Goal: Information Seeking & Learning: Find contact information

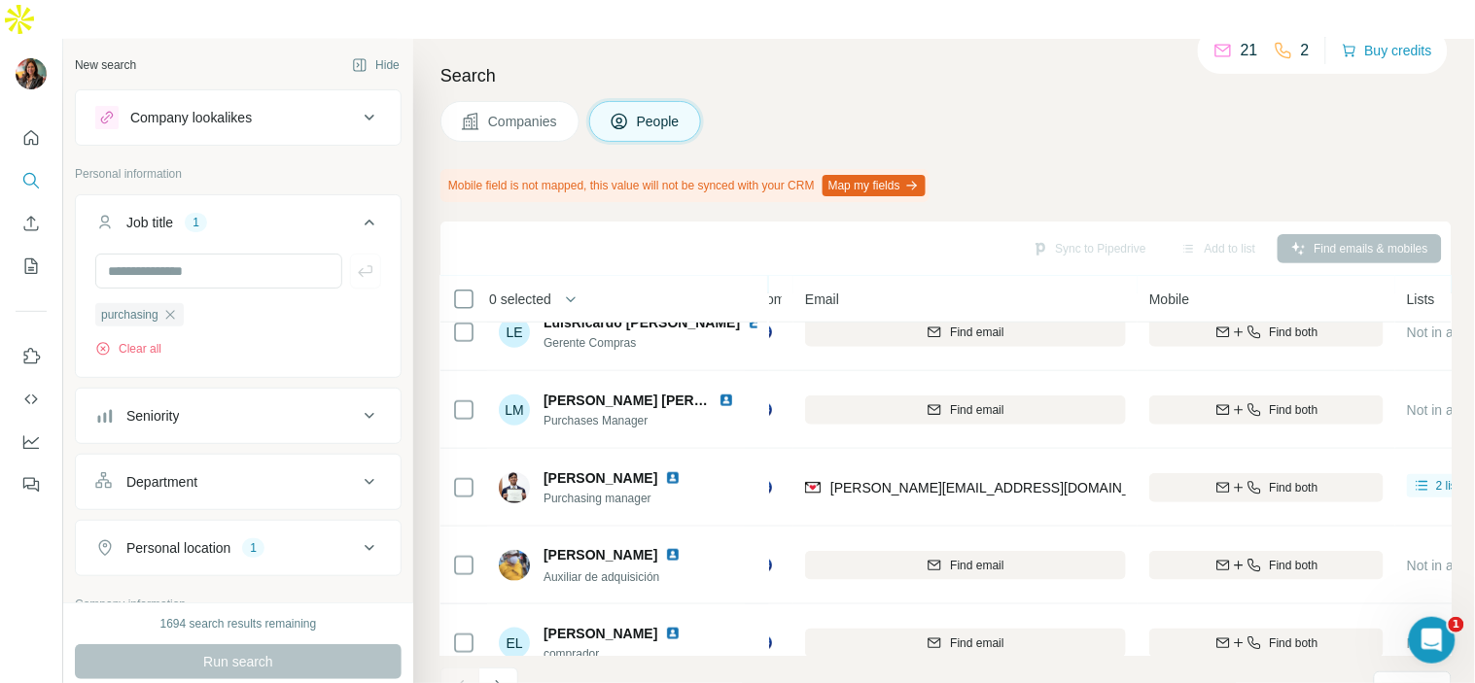
scroll to position [454, 22]
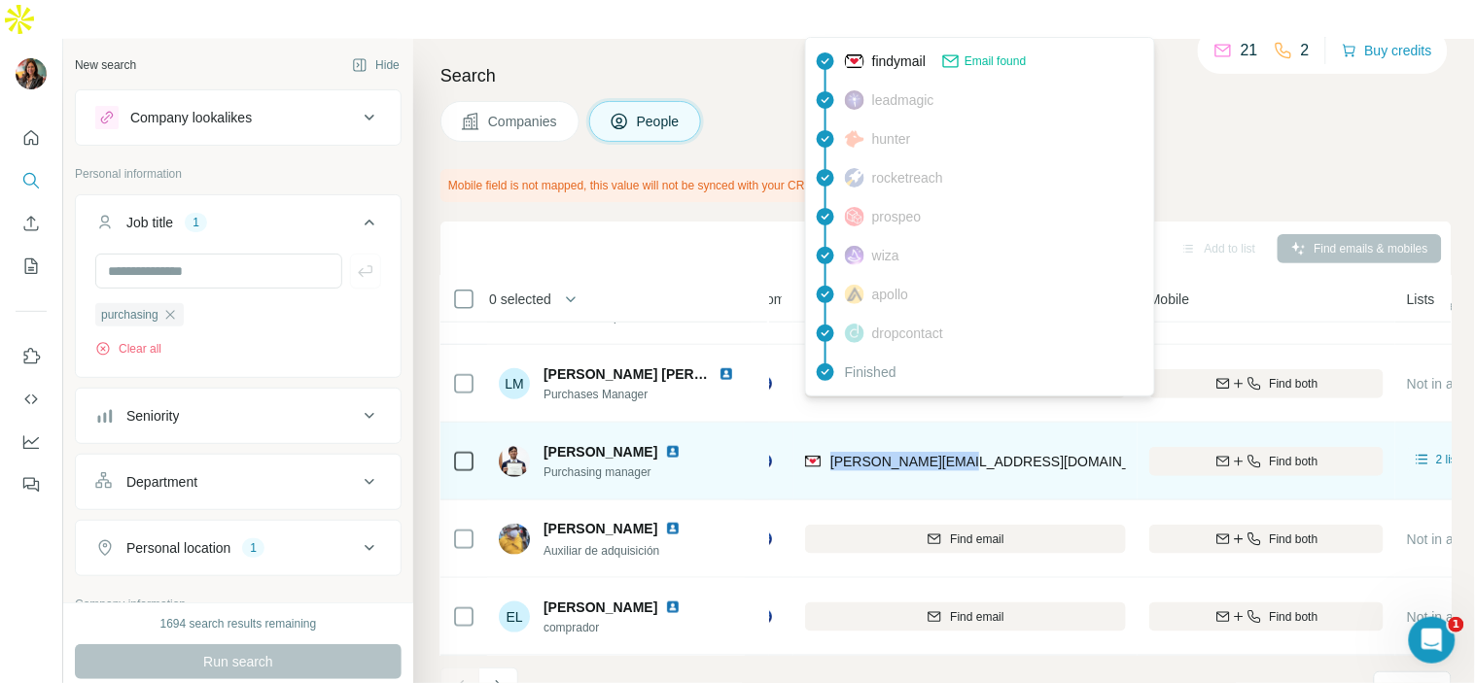
drag, startPoint x: 987, startPoint y: 414, endPoint x: 826, endPoint y: 420, distance: 160.5
click at [826, 435] on div "[PERSON_NAME][EMAIL_ADDRESS][DOMAIN_NAME]" at bounding box center [965, 461] width 321 height 53
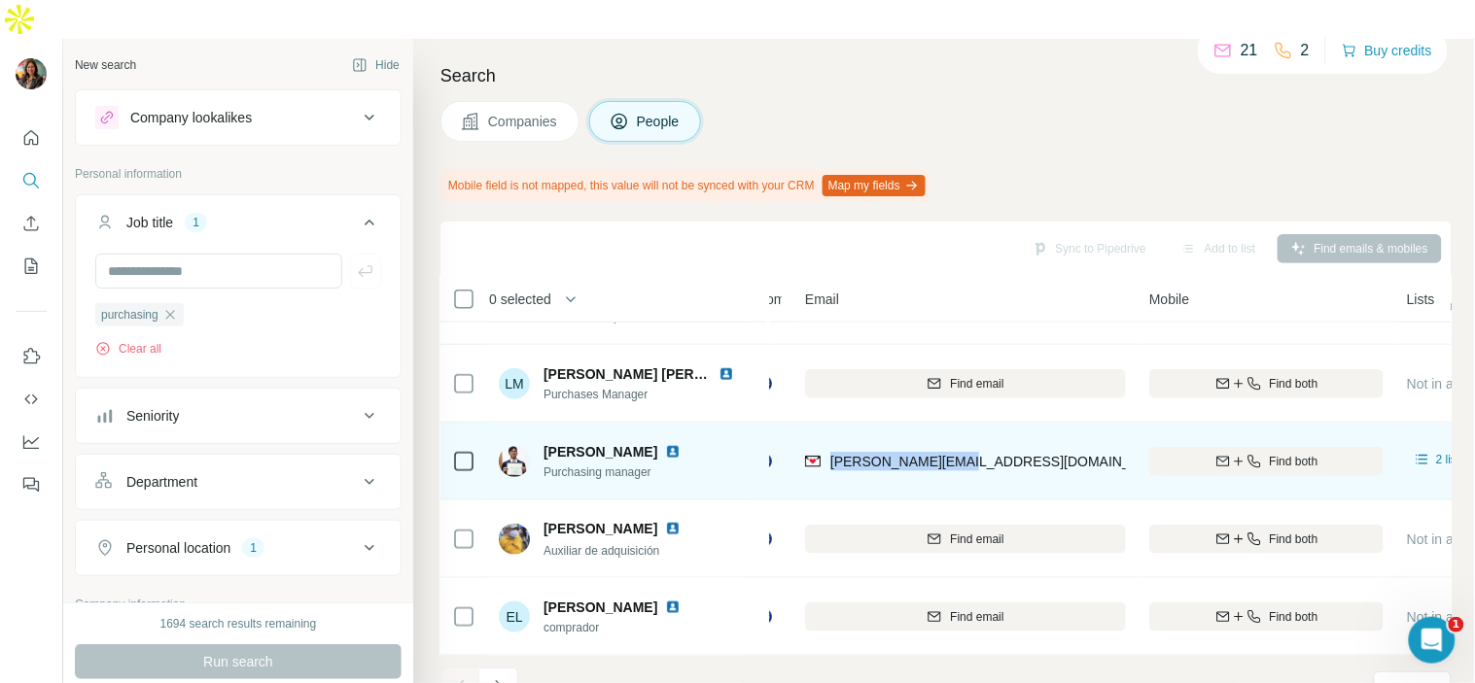
copy span "[PERSON_NAME][EMAIL_ADDRESS][DOMAIN_NAME]"
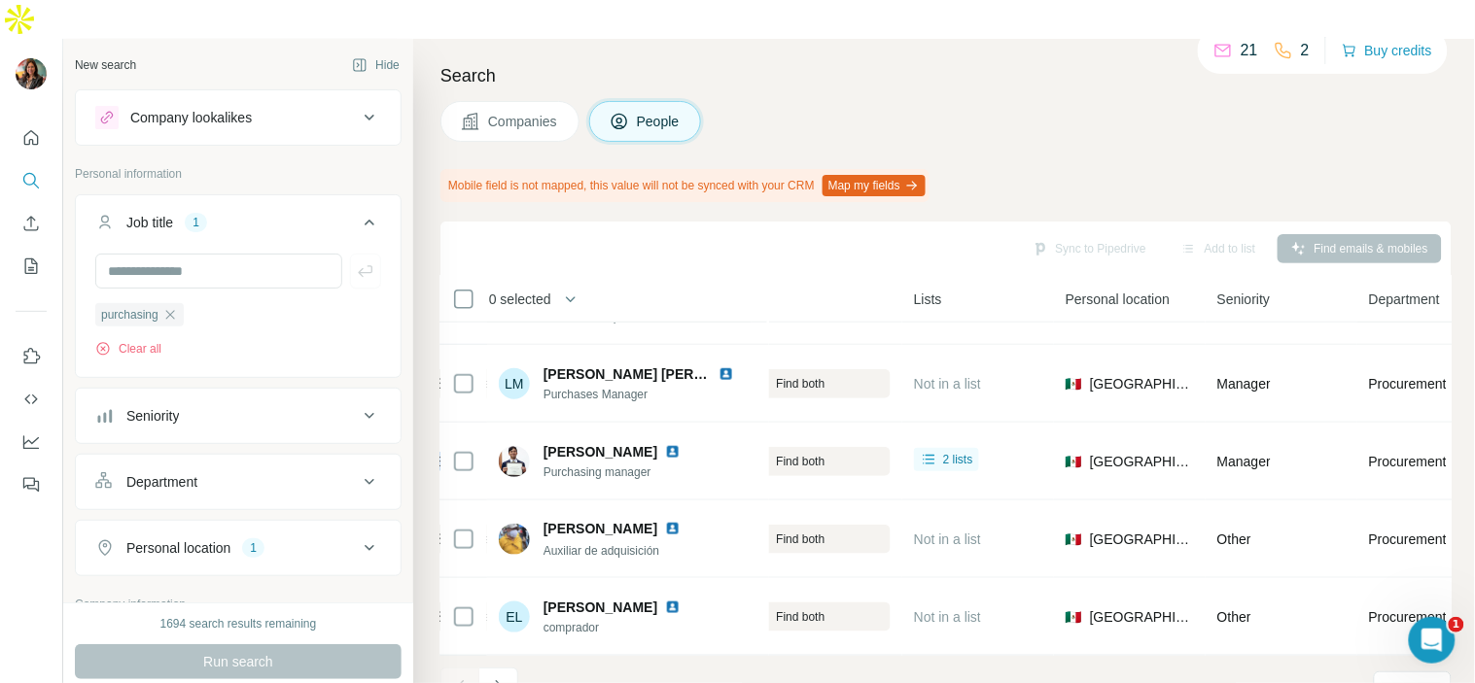
scroll to position [454, 0]
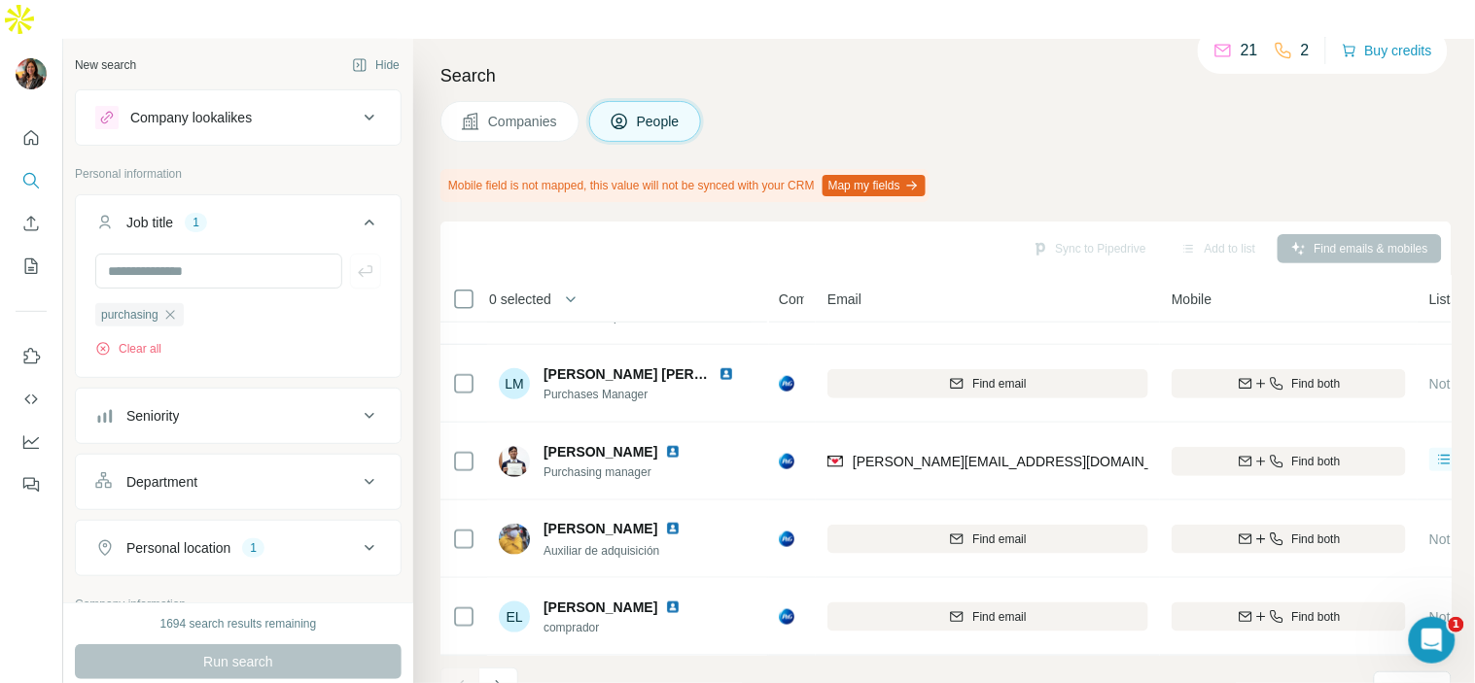
click at [944, 101] on div "Companies People" at bounding box center [945, 121] width 1011 height 41
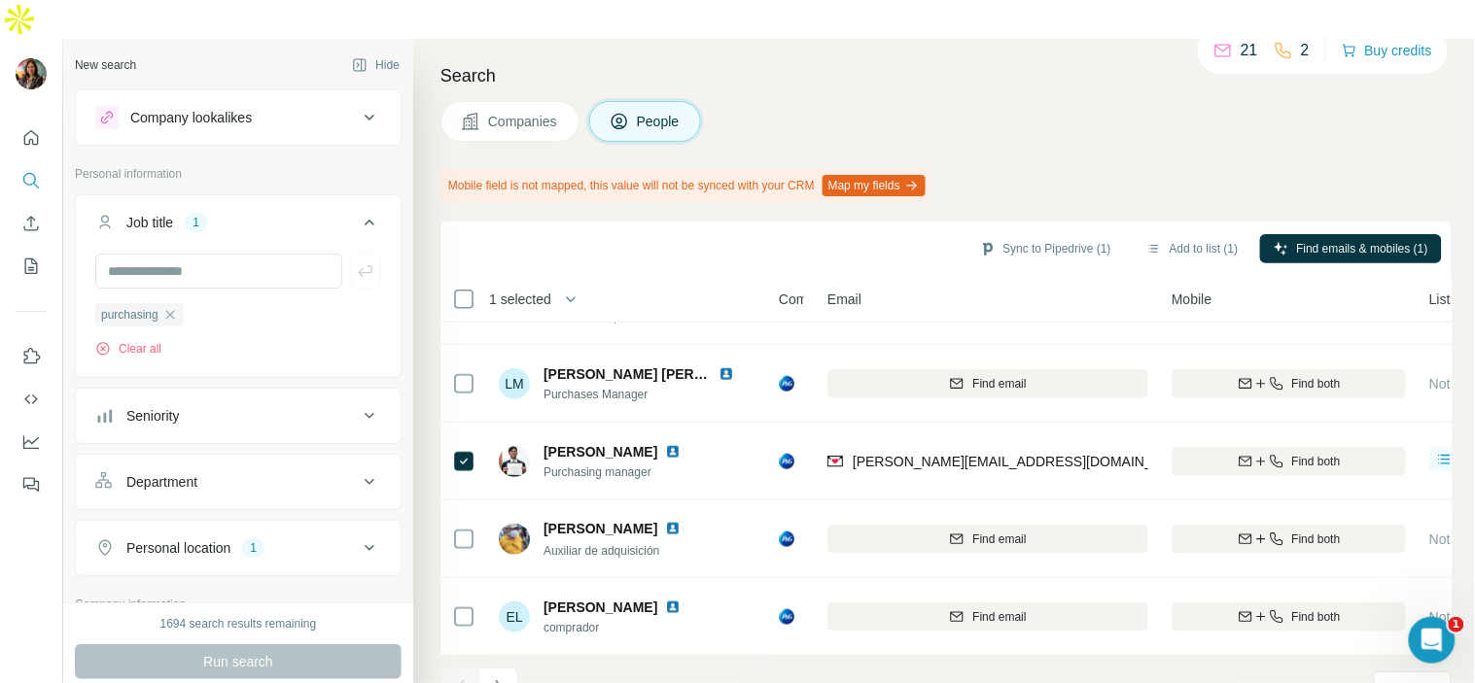
click at [1182, 222] on div "Sync to Pipedrive (1) Add to list (1) Find emails & mobiles (1)" at bounding box center [945, 249] width 1011 height 54
click at [1177, 234] on button "Add to list (1)" at bounding box center [1193, 248] width 120 height 29
click at [1170, 234] on button "Add to list (1)" at bounding box center [1193, 248] width 120 height 29
click at [1160, 234] on button "Add to list (1)" at bounding box center [1193, 248] width 120 height 29
click at [1199, 234] on button "Add to list (1)" at bounding box center [1193, 248] width 120 height 29
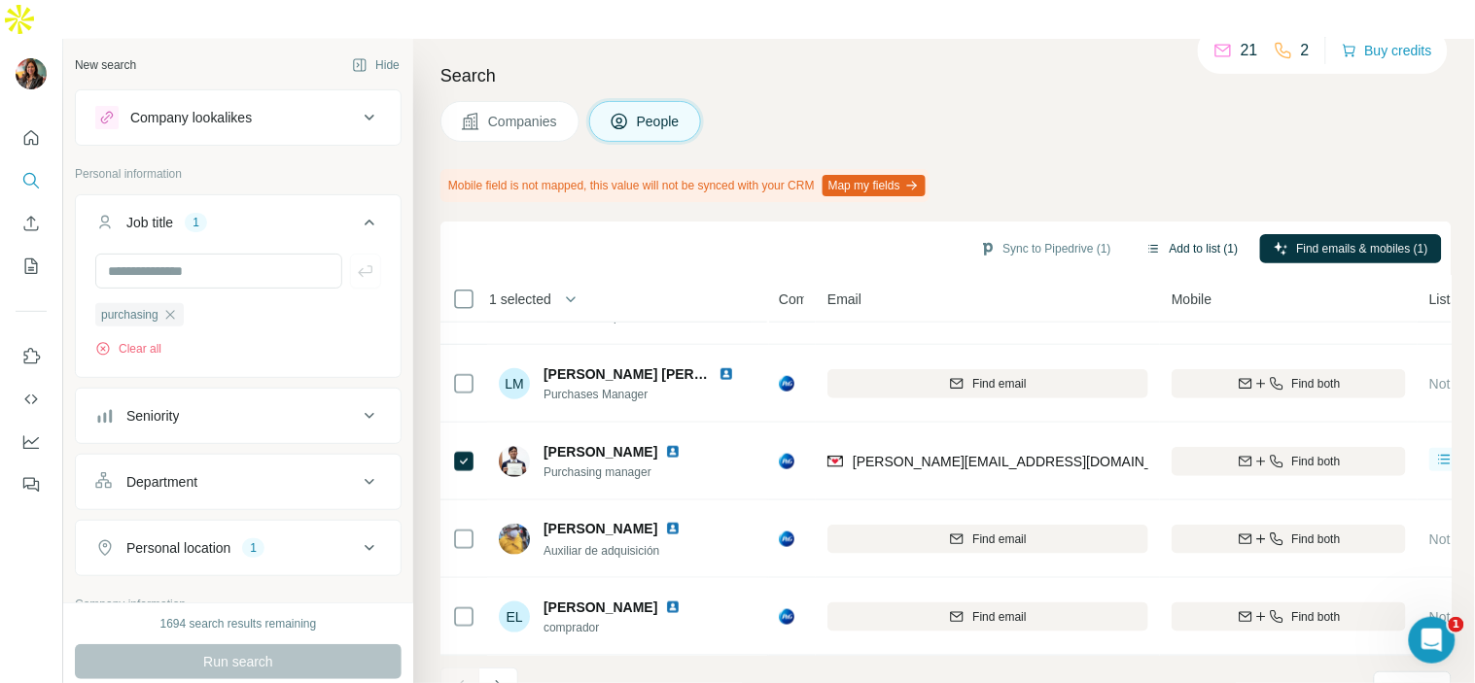
click at [1199, 234] on button "Add to list (1)" at bounding box center [1193, 248] width 120 height 29
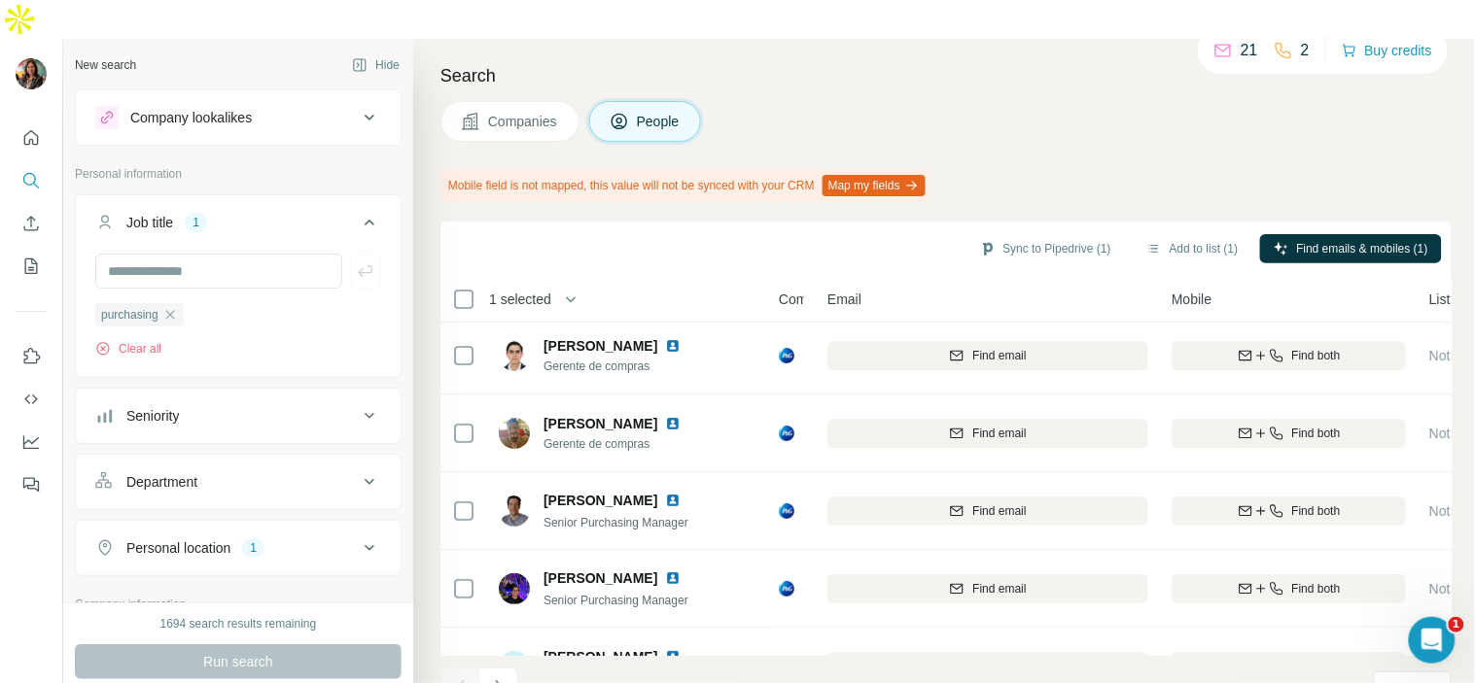
scroll to position [0, 0]
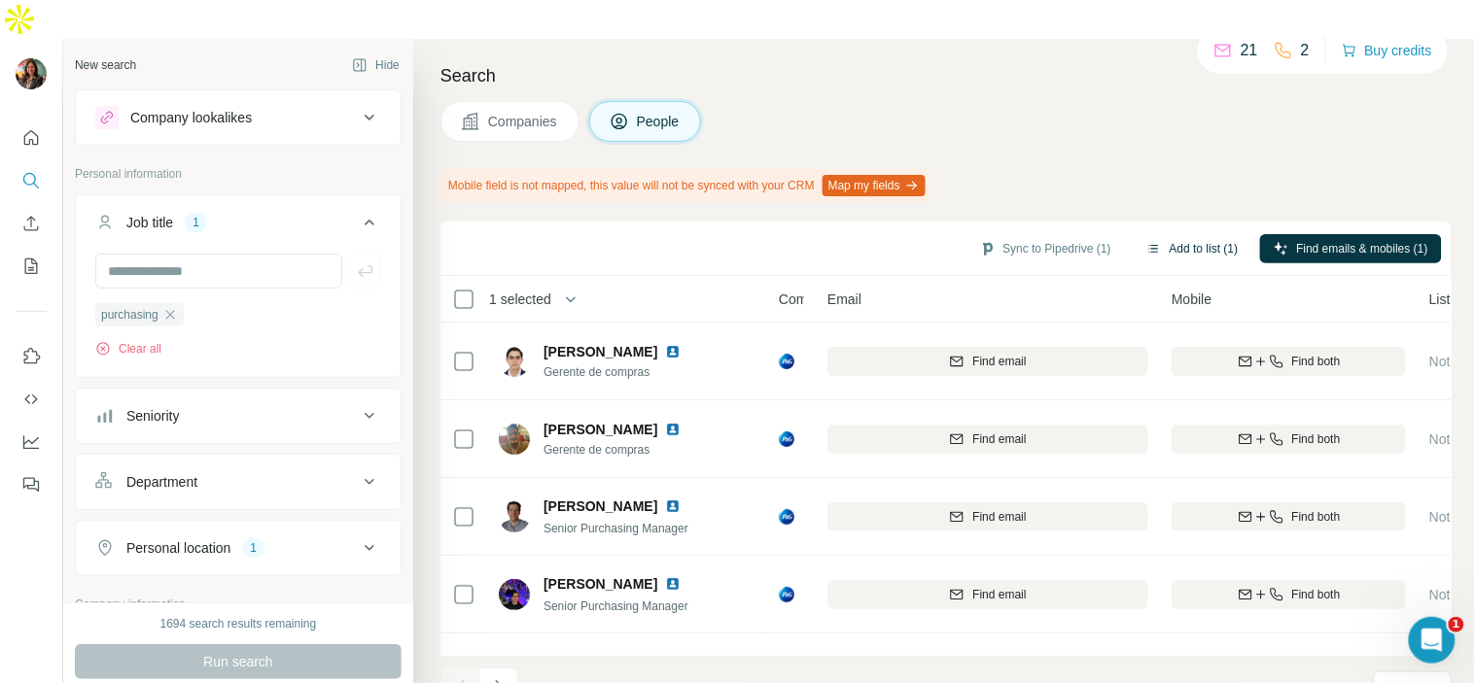
click at [1201, 234] on button "Add to list (1)" at bounding box center [1193, 248] width 120 height 29
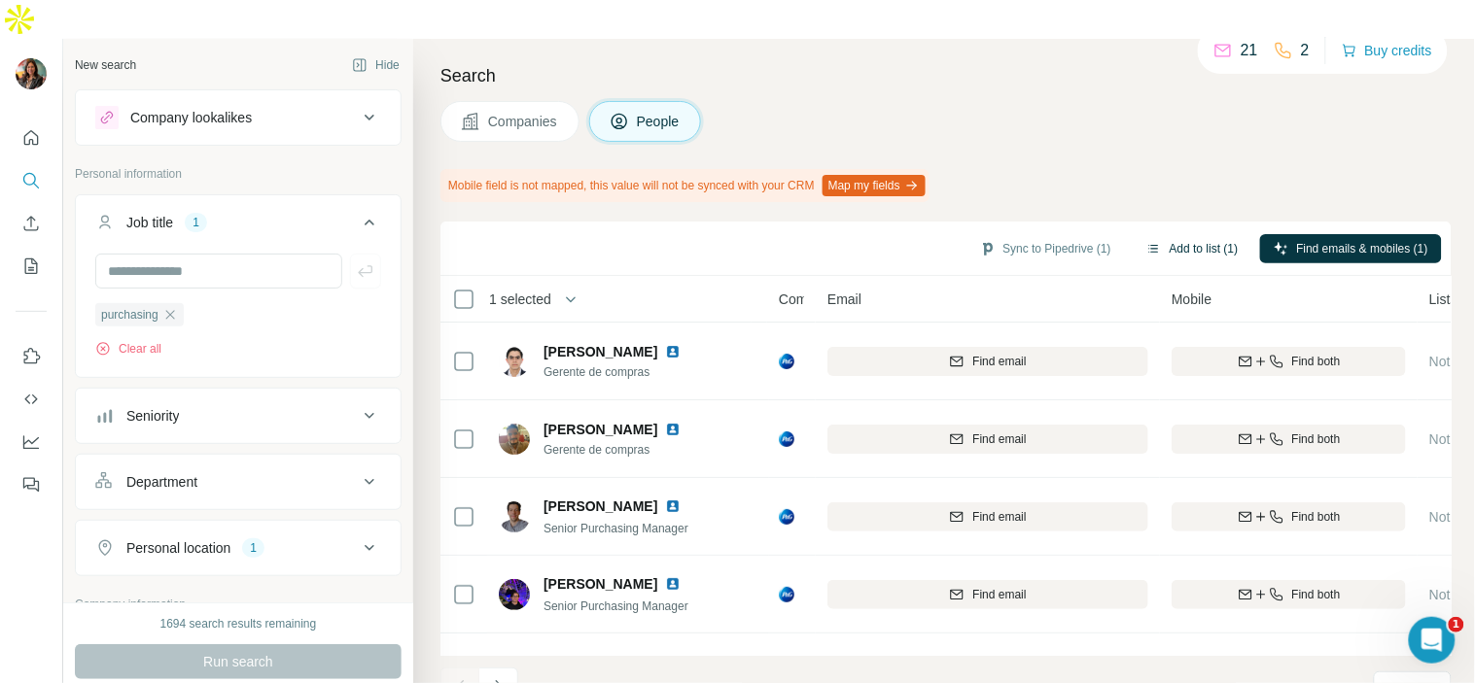
click at [1201, 234] on button "Add to list (1)" at bounding box center [1193, 248] width 120 height 29
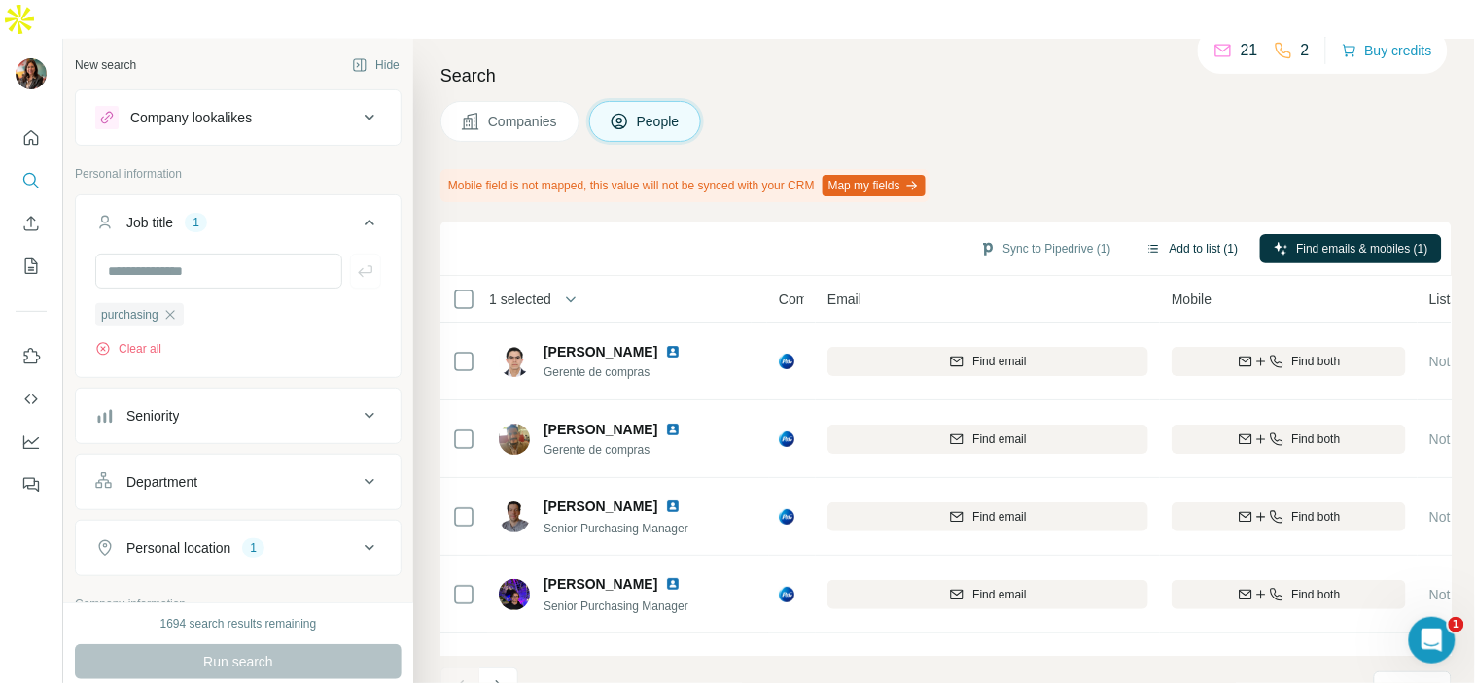
click at [1201, 234] on button "Add to list (1)" at bounding box center [1193, 248] width 120 height 29
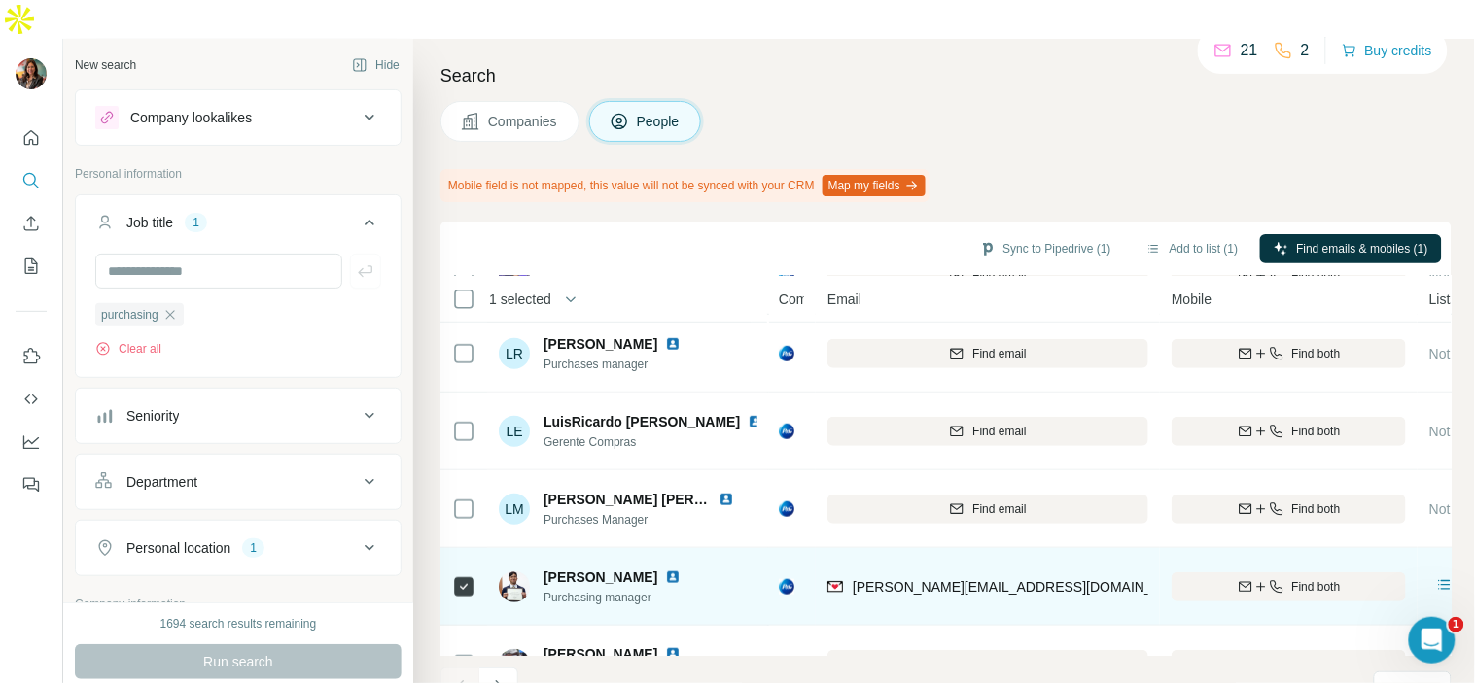
scroll to position [454, 0]
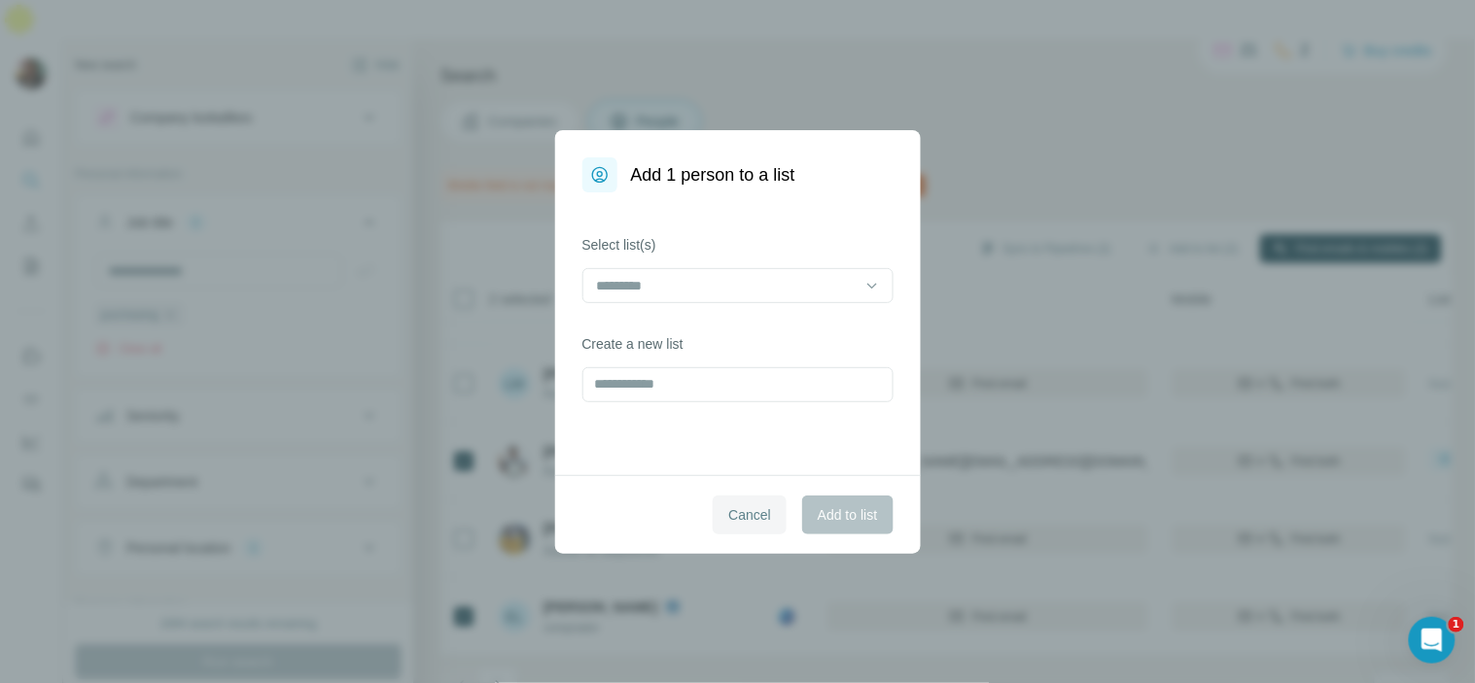
click at [716, 515] on button "Cancel" at bounding box center [750, 515] width 74 height 39
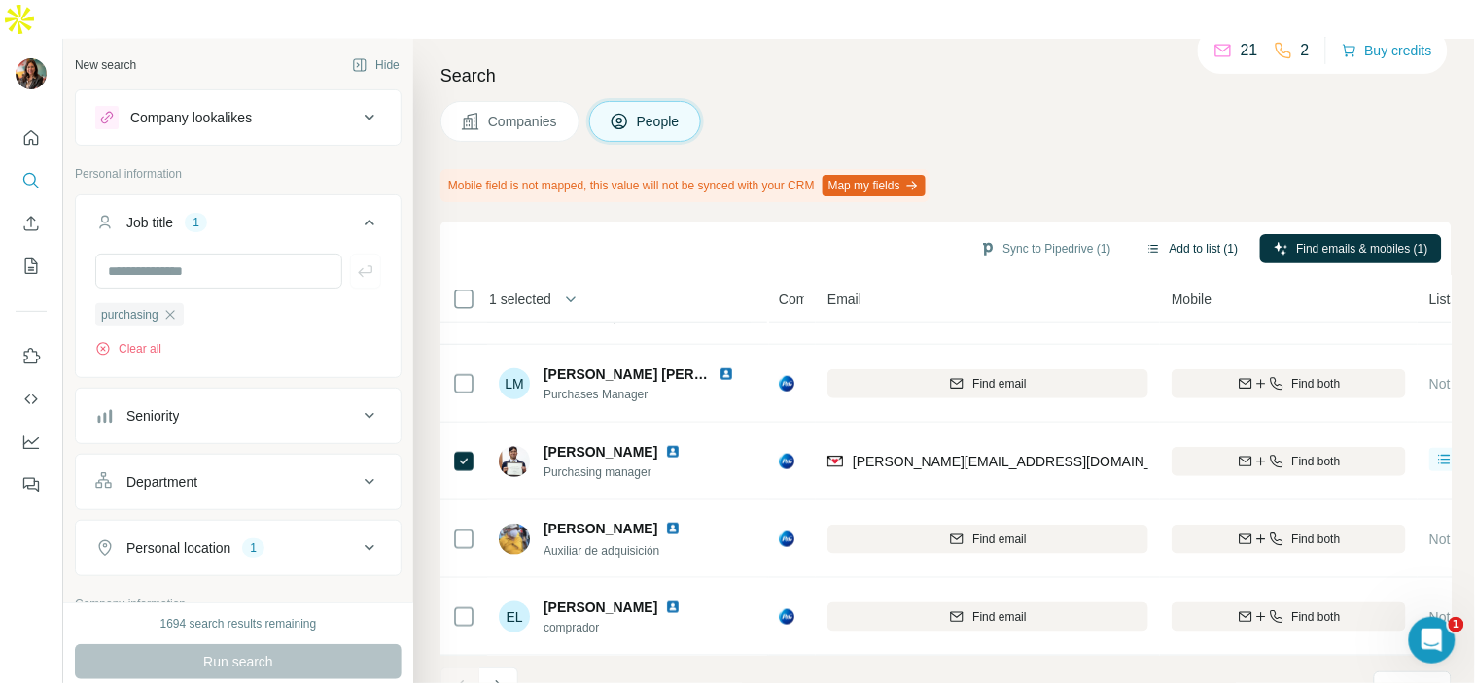
click at [1183, 234] on button "Add to list (1)" at bounding box center [1193, 248] width 120 height 29
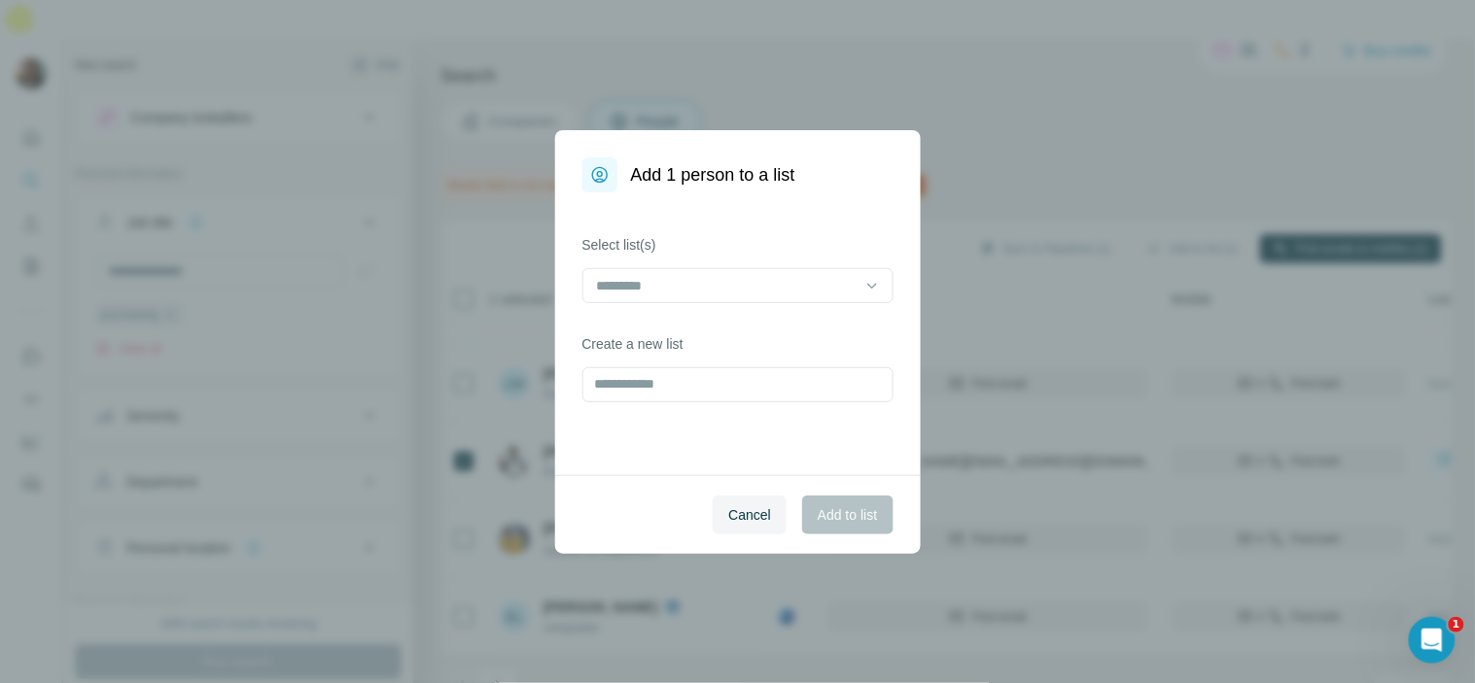
click at [756, 303] on div at bounding box center [737, 287] width 311 height 39
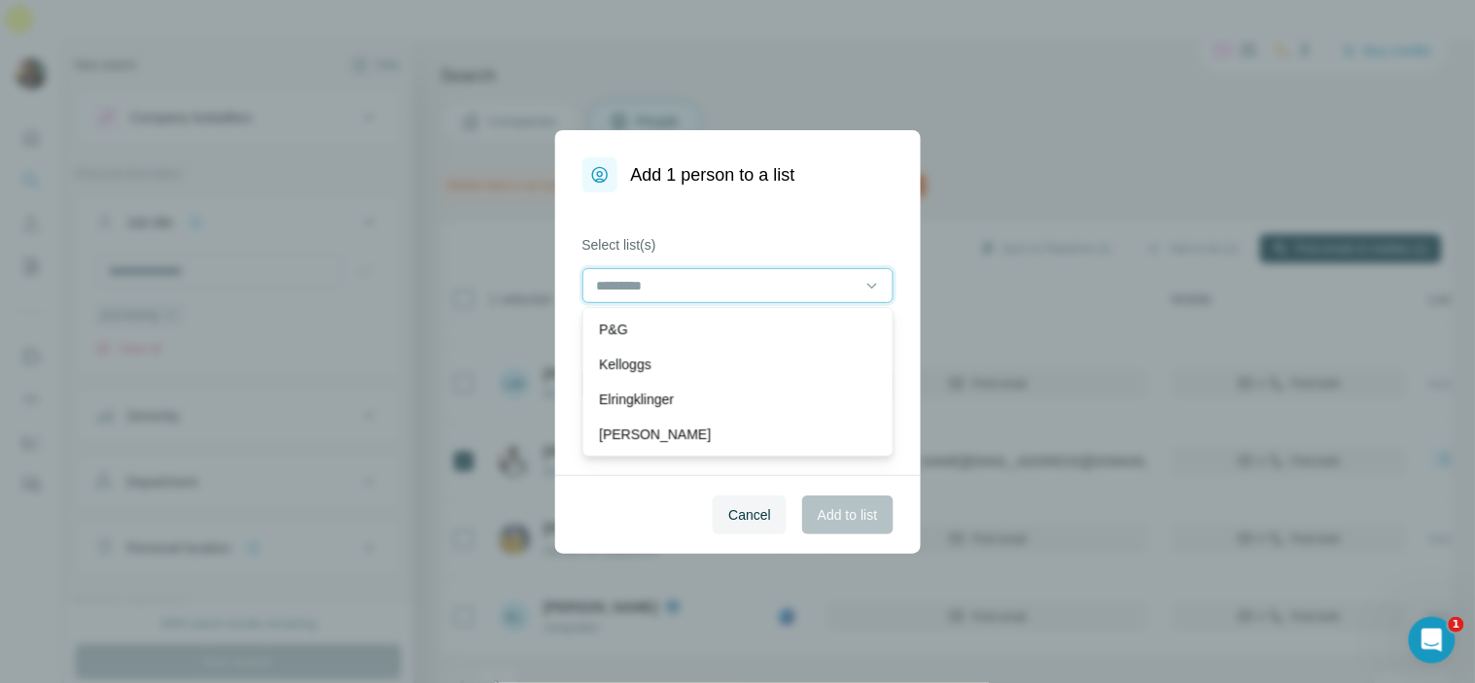
click at [763, 275] on input at bounding box center [726, 285] width 262 height 21
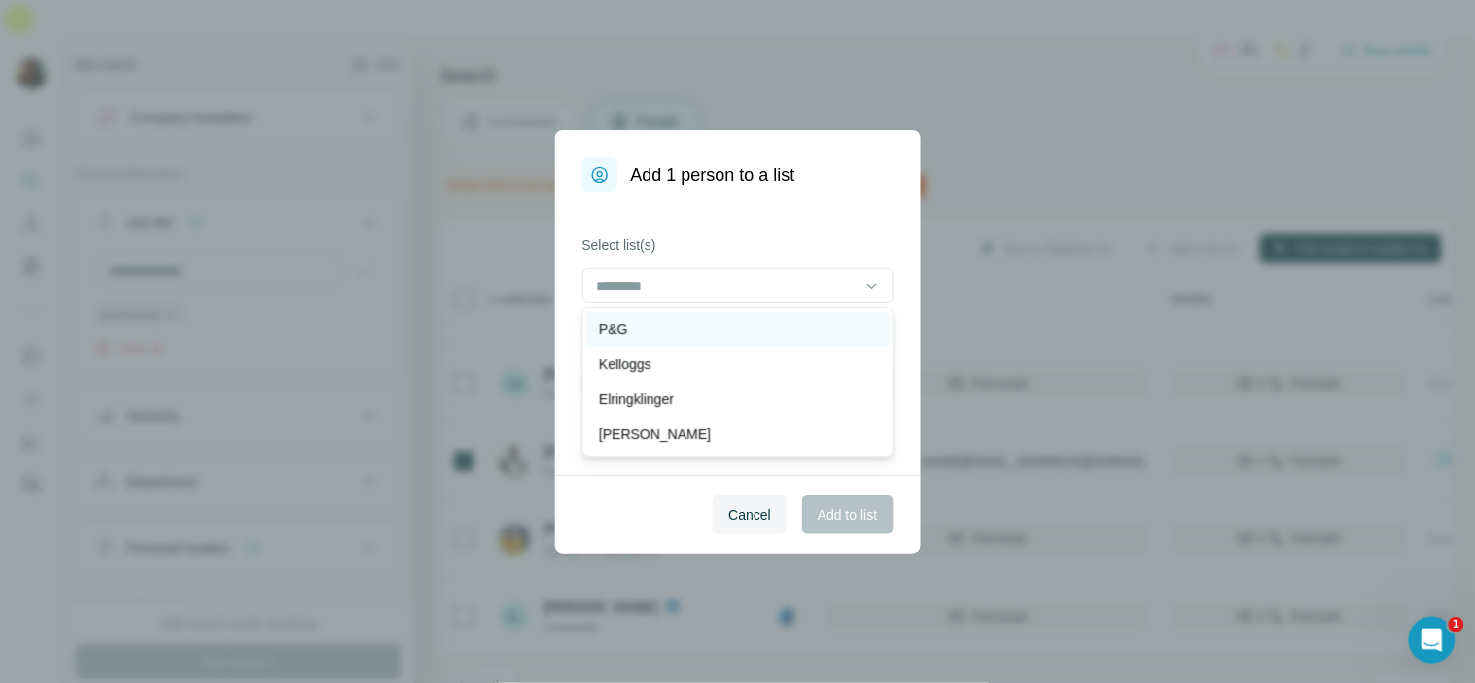
click at [750, 323] on div "P&G" at bounding box center [738, 329] width 278 height 19
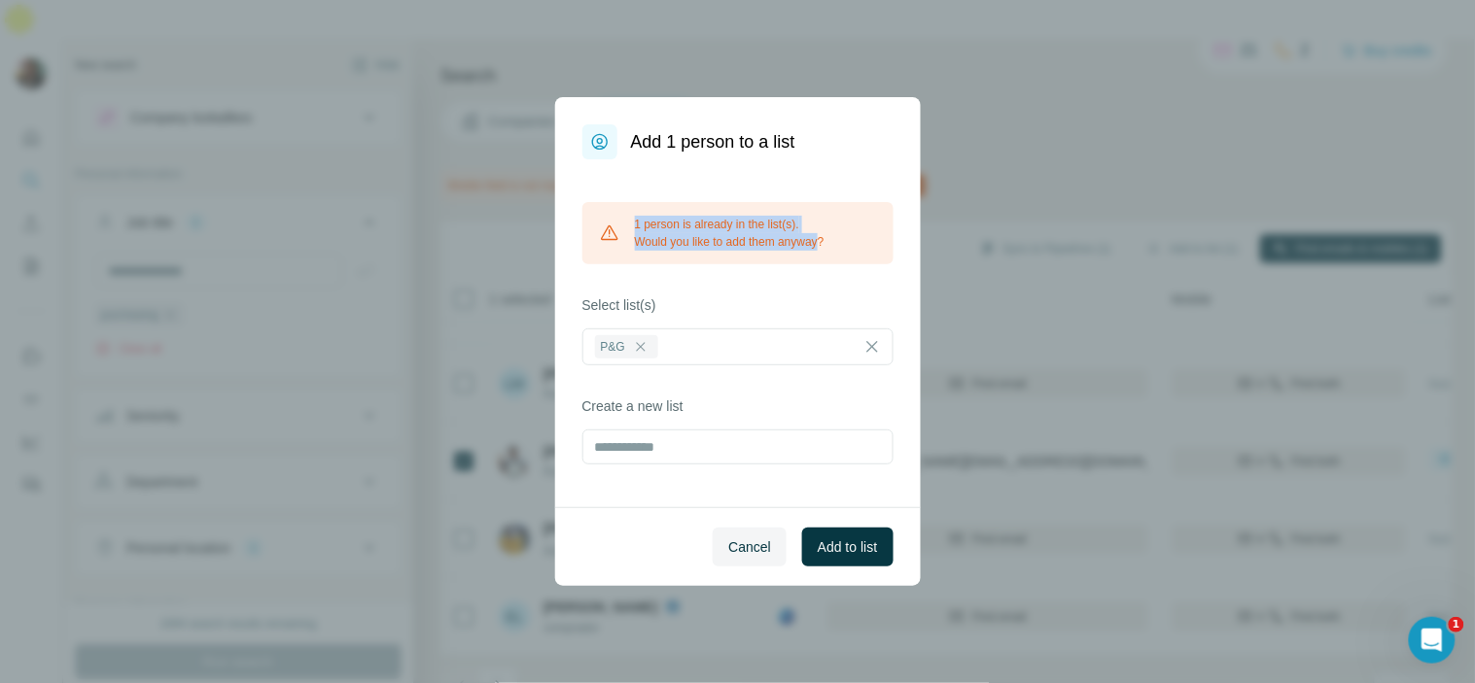
drag, startPoint x: 848, startPoint y: 235, endPoint x: 829, endPoint y: 244, distance: 20.4
click at [829, 244] on div "1 person is already in the list(s). Would you like to add them anyway?" at bounding box center [737, 233] width 311 height 62
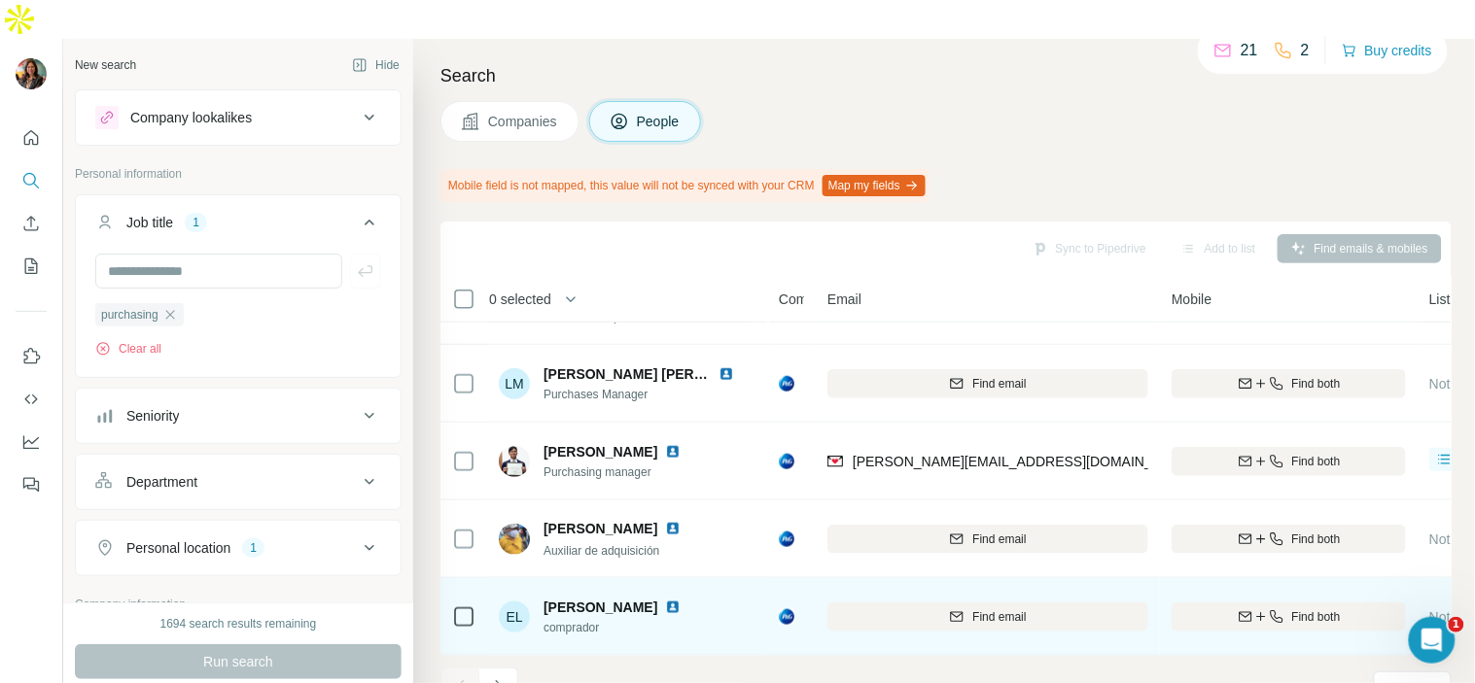
drag, startPoint x: 491, startPoint y: 491, endPoint x: 569, endPoint y: 561, distance: 104.6
click at [0, 0] on tbody "[PERSON_NAME] Legaria Gerente de compras Procter & [PERSON_NAME] Company Find e…" at bounding box center [0, 0] width 0 height 0
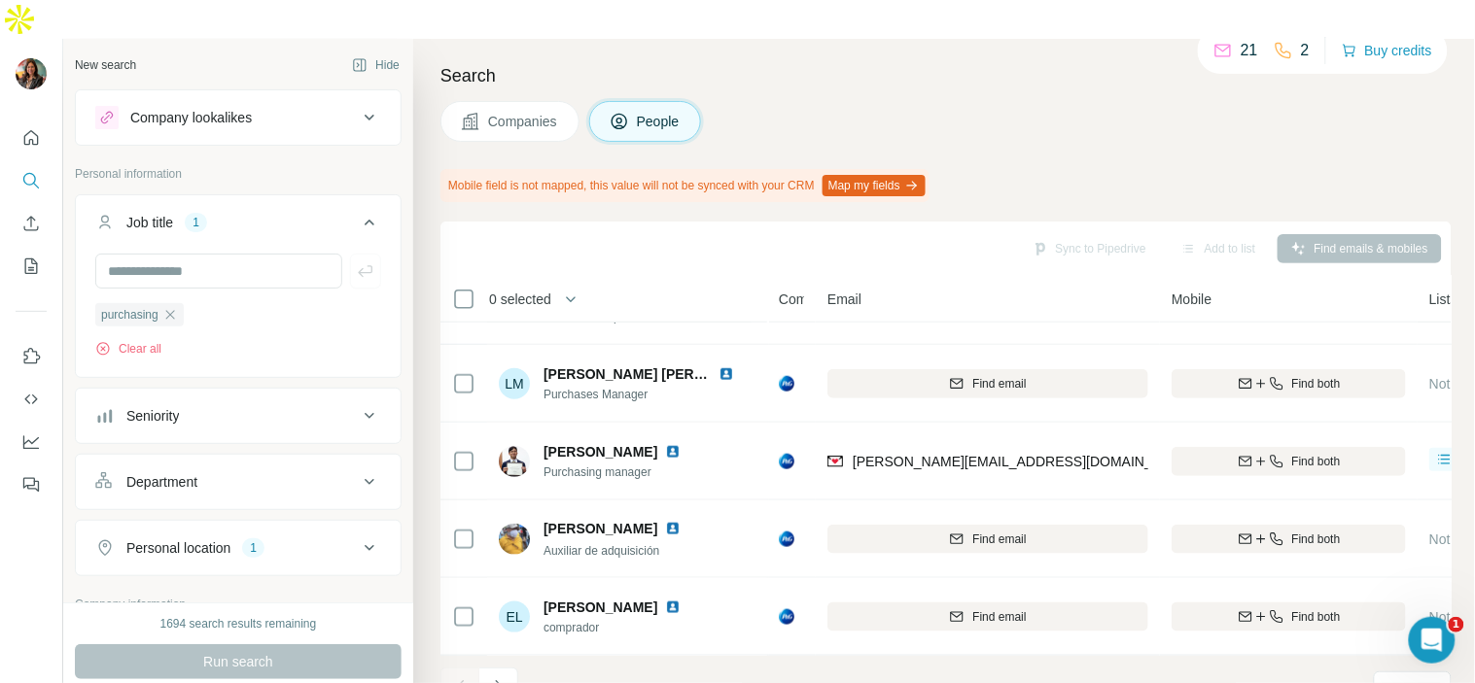
click at [1083, 39] on div "Search Companies People Mobile field is not mapped, this value will not be sync…" at bounding box center [944, 380] width 1062 height 683
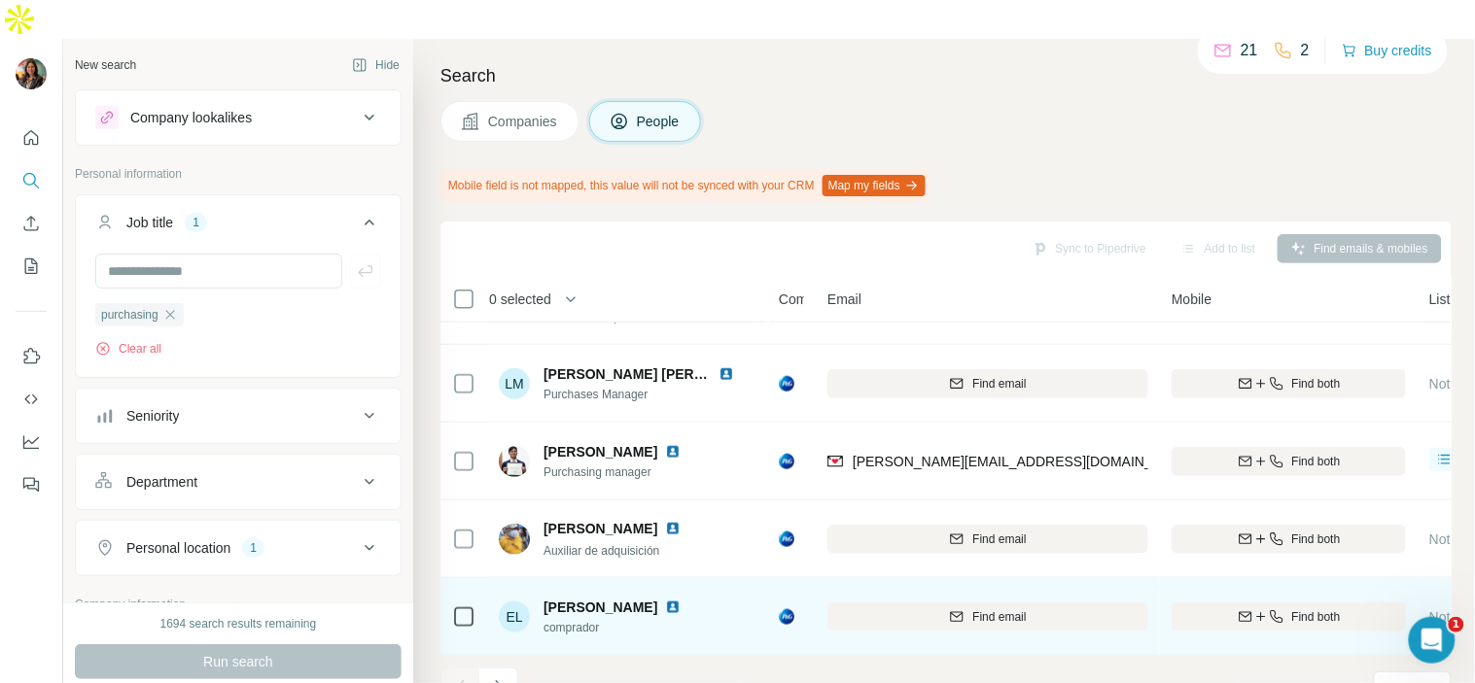
click at [665, 600] on img at bounding box center [673, 608] width 16 height 16
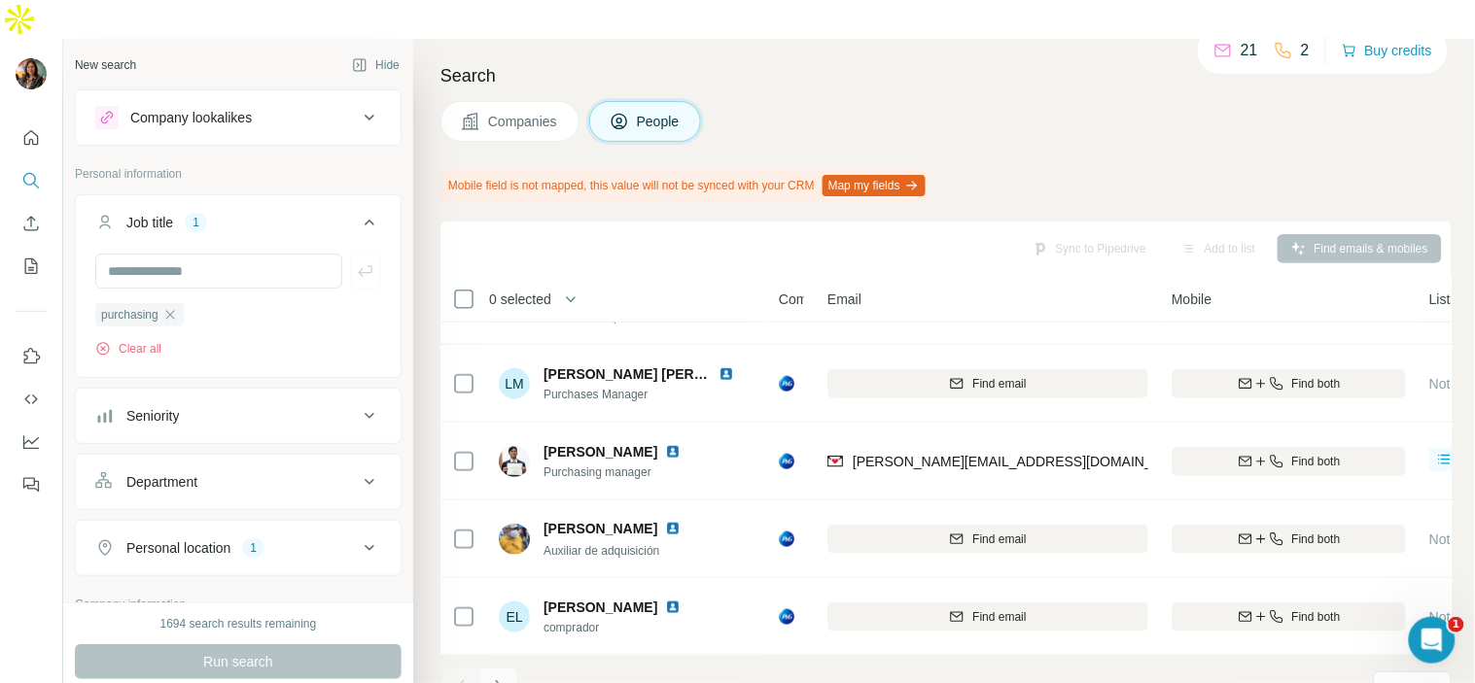
click at [503, 678] on icon "Navigate to next page" at bounding box center [498, 687] width 19 height 19
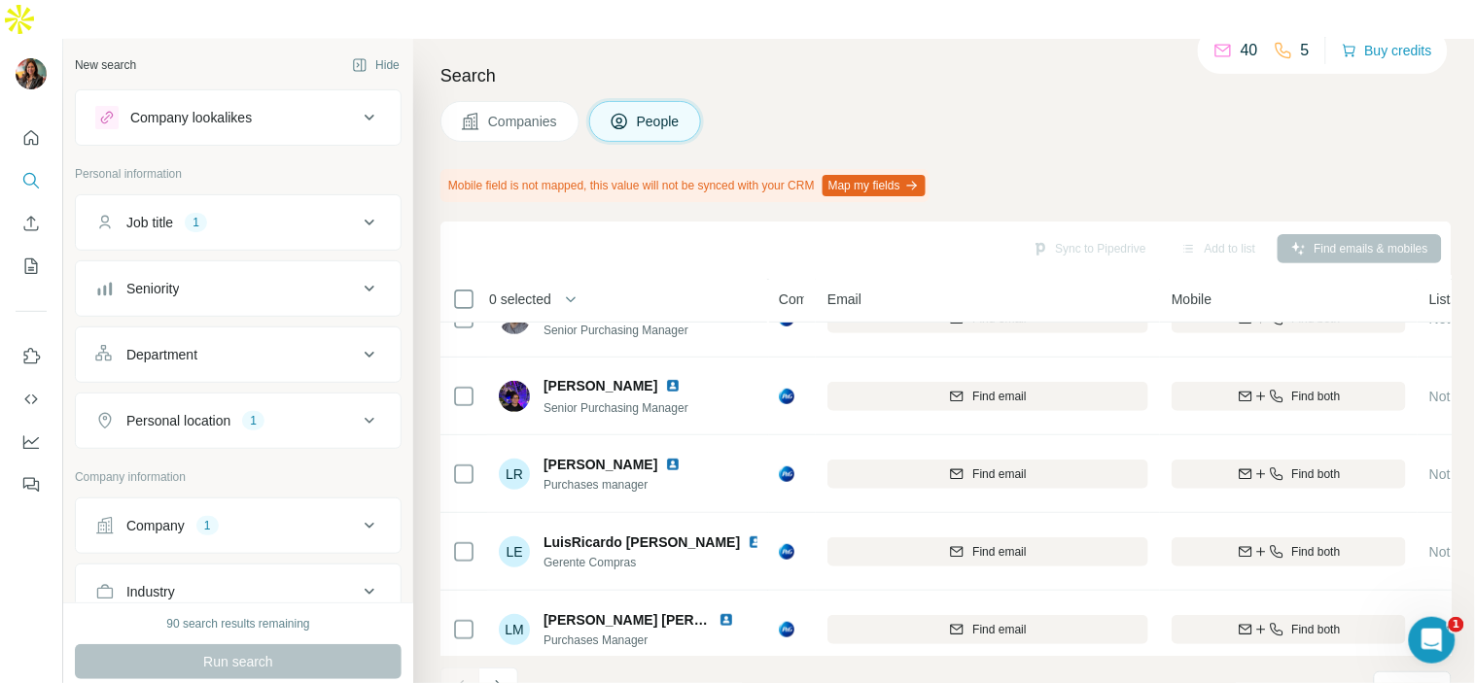
scroll to position [216, 0]
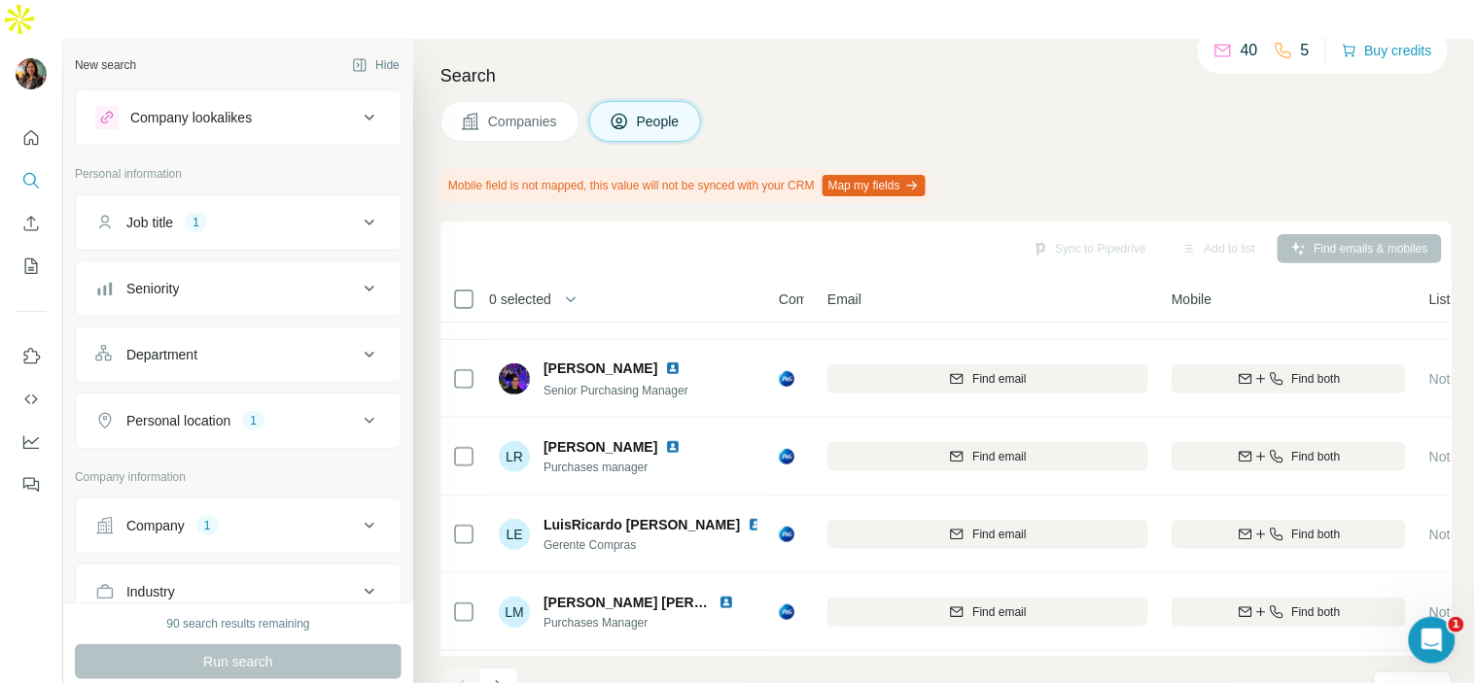
click at [492, 656] on footer "1 - 10 of 16 results Rows per page 10" at bounding box center [945, 689] width 1011 height 66
click at [494, 678] on icon "Navigate to next page" at bounding box center [498, 687] width 19 height 19
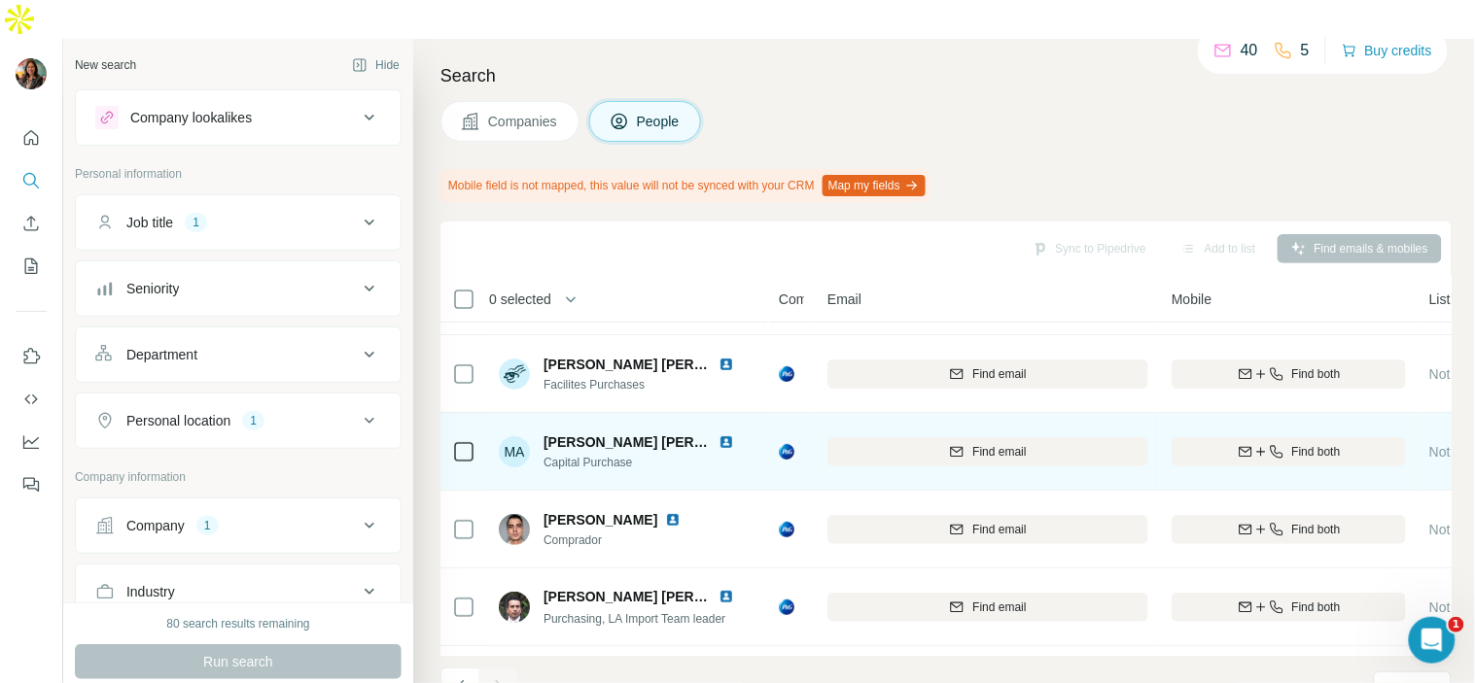
scroll to position [0, 0]
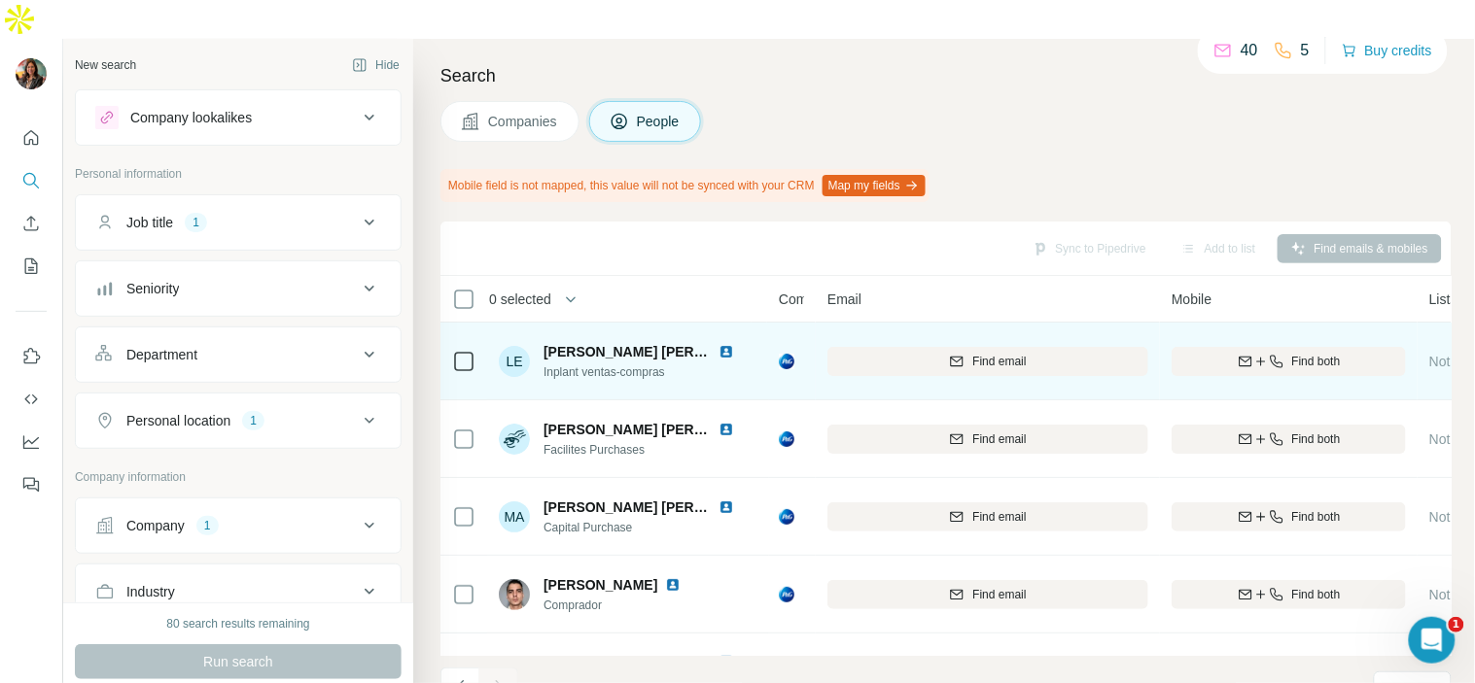
click at [720, 344] on img at bounding box center [726, 352] width 16 height 16
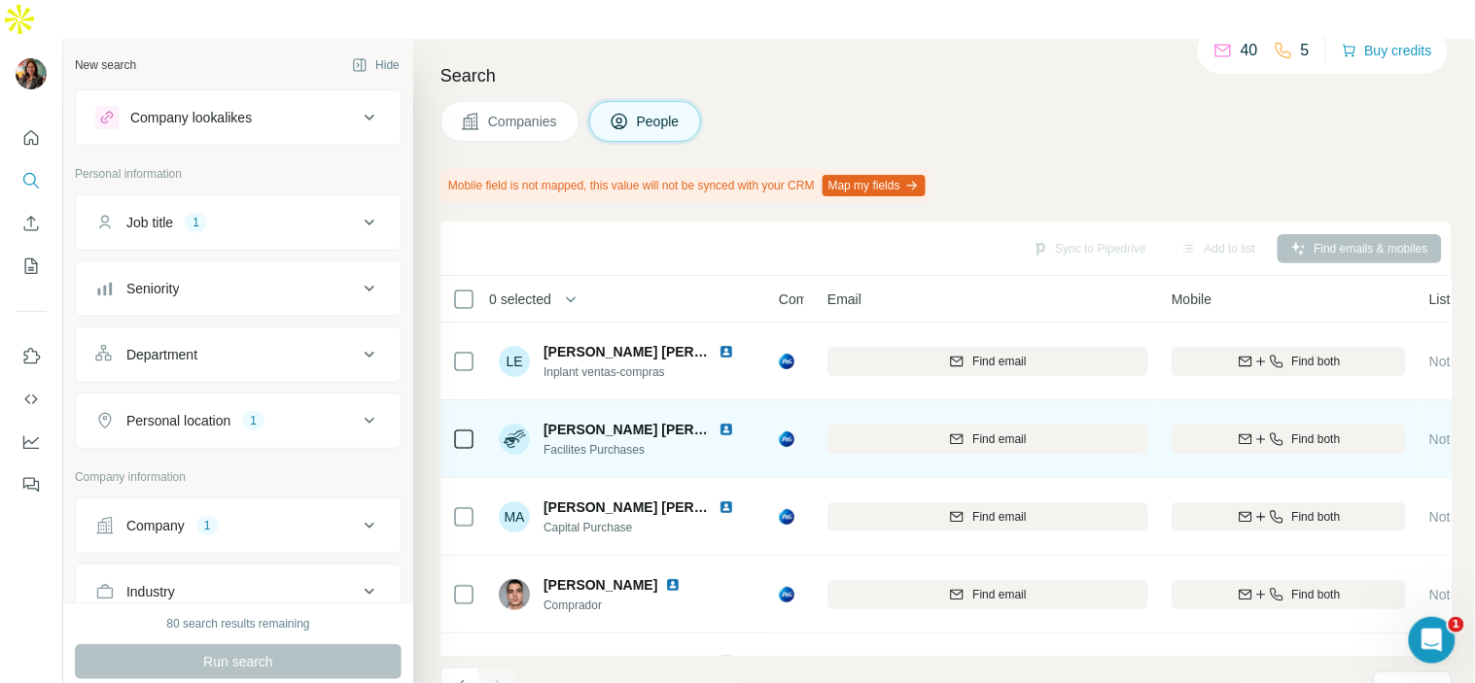
click at [726, 422] on img at bounding box center [726, 430] width 16 height 16
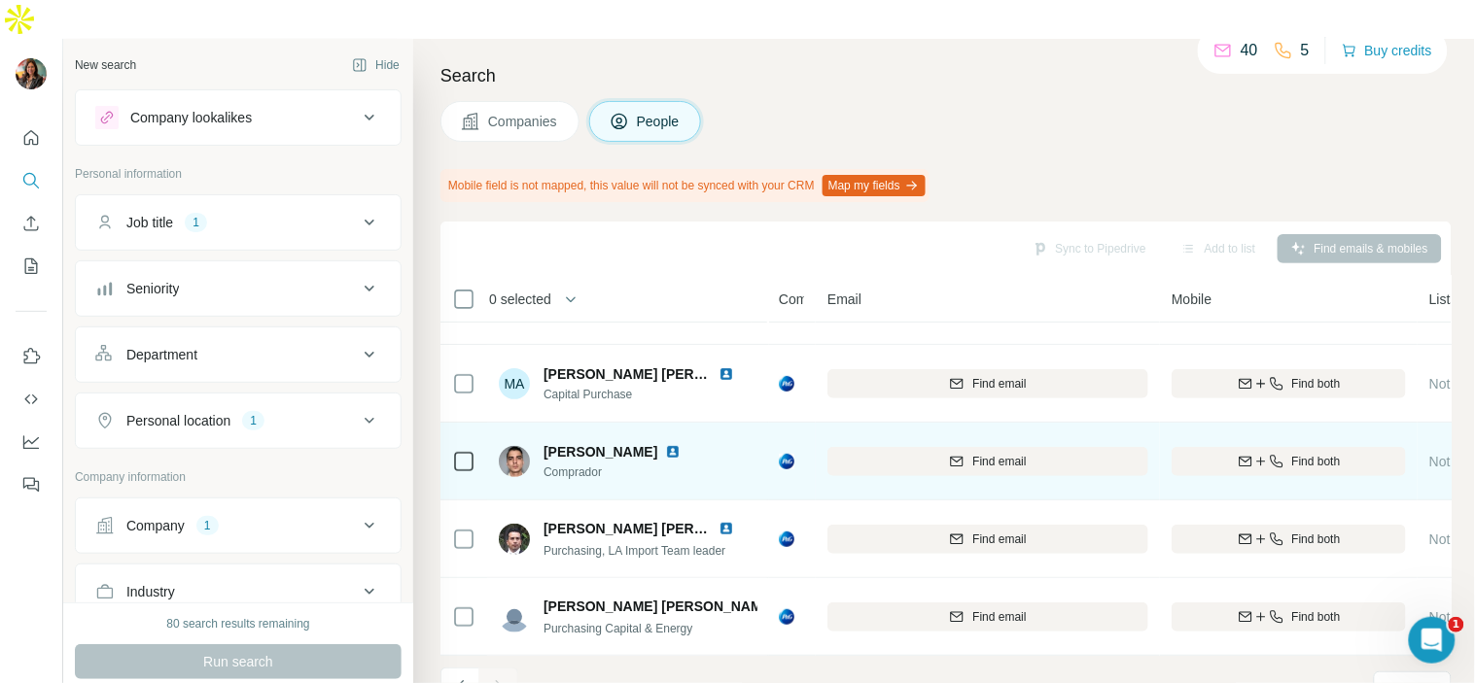
scroll to position [143, 0]
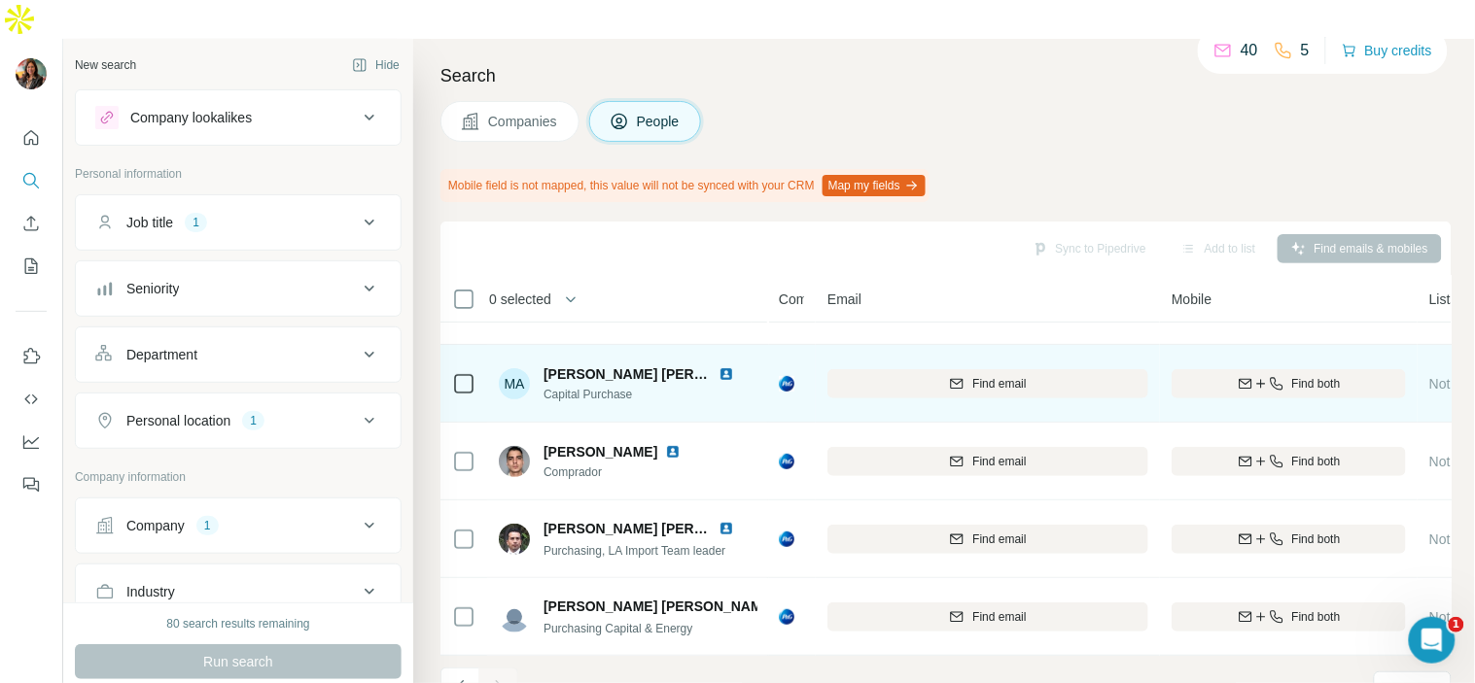
click at [720, 367] on img at bounding box center [726, 375] width 16 height 16
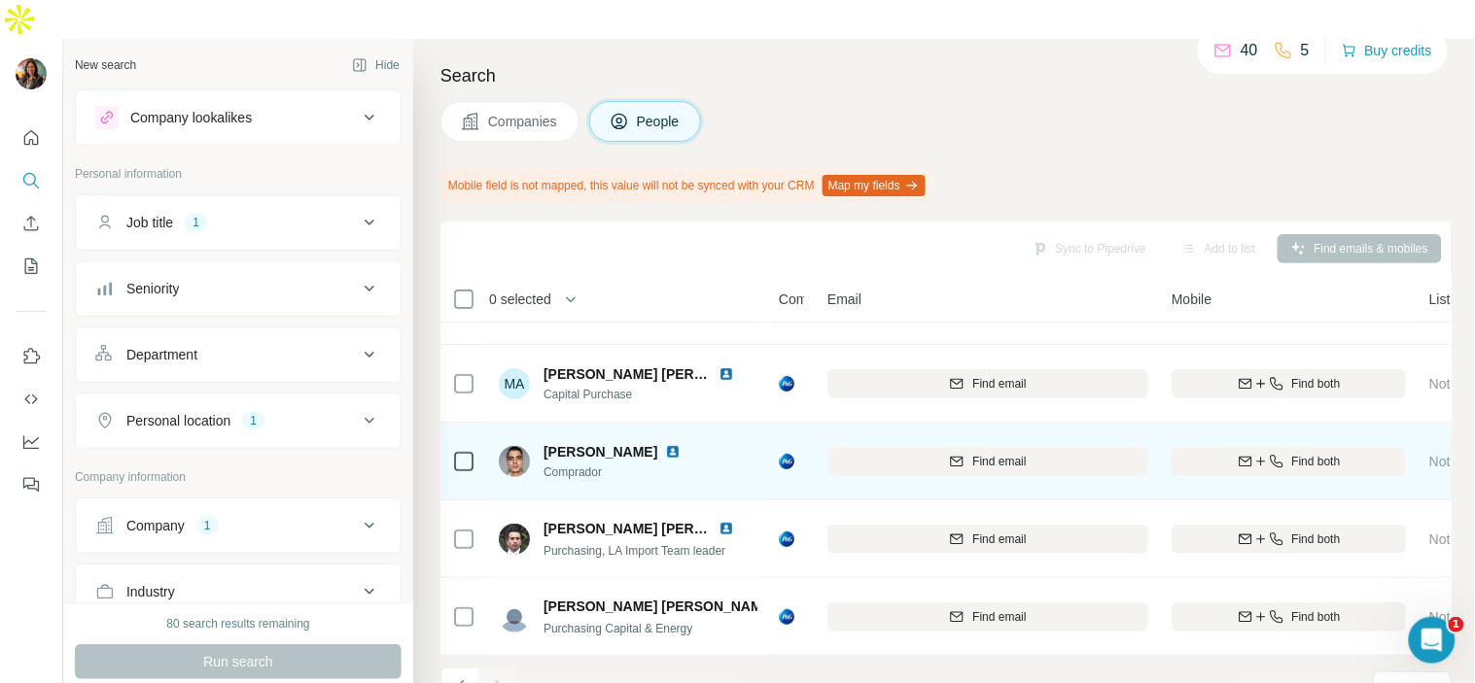
click at [665, 444] on img at bounding box center [673, 452] width 16 height 16
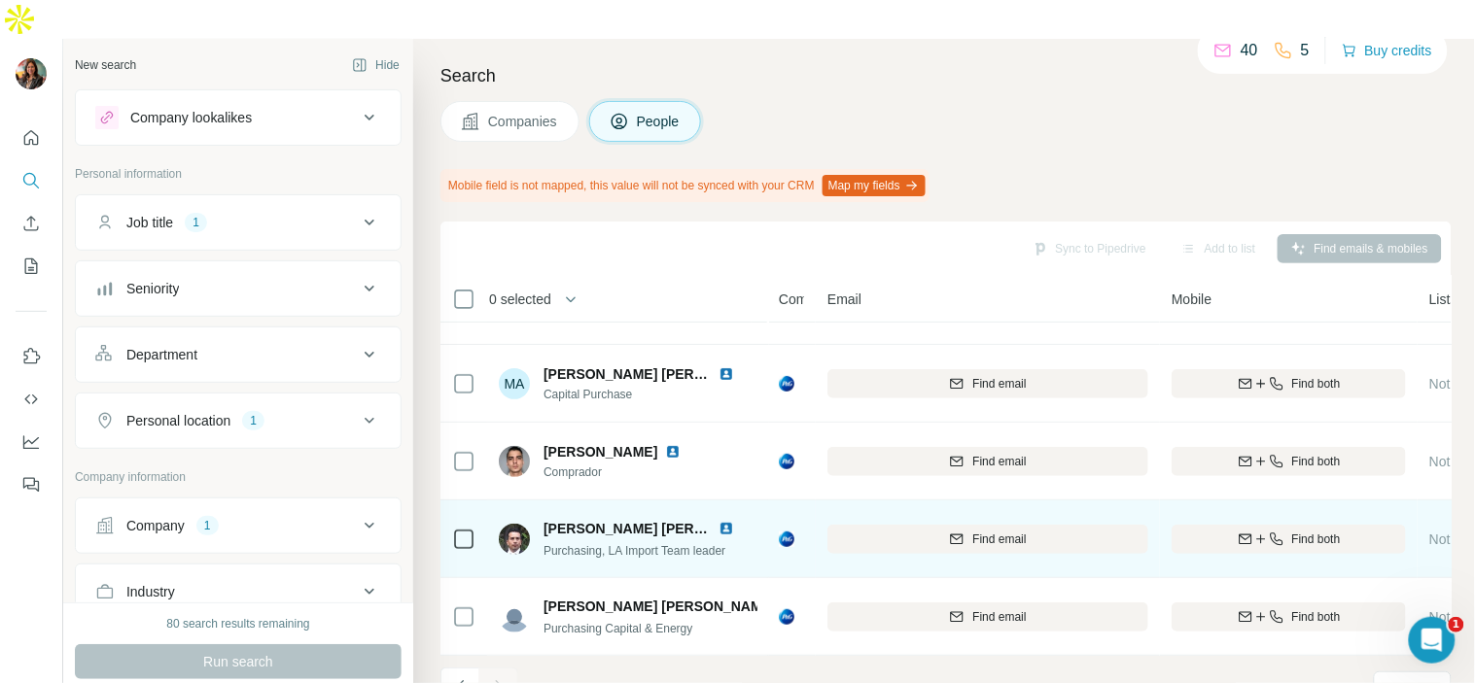
click at [724, 521] on img at bounding box center [726, 529] width 16 height 16
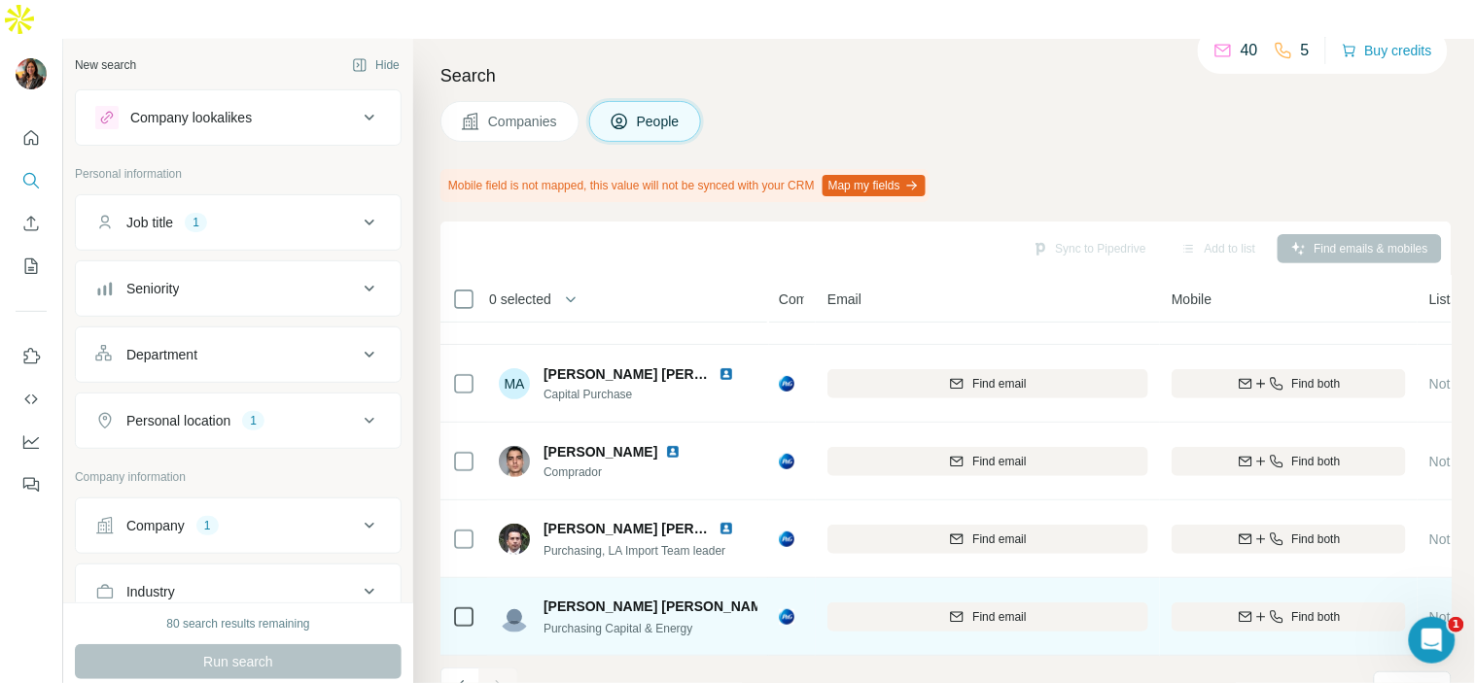
click at [784, 599] on img at bounding box center [792, 607] width 16 height 16
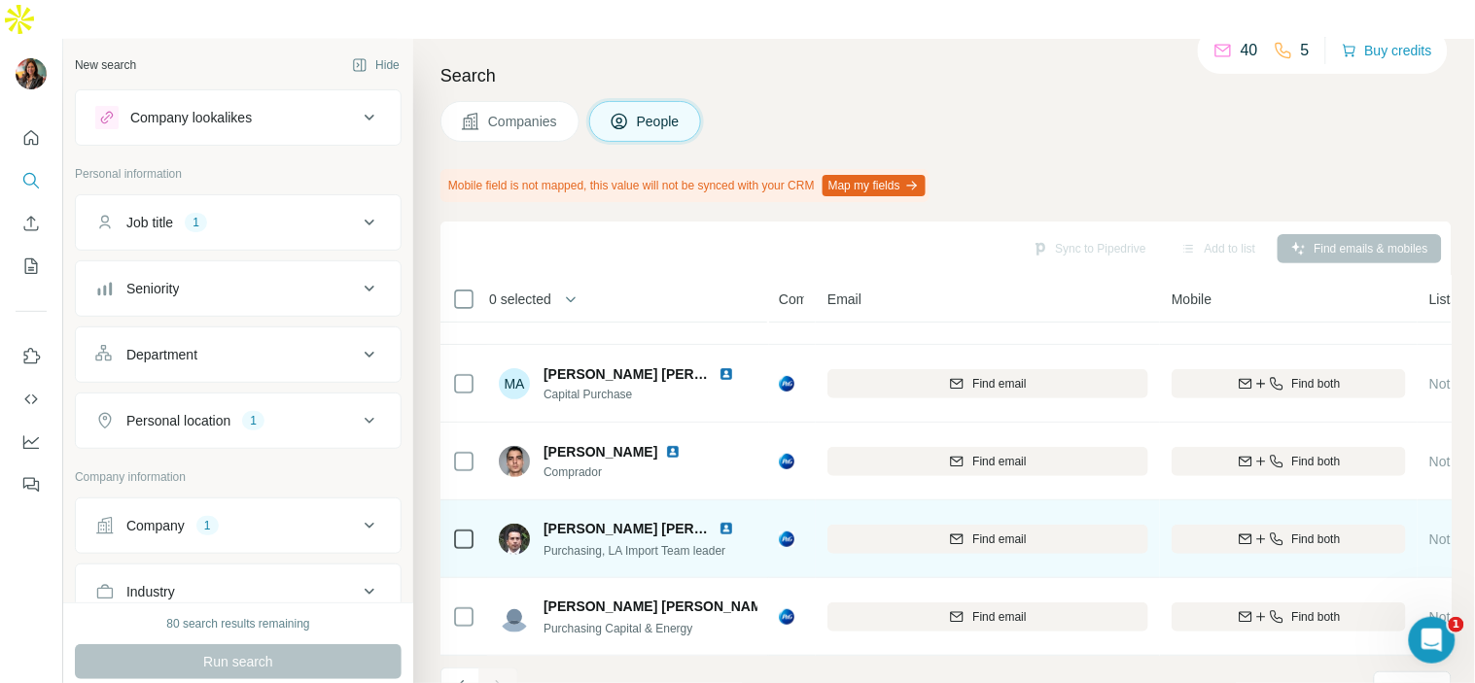
scroll to position [0, 0]
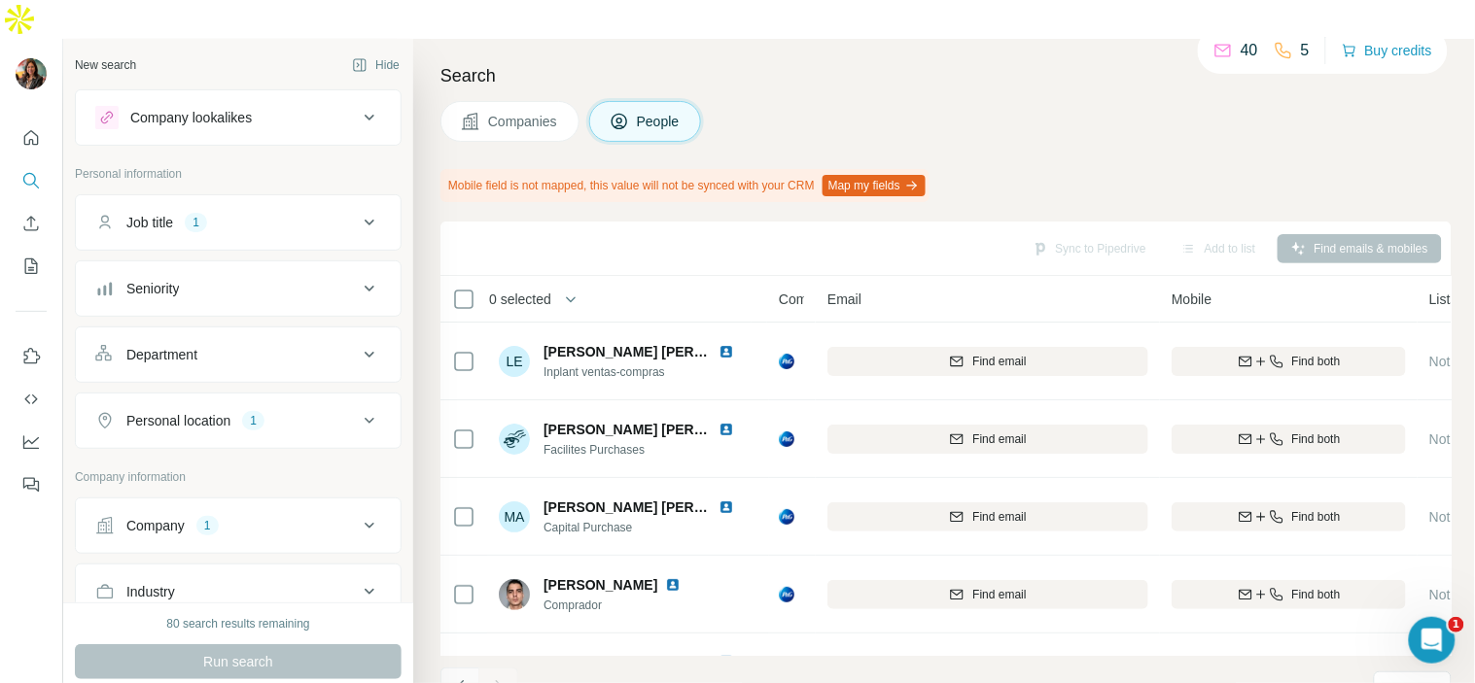
click at [461, 678] on icon "Navigate to previous page" at bounding box center [460, 687] width 19 height 19
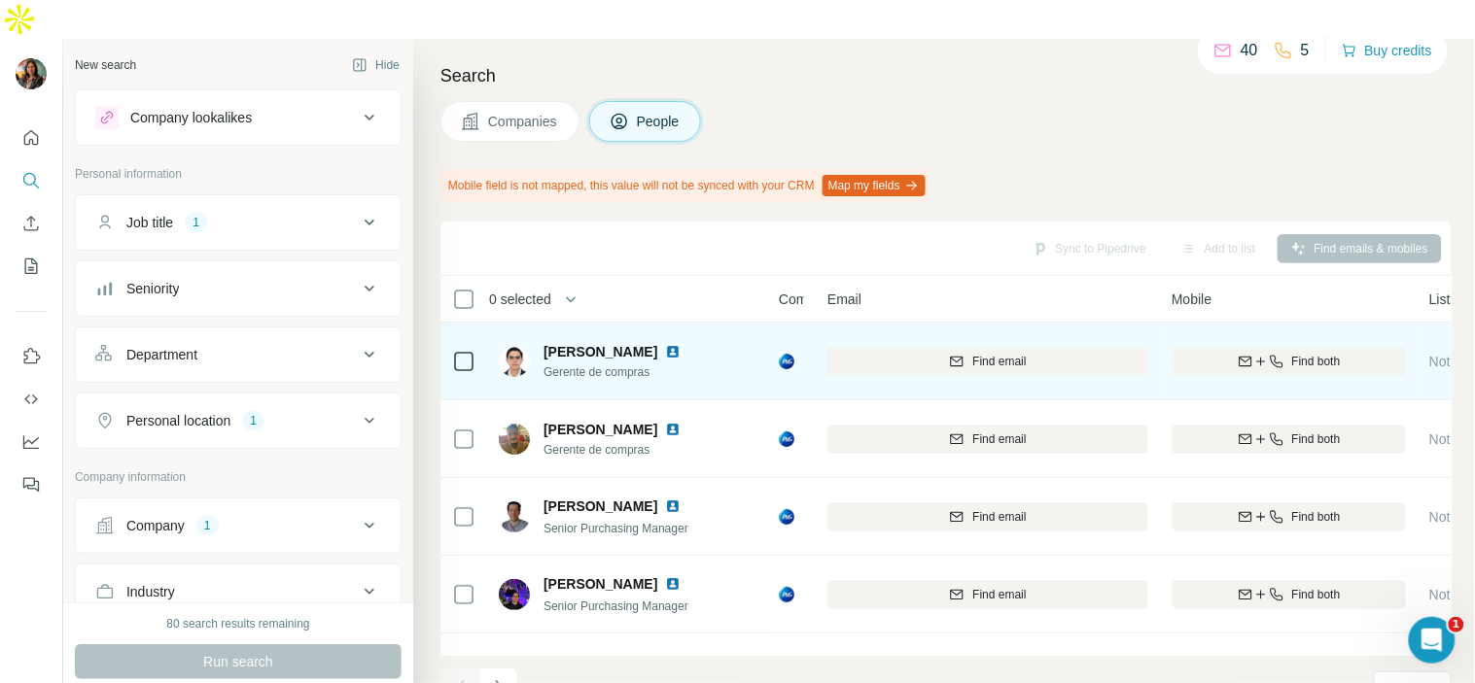
click at [681, 344] on img at bounding box center [673, 352] width 16 height 16
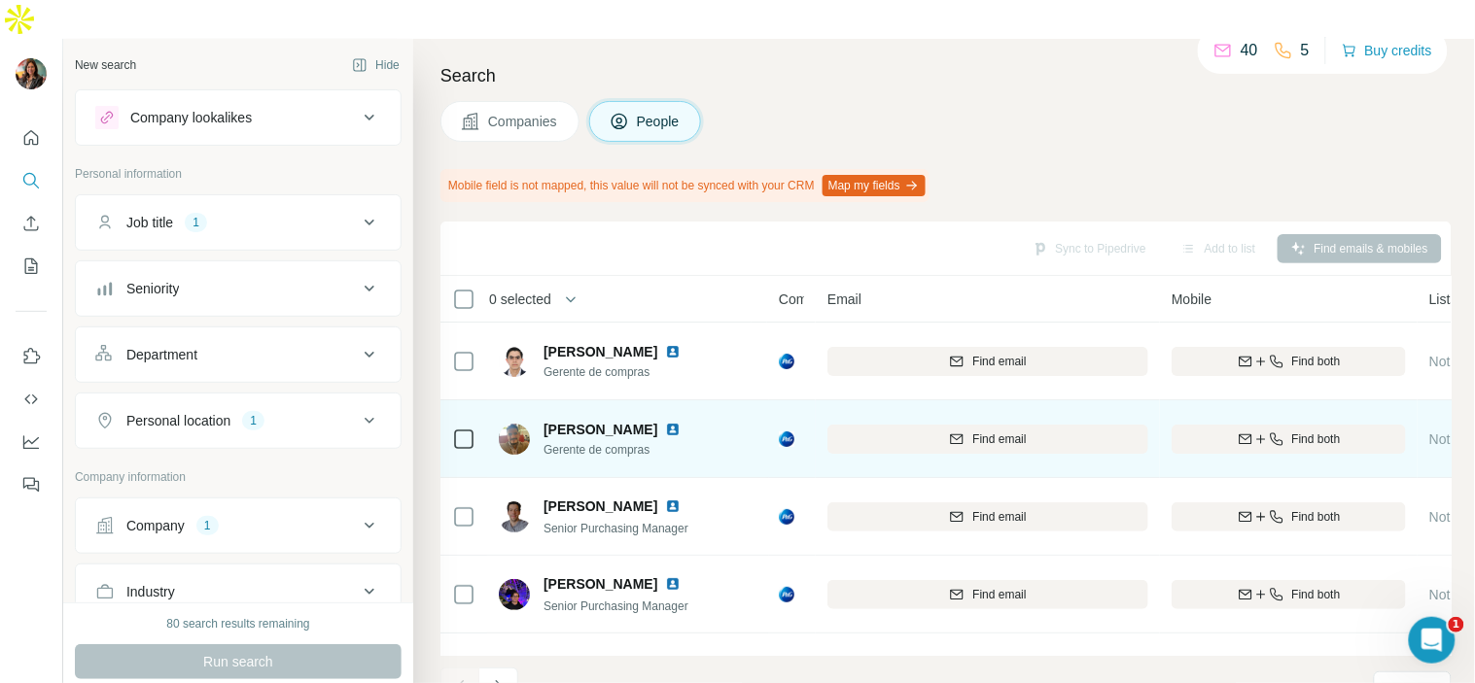
click at [681, 422] on img at bounding box center [673, 430] width 16 height 16
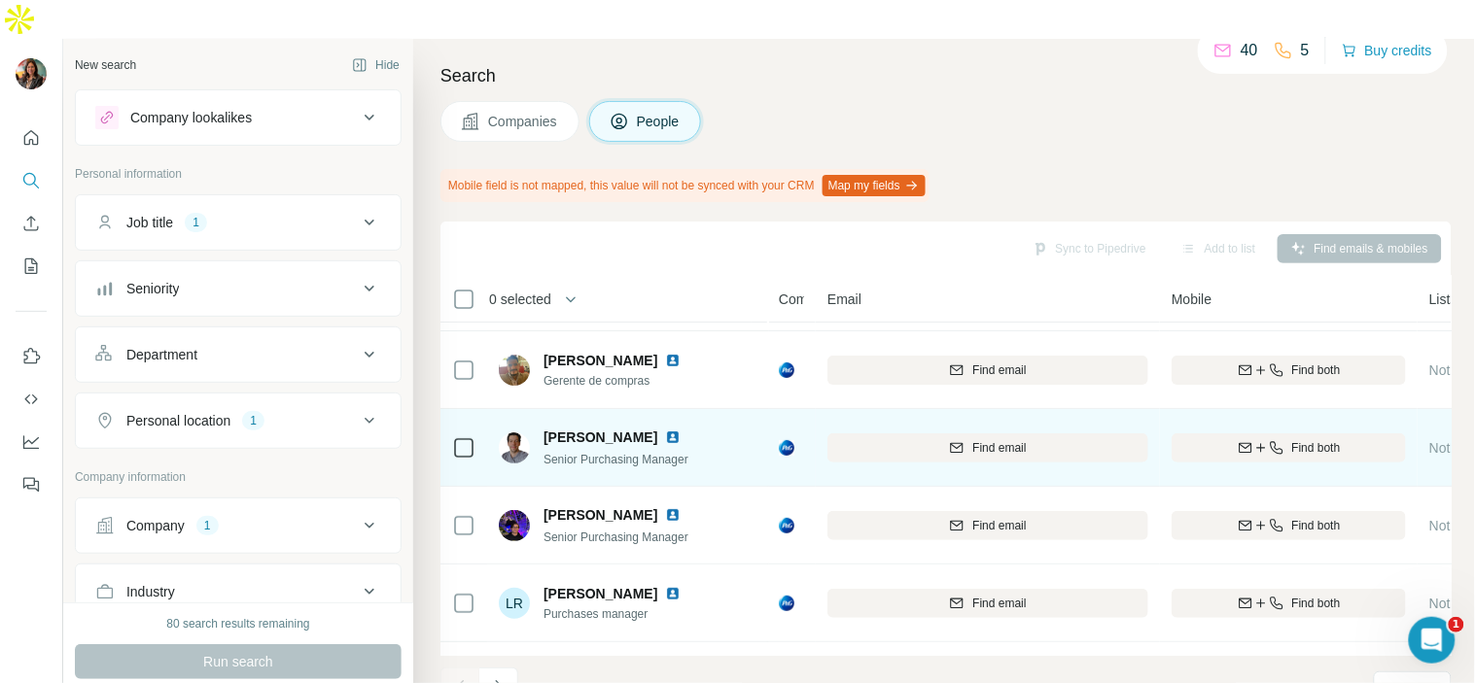
scroll to position [108, 0]
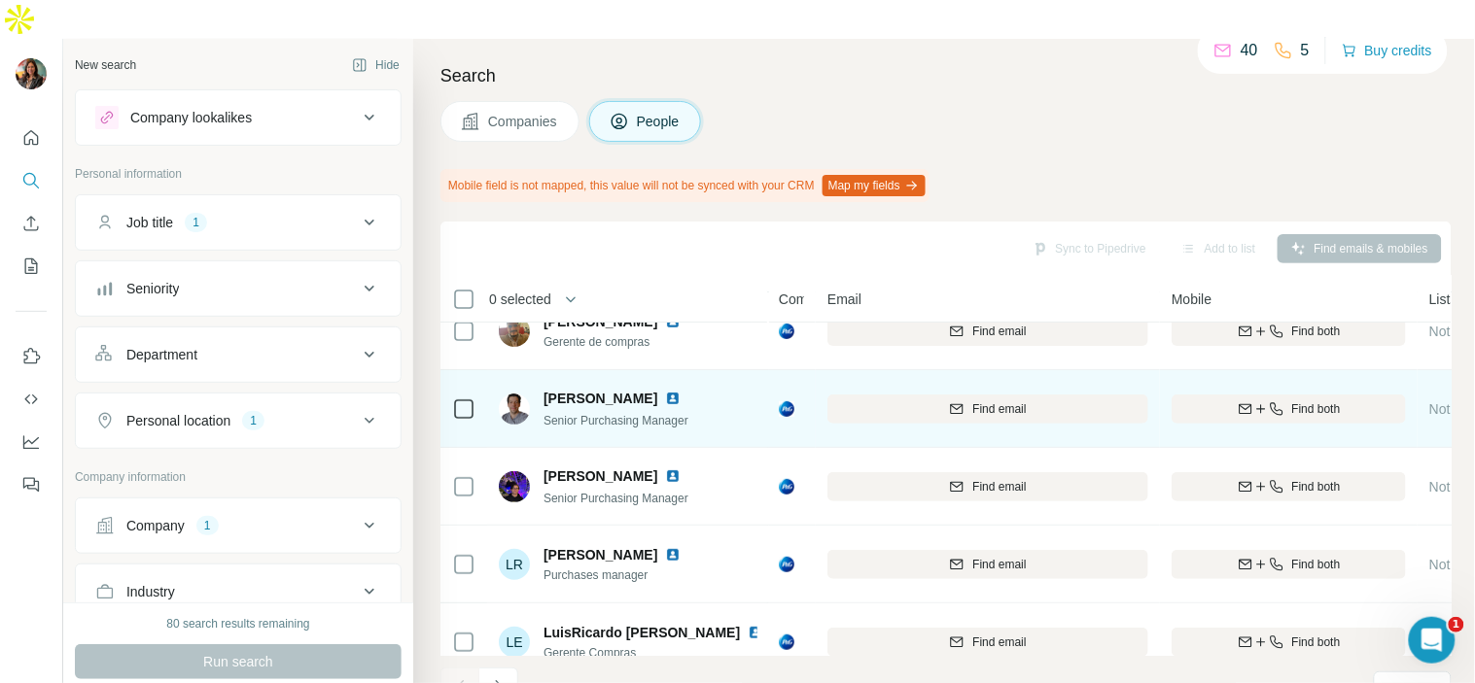
click at [677, 391] on img at bounding box center [673, 399] width 16 height 16
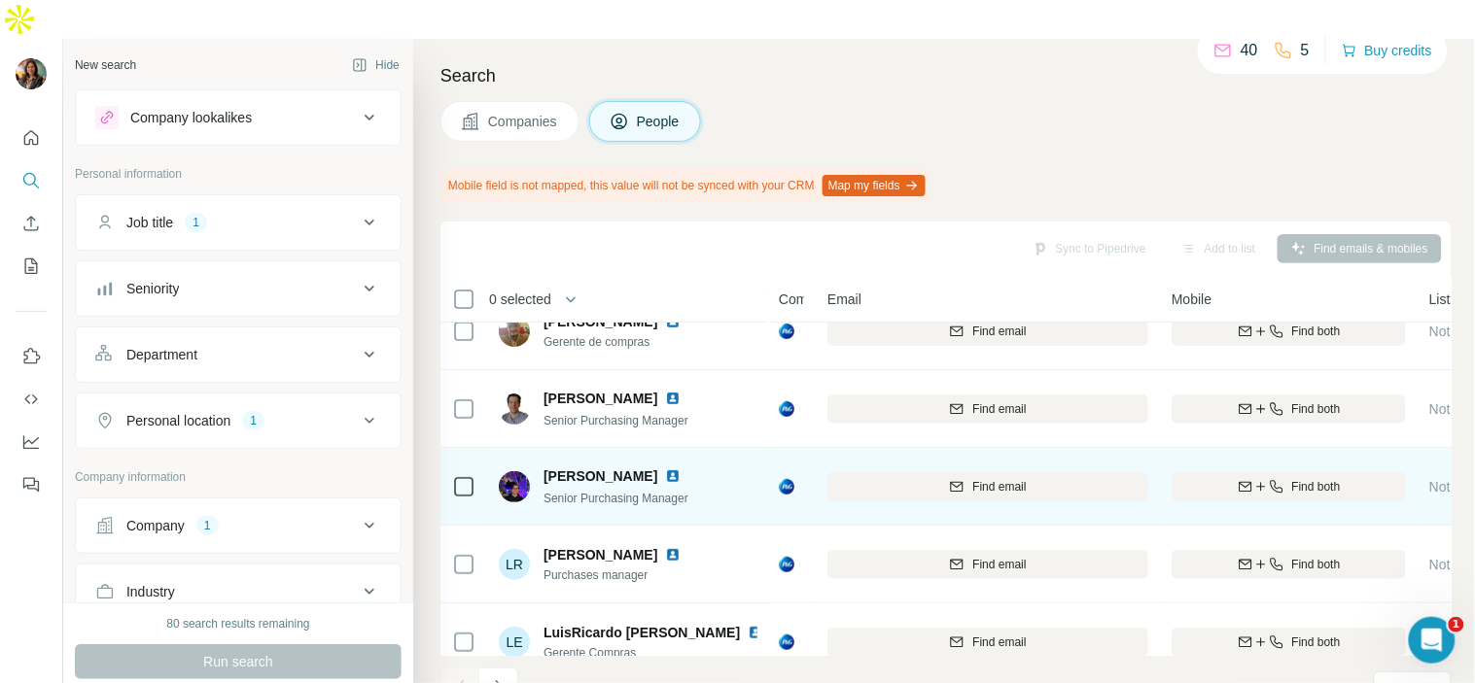
click at [667, 469] on img at bounding box center [673, 477] width 16 height 16
click at [999, 478] on span "Find email" at bounding box center [998, 486] width 53 height 17
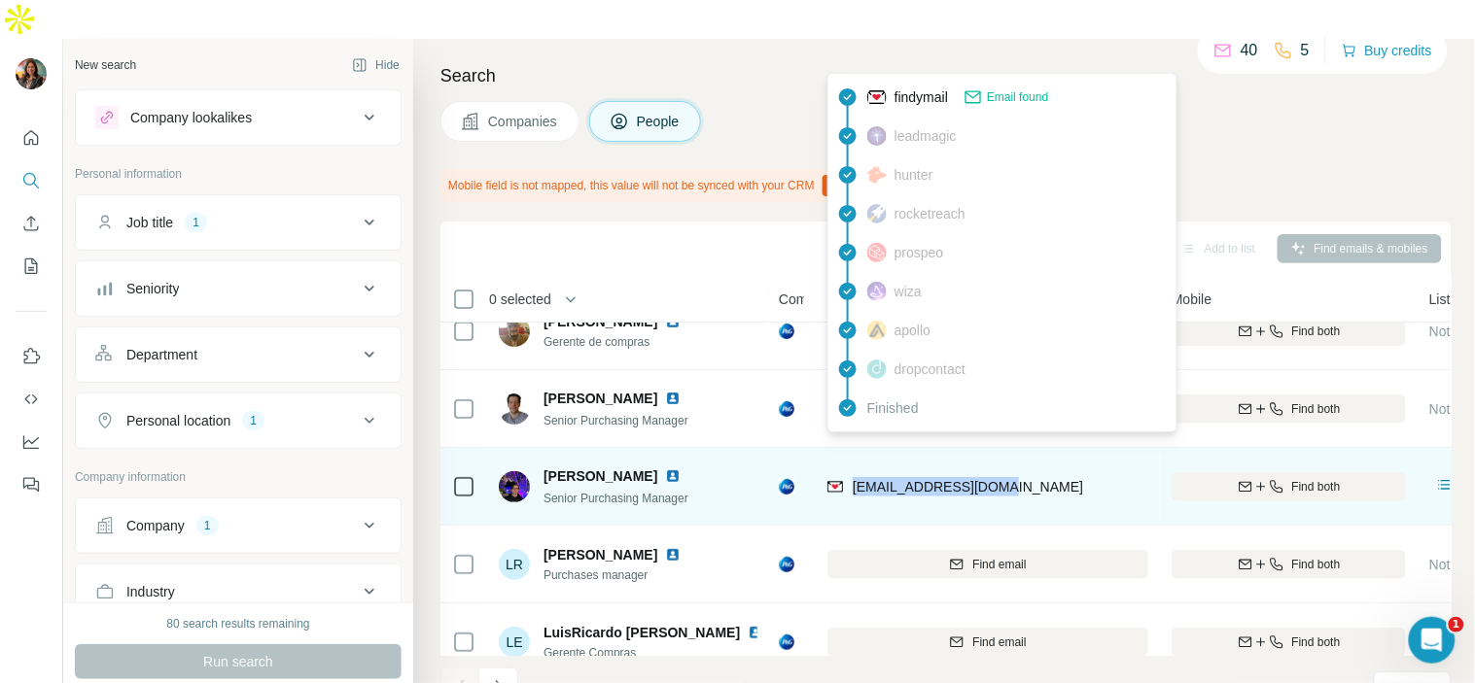
drag, startPoint x: 1003, startPoint y: 449, endPoint x: 849, endPoint y: 454, distance: 154.7
click at [849, 460] on div "laisequilla.j@pg.com" at bounding box center [987, 486] width 321 height 53
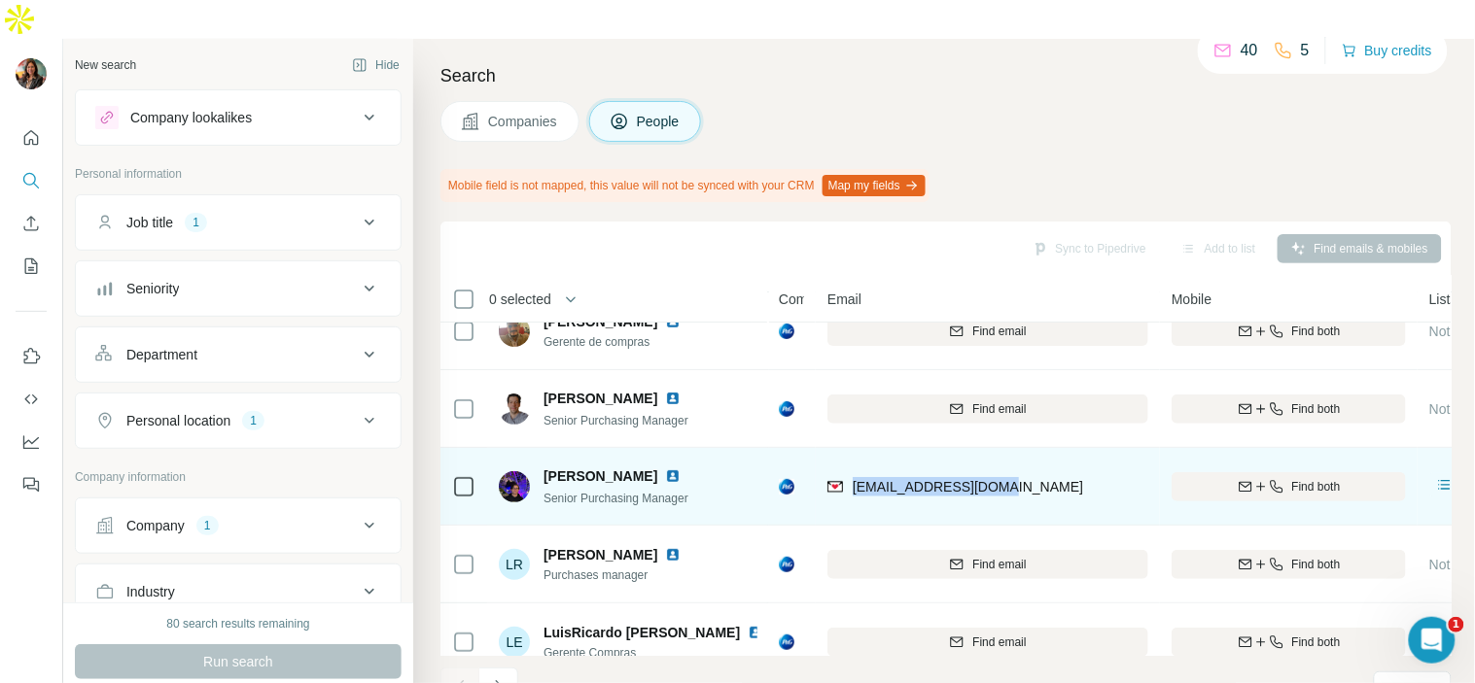
copy span "laisequilla.j@pg.com"
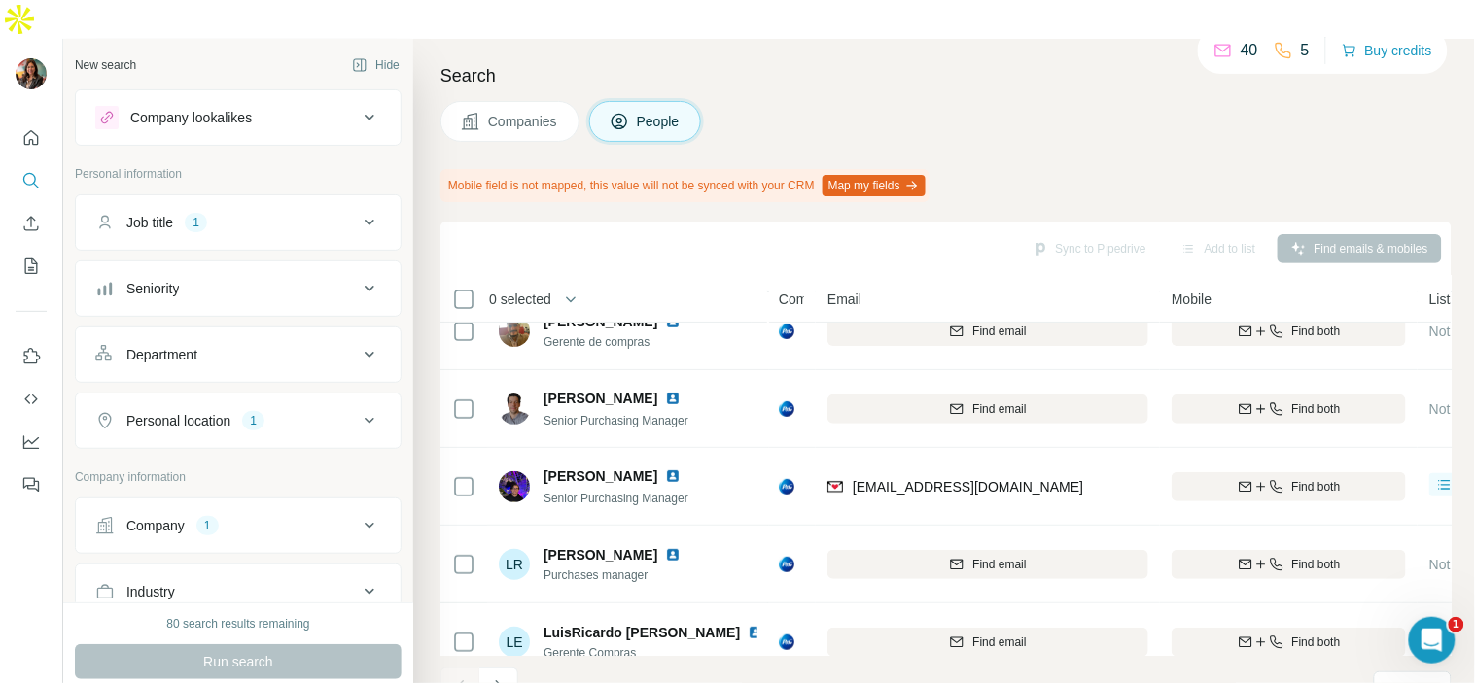
click at [1196, 169] on div "Mobile field is not mapped, this value will not be synced with your CRM Map my …" at bounding box center [945, 185] width 1011 height 33
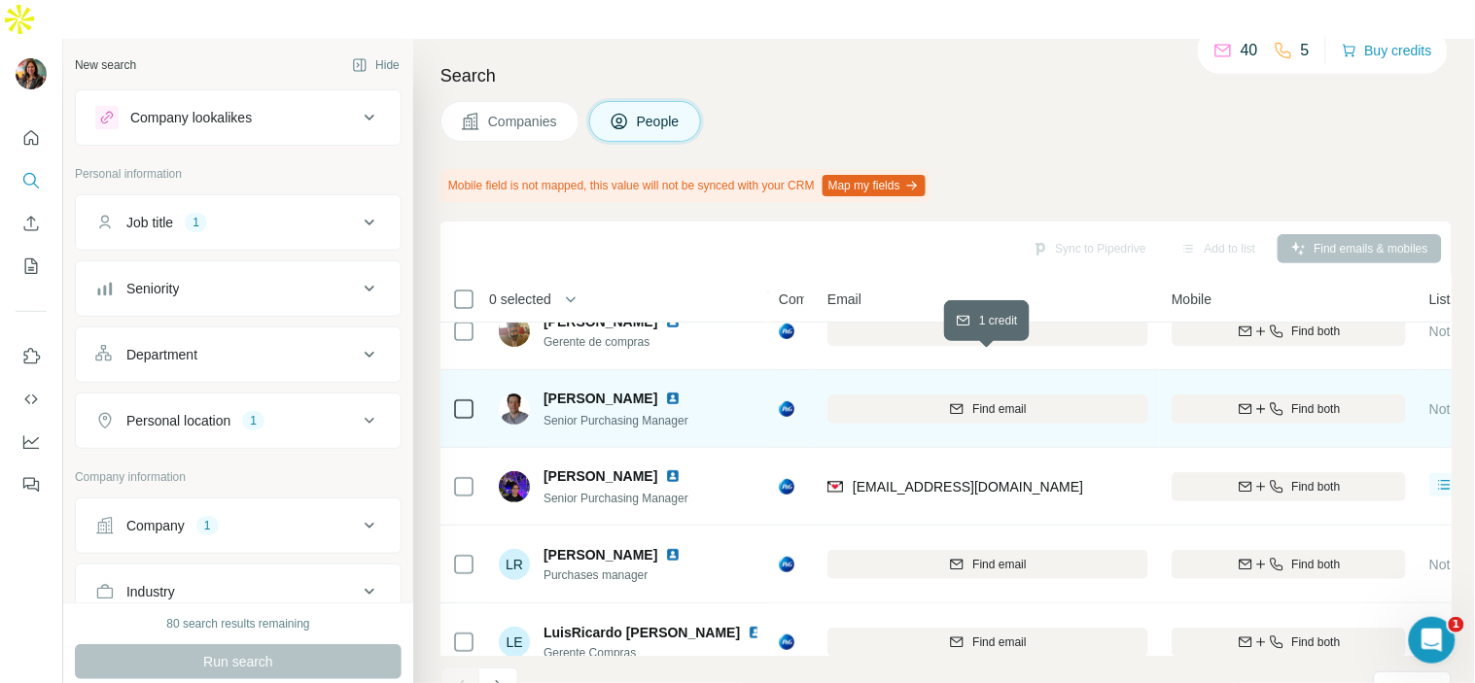
scroll to position [216, 0]
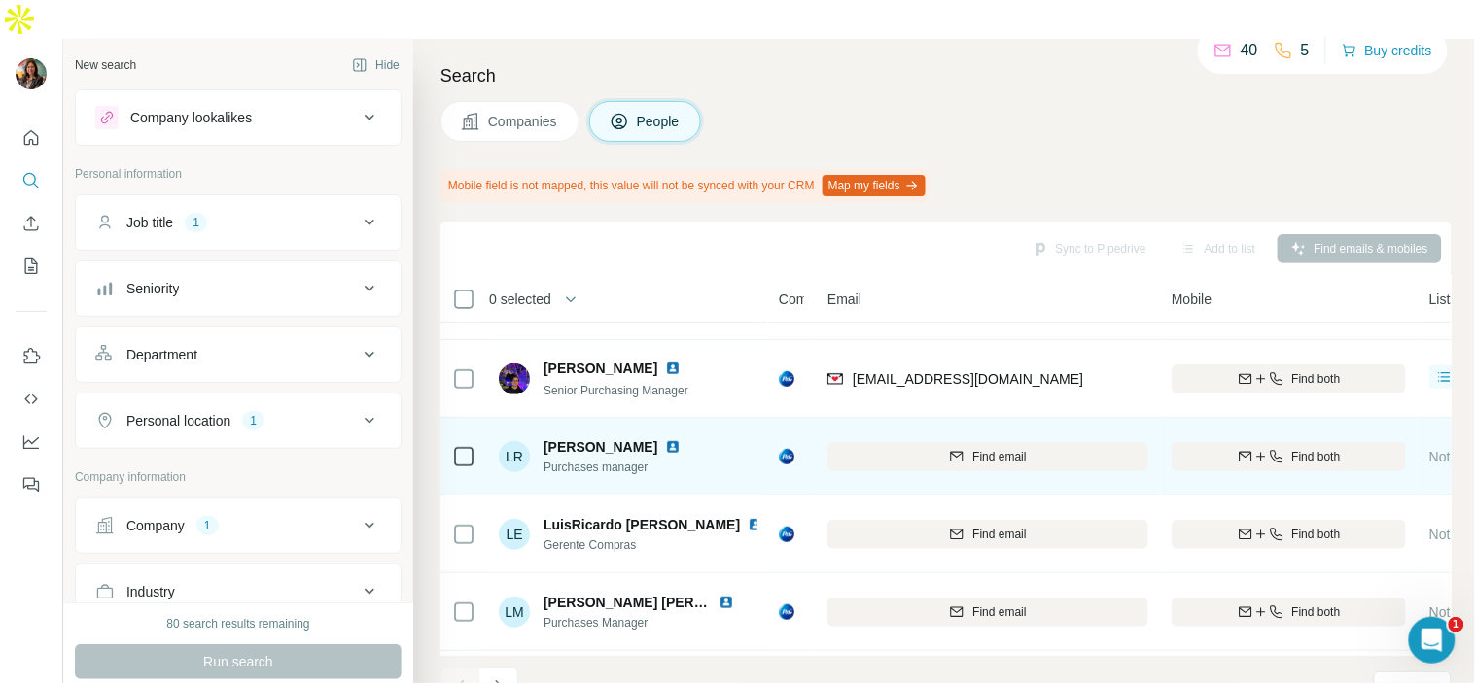
click at [678, 439] on img at bounding box center [673, 447] width 16 height 16
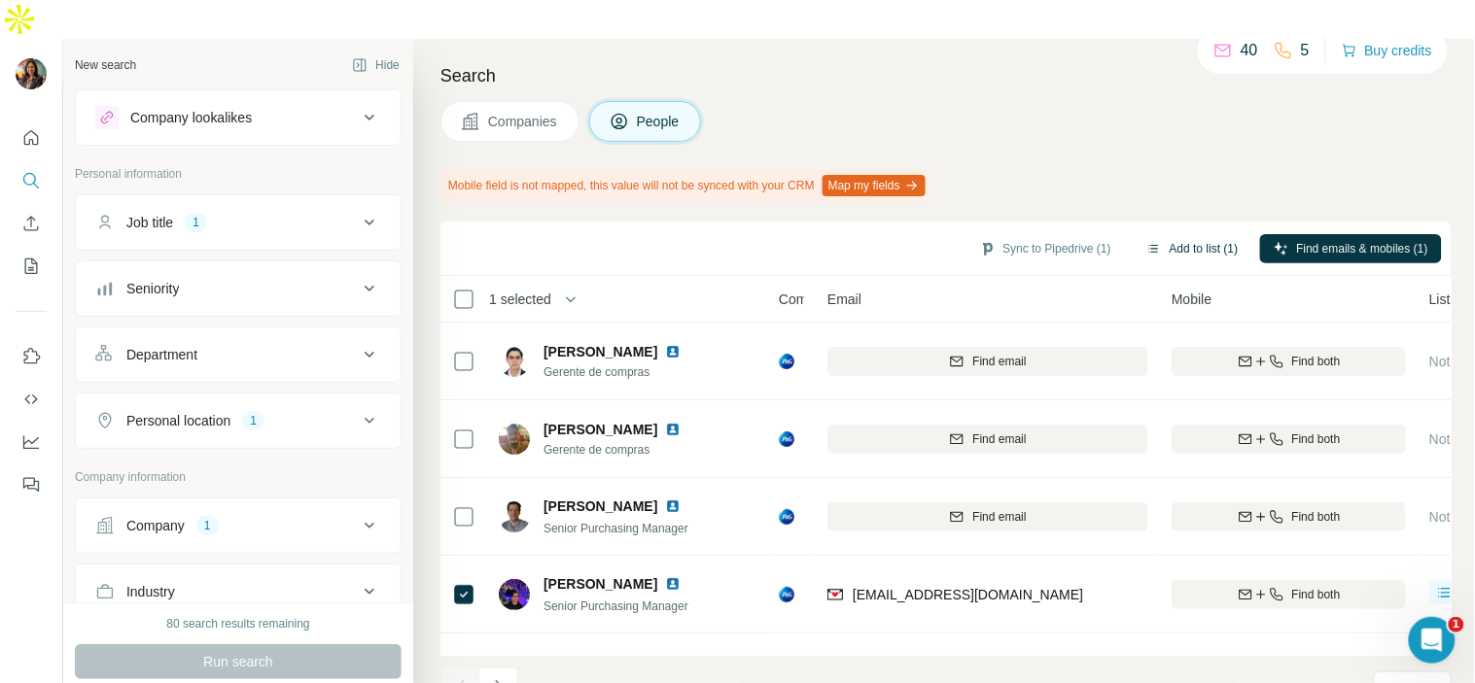
click at [1194, 234] on button "Add to list (1)" at bounding box center [1193, 248] width 120 height 29
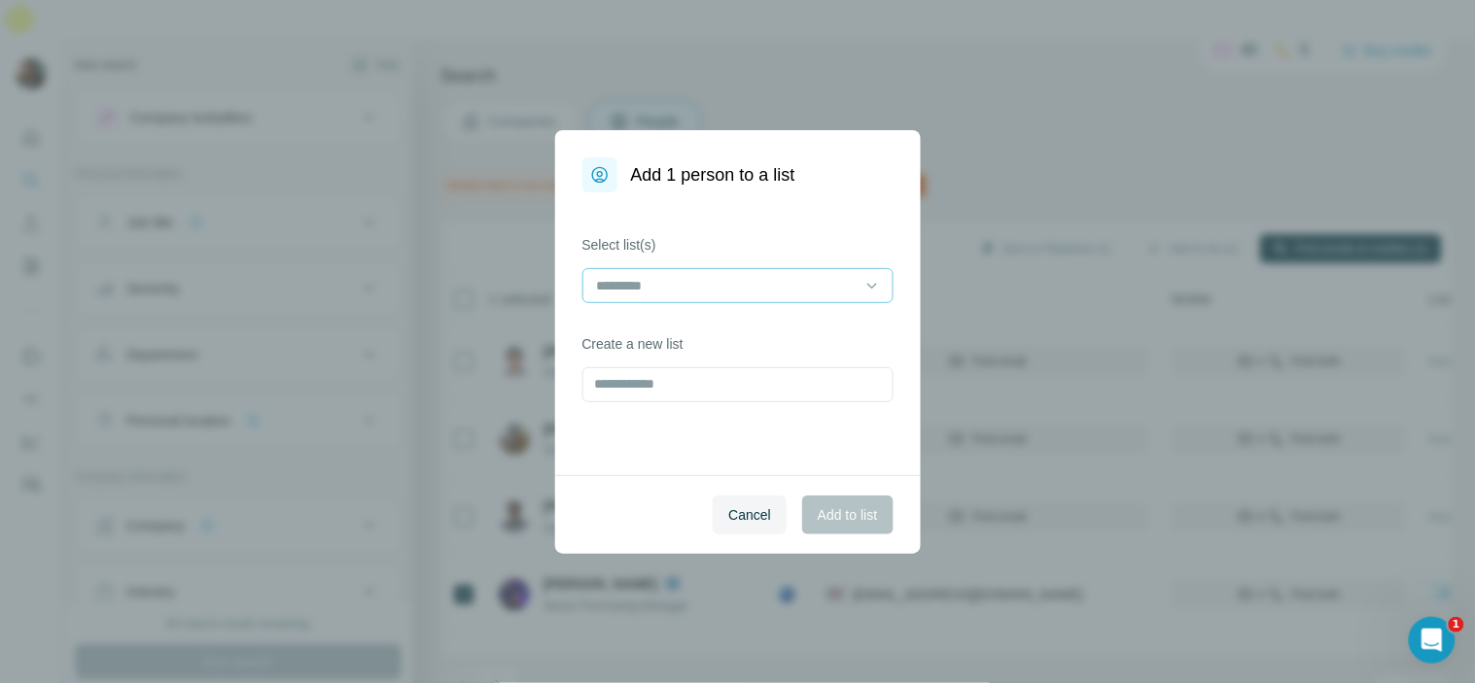
click at [819, 273] on div at bounding box center [726, 285] width 262 height 33
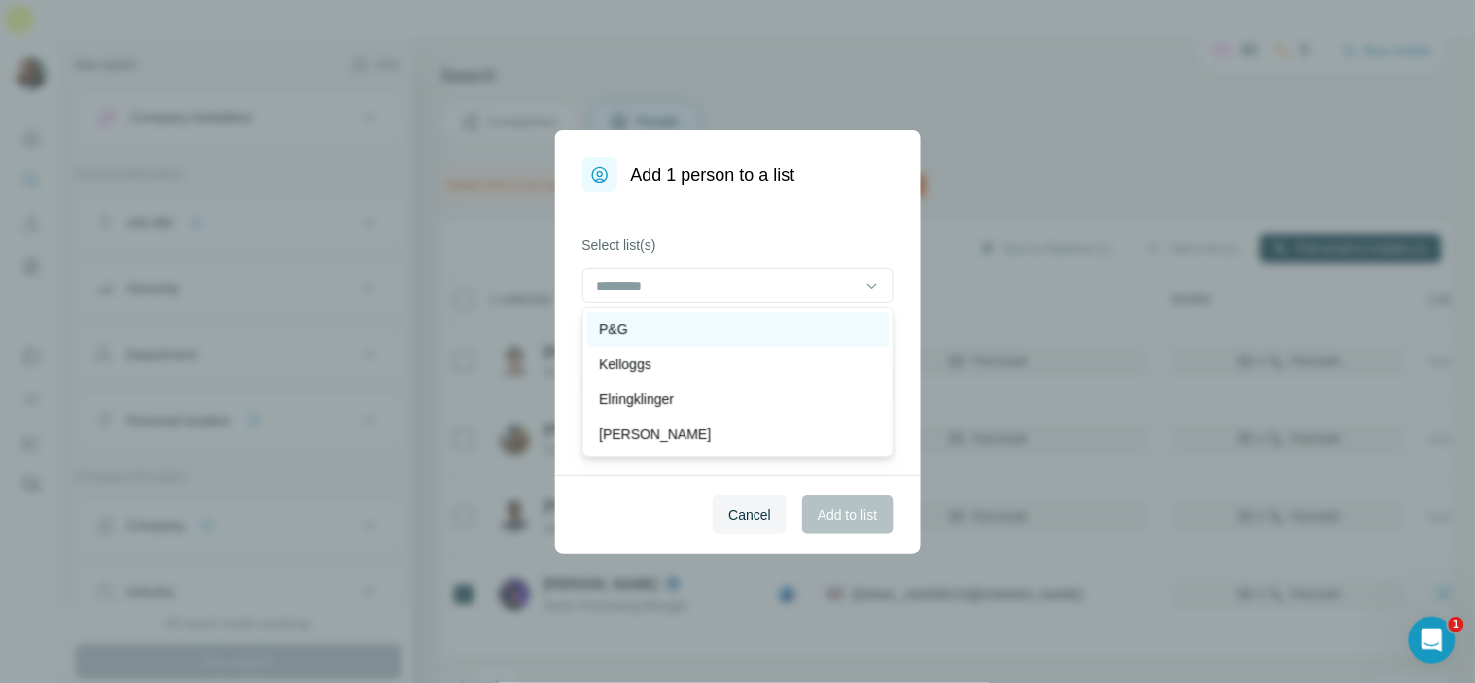
click at [805, 327] on div "P&G" at bounding box center [738, 329] width 278 height 19
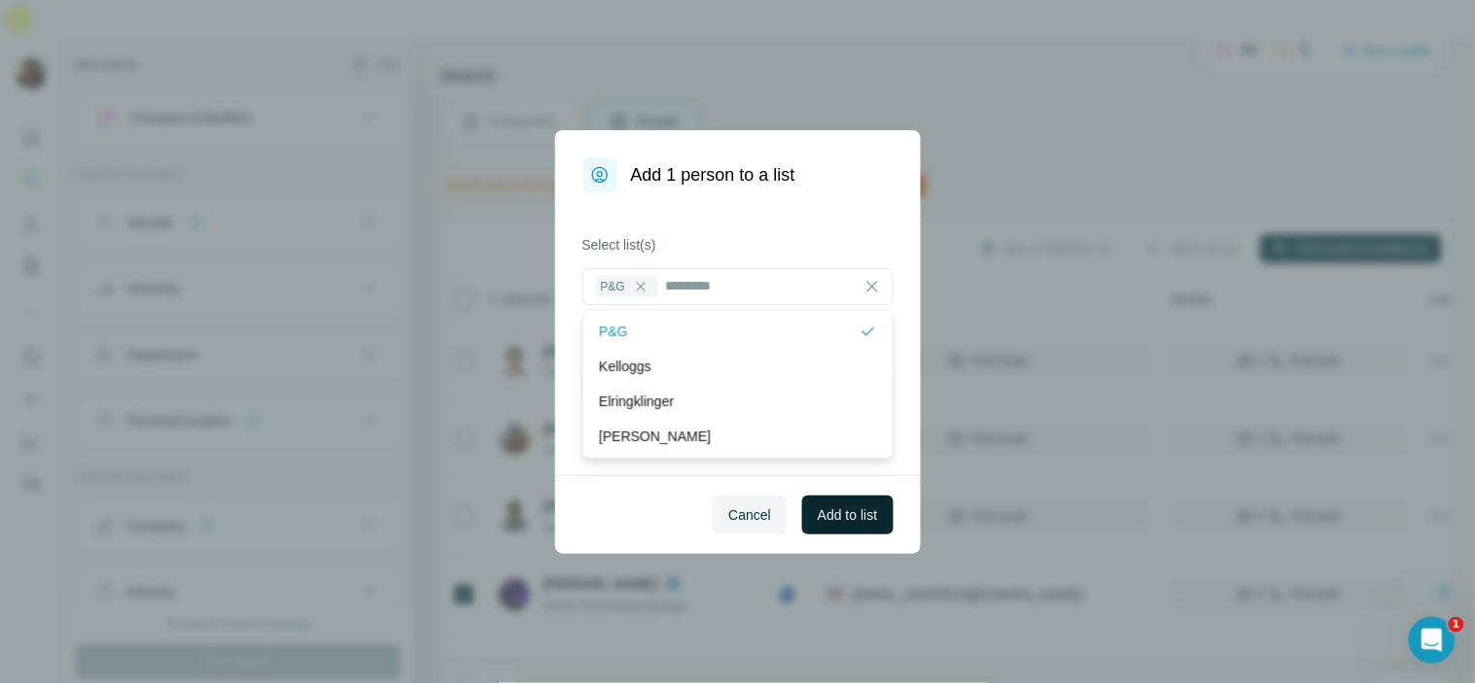
click at [846, 518] on span "Add to list" at bounding box center [847, 515] width 59 height 19
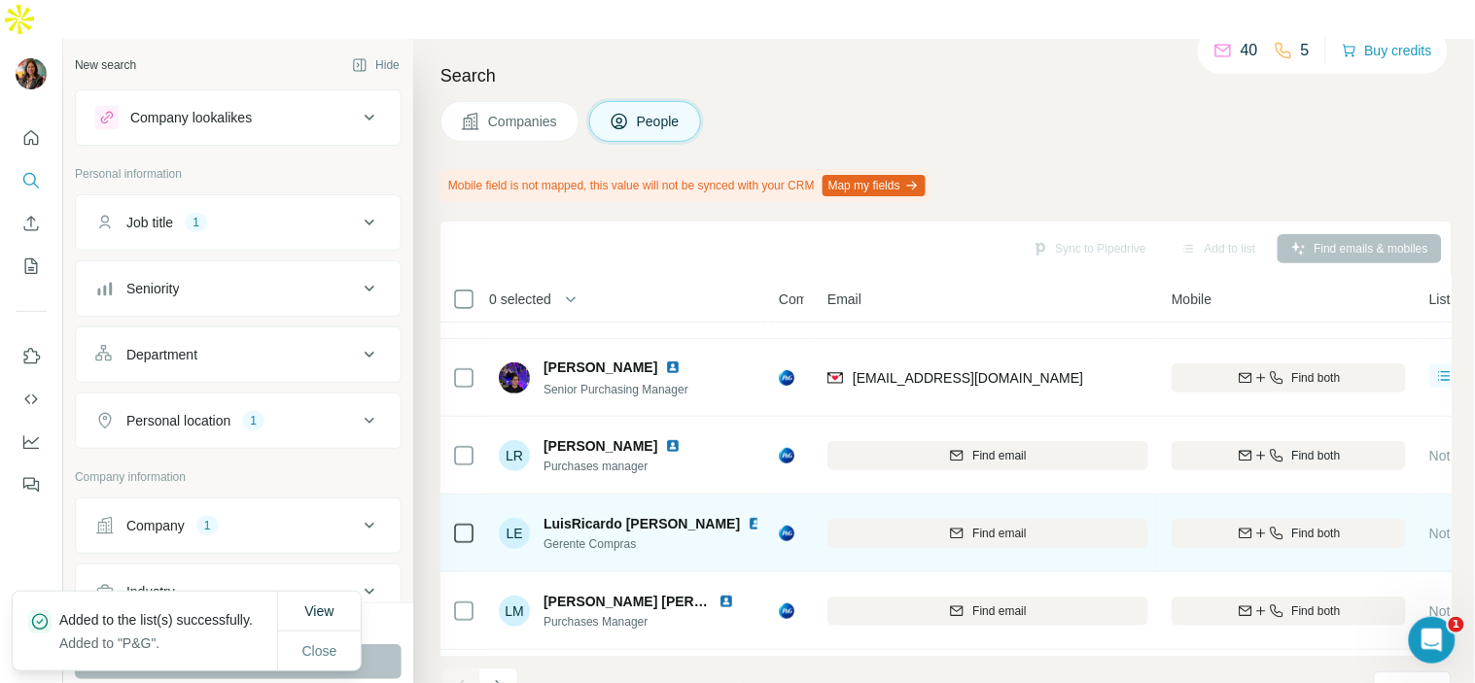
scroll to position [216, 0]
click at [748, 517] on img at bounding box center [756, 525] width 16 height 16
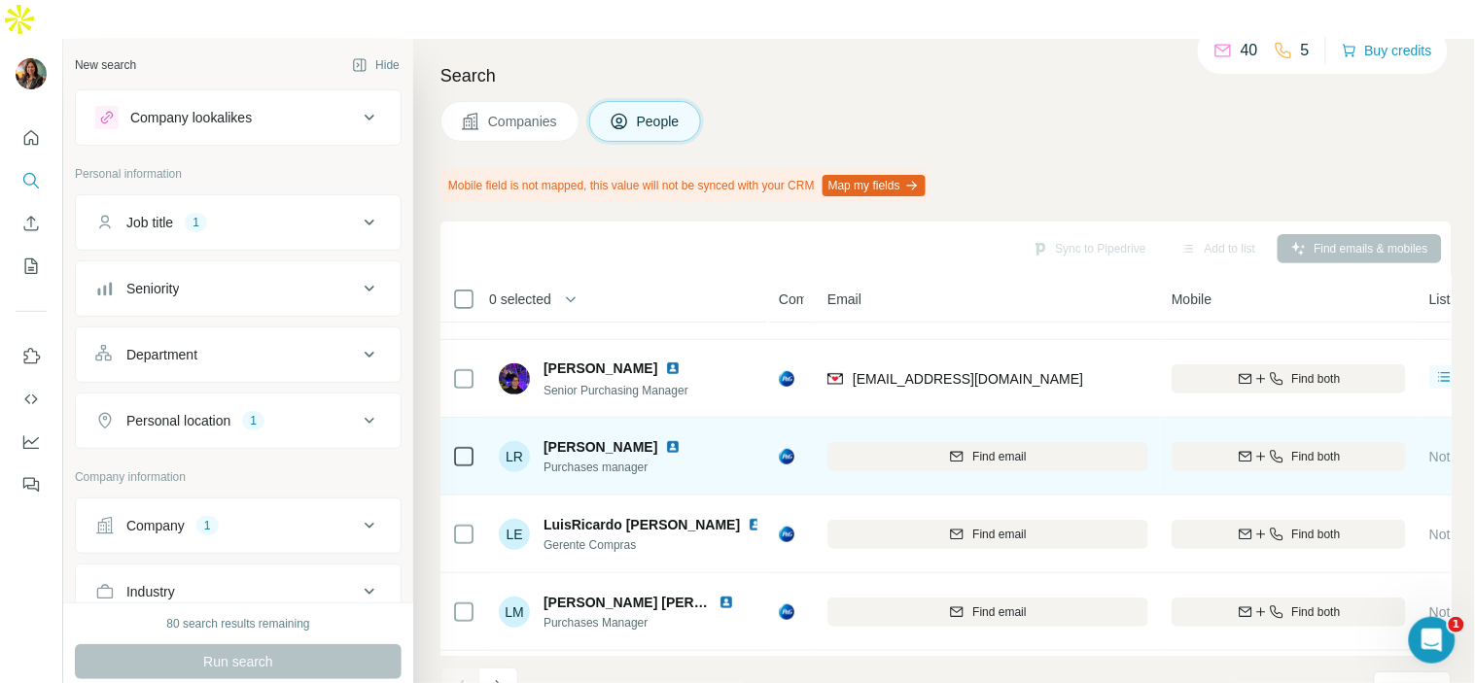
drag, startPoint x: 661, startPoint y: 406, endPoint x: 542, endPoint y: 408, distance: 119.6
click at [542, 437] on div "LR Lorena Rodríguez Purchases manager" at bounding box center [601, 456] width 205 height 39
copy span "[PERSON_NAME]"
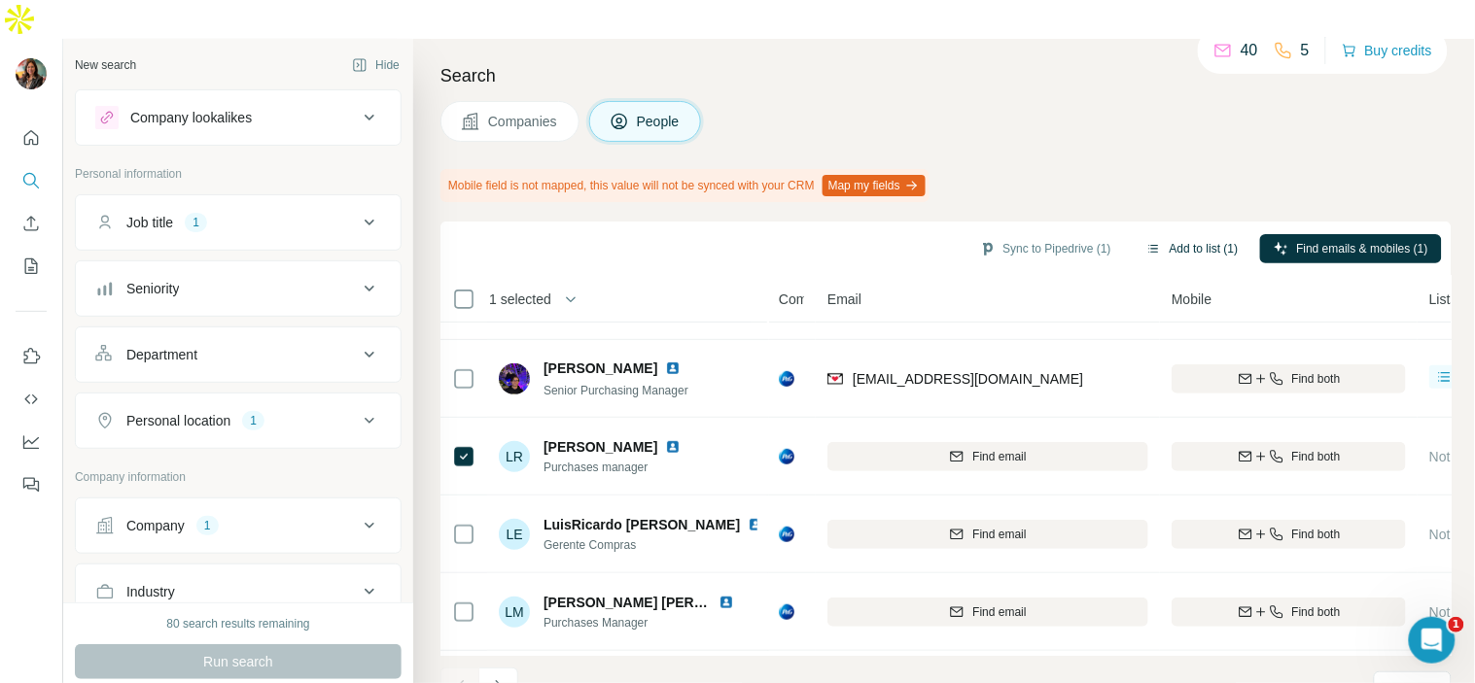
click at [1172, 234] on button "Add to list (1)" at bounding box center [1193, 248] width 120 height 29
click at [1168, 234] on button "Add to list (1)" at bounding box center [1193, 248] width 120 height 29
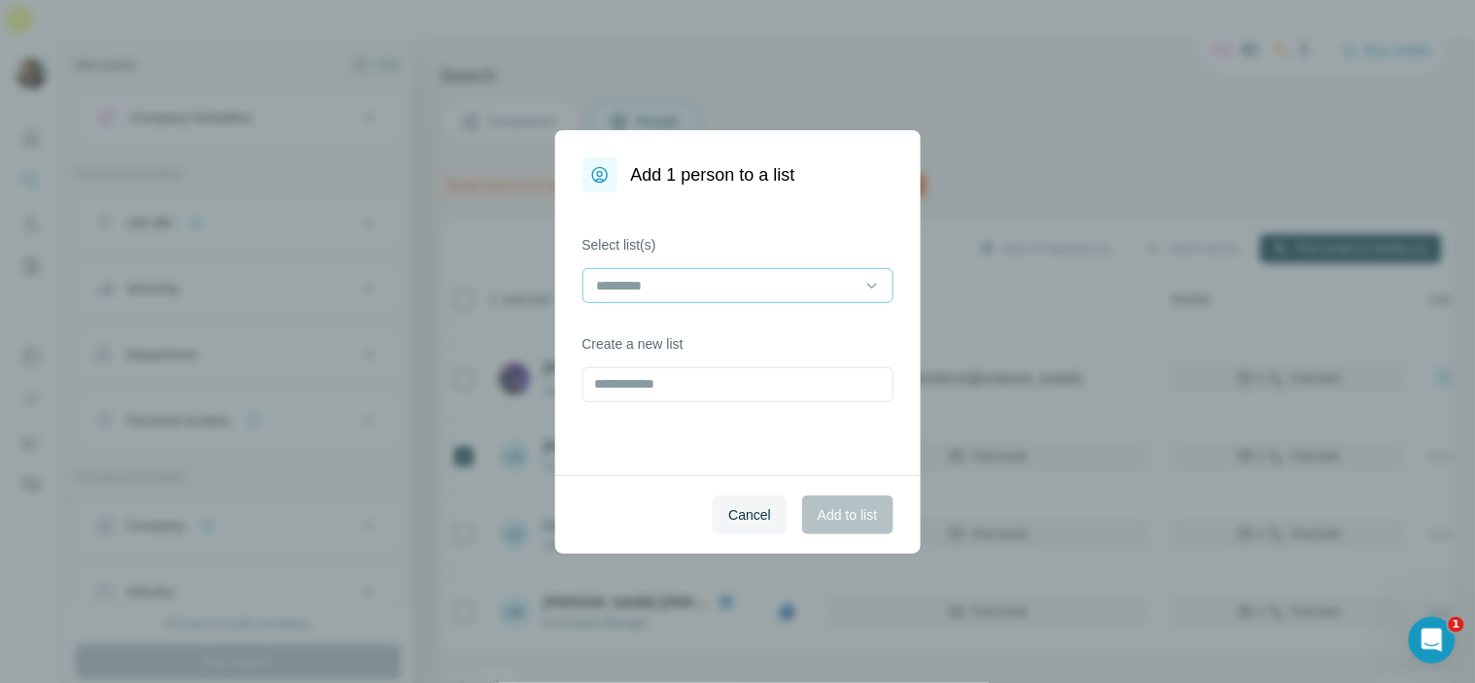
click at [830, 277] on input at bounding box center [726, 285] width 262 height 21
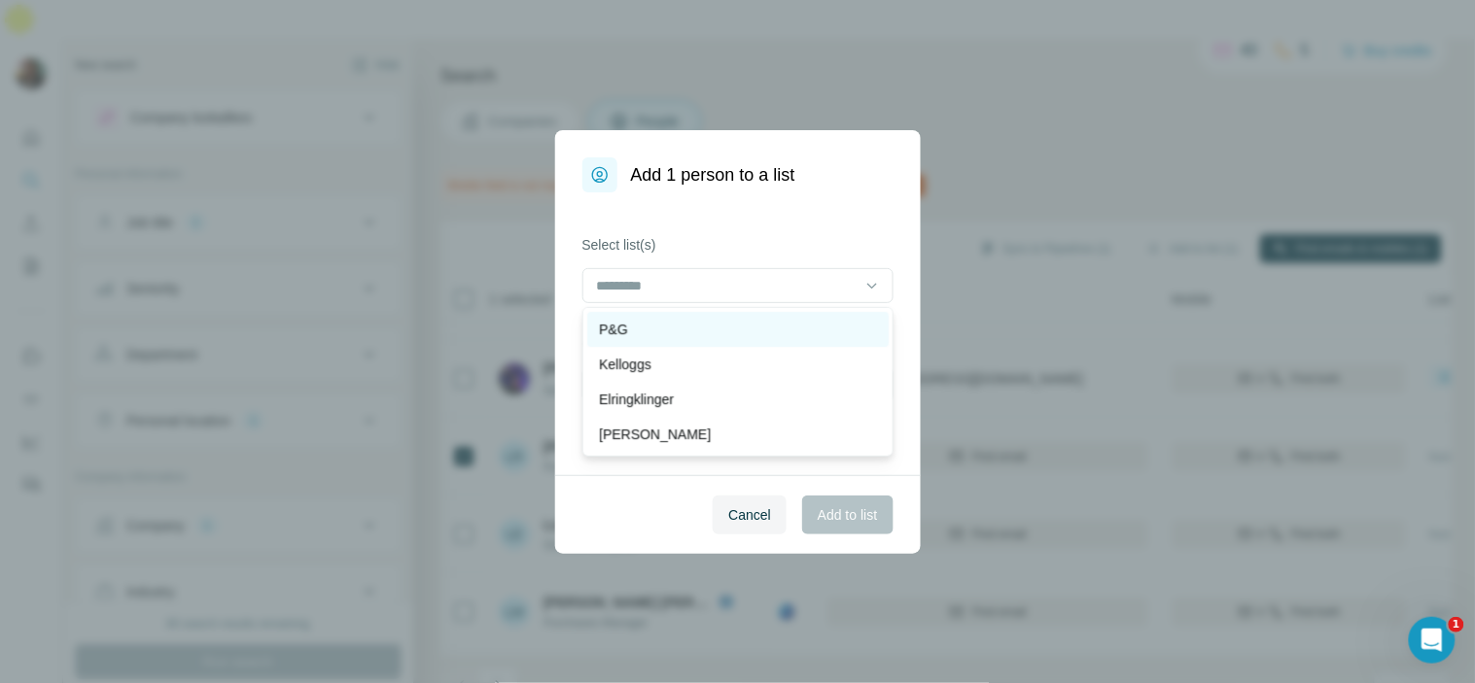
click at [733, 341] on div "P&G" at bounding box center [737, 329] width 301 height 35
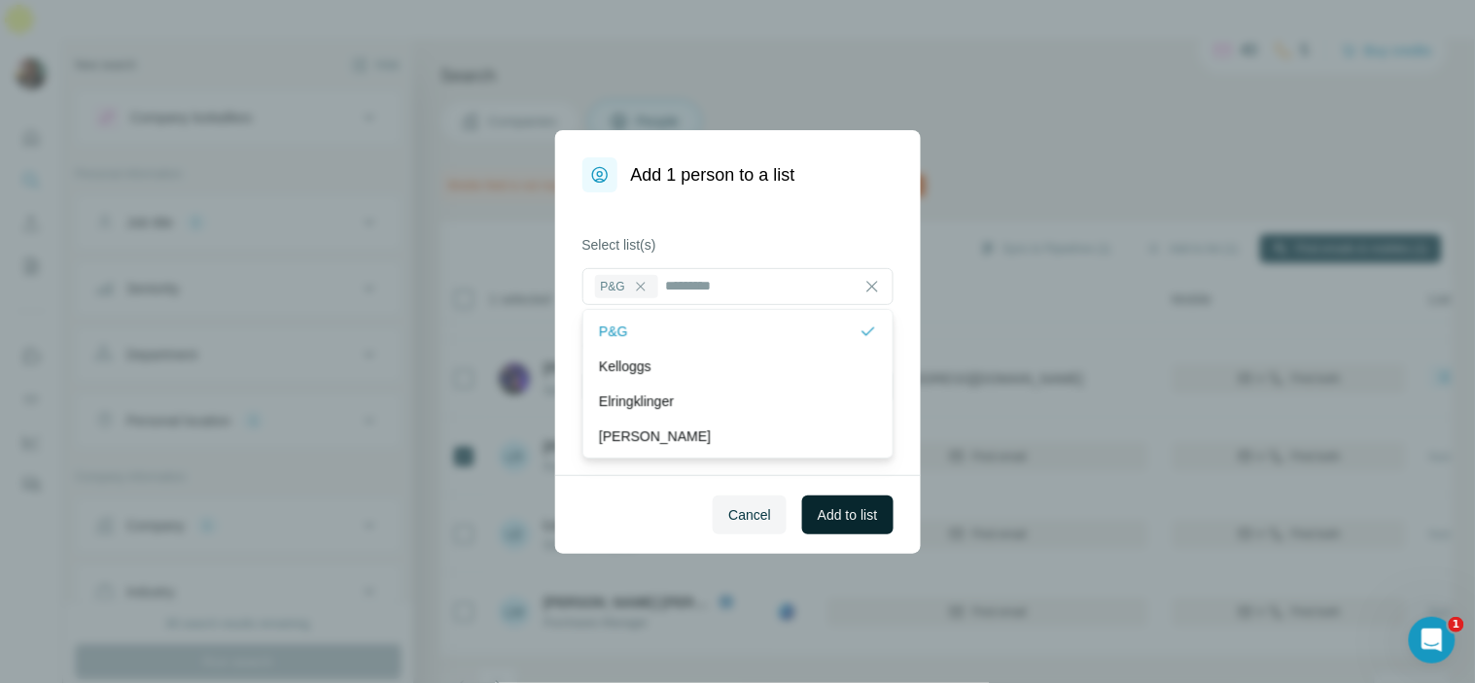
click at [869, 512] on span "Add to list" at bounding box center [847, 515] width 59 height 19
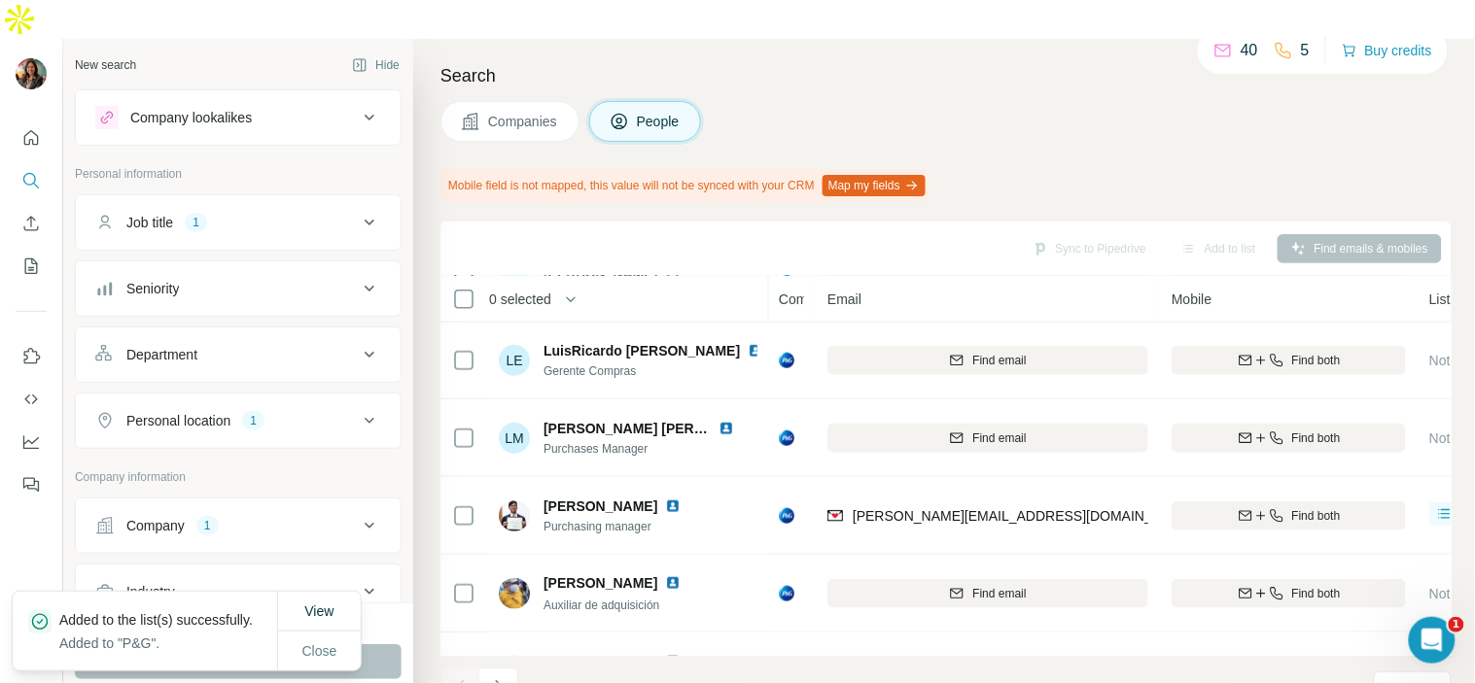
scroll to position [393, 0]
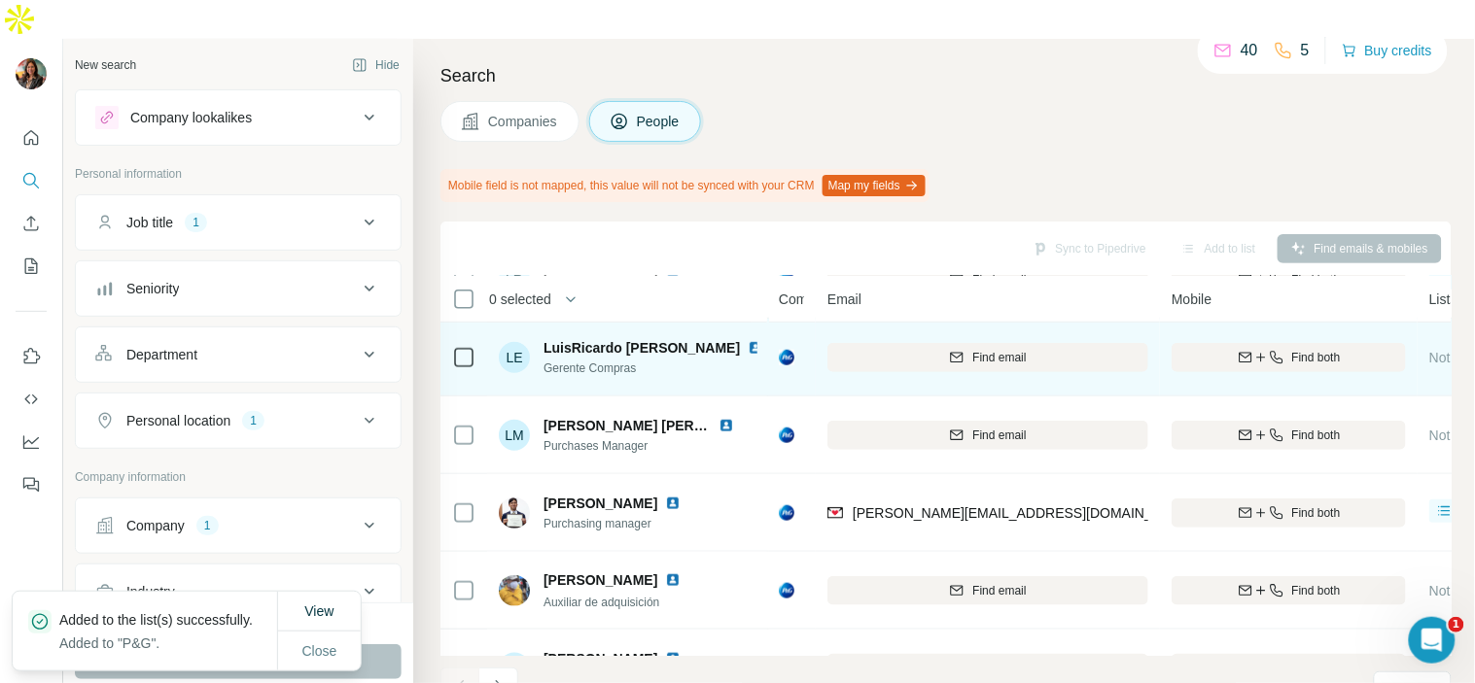
click at [748, 340] on img at bounding box center [756, 348] width 16 height 16
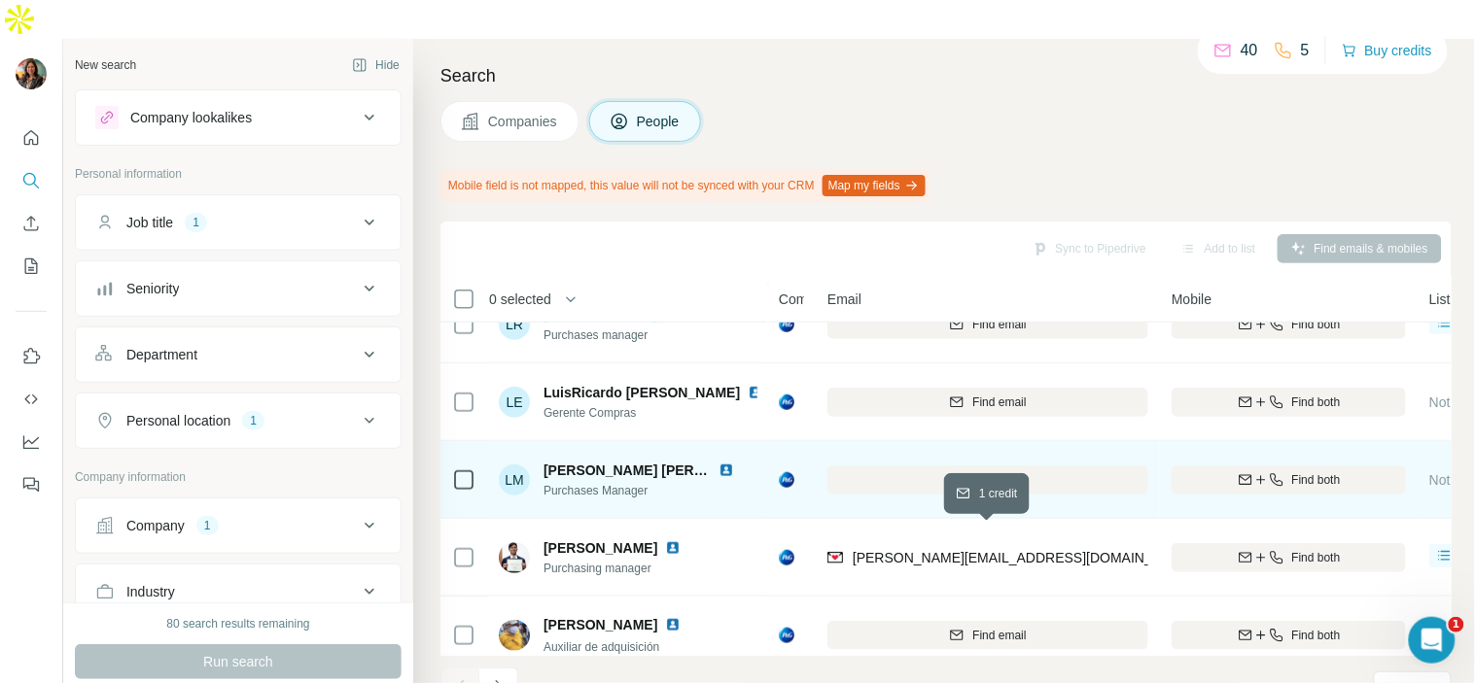
scroll to position [350, 0]
click at [729, 461] on img at bounding box center [726, 469] width 16 height 16
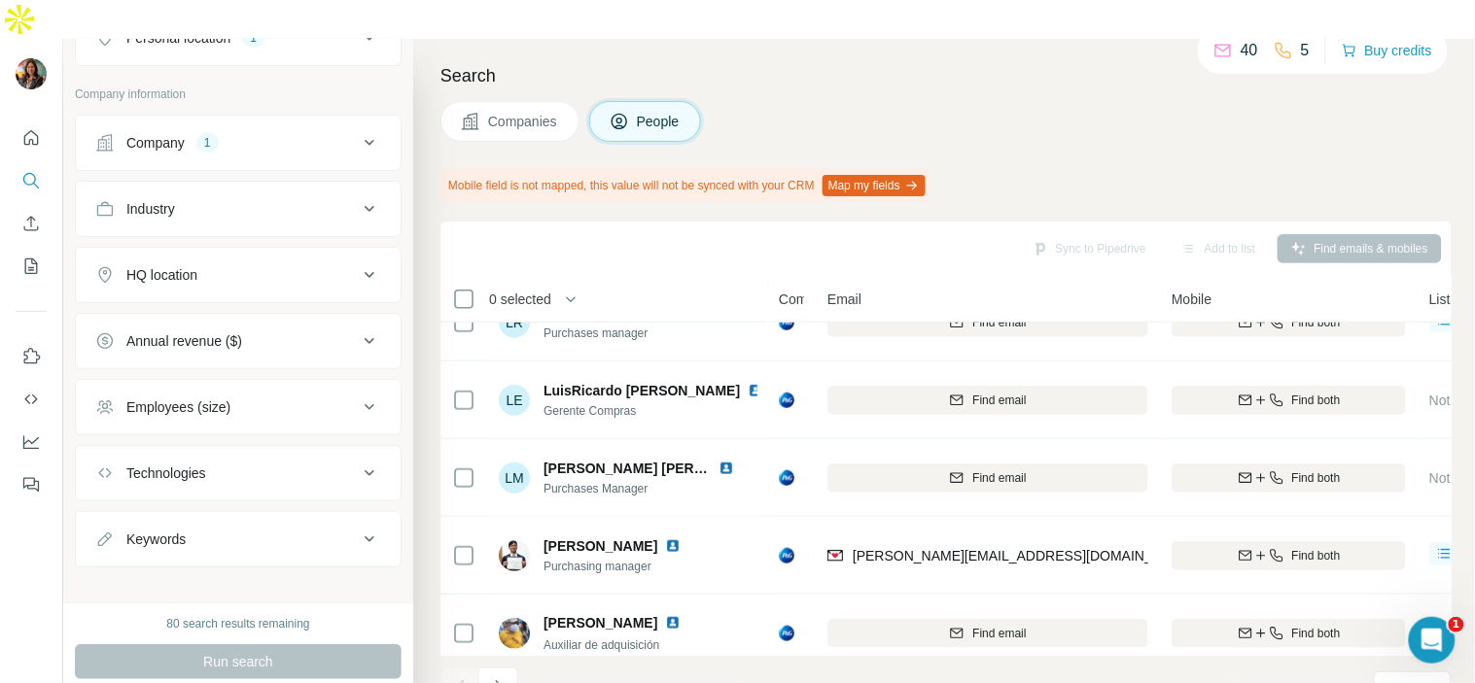
scroll to position [382, 0]
click at [290, 531] on div "Keywords" at bounding box center [226, 540] width 262 height 19
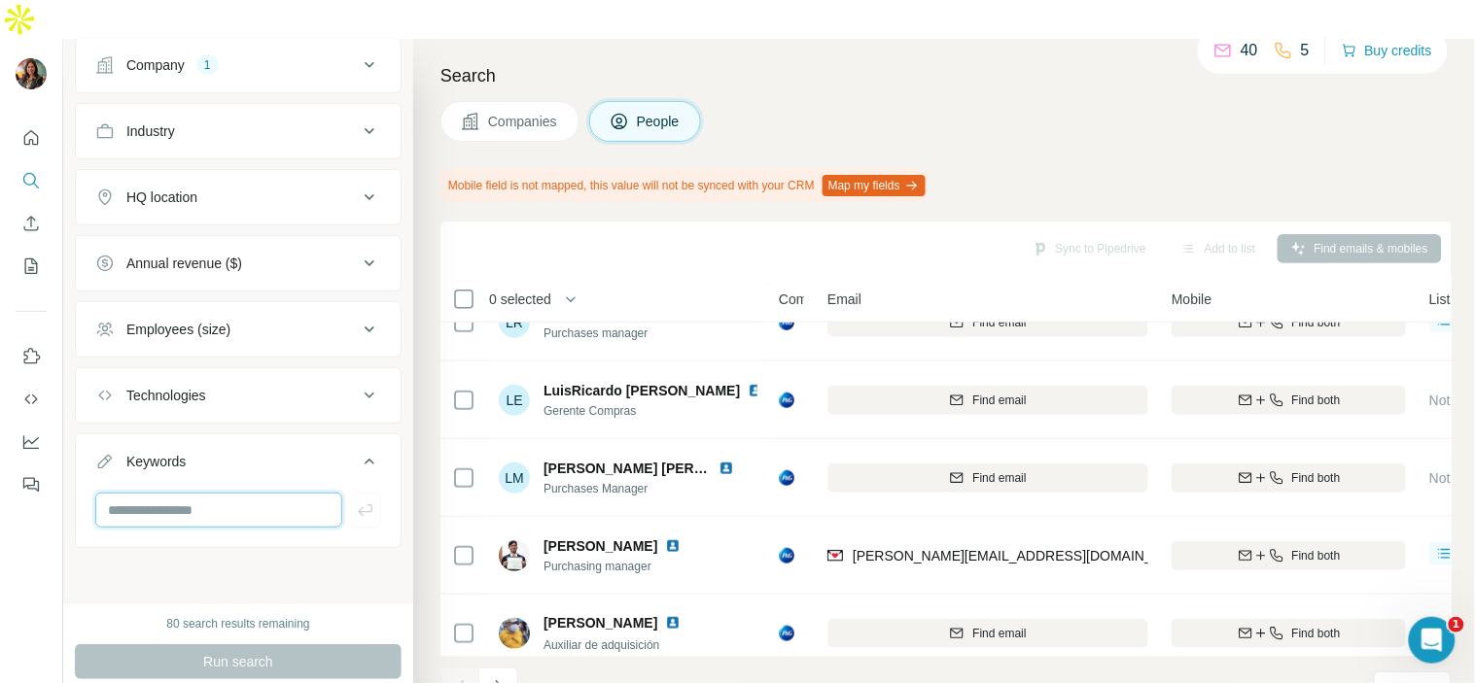
click at [265, 493] on input "text" at bounding box center [218, 510] width 247 height 35
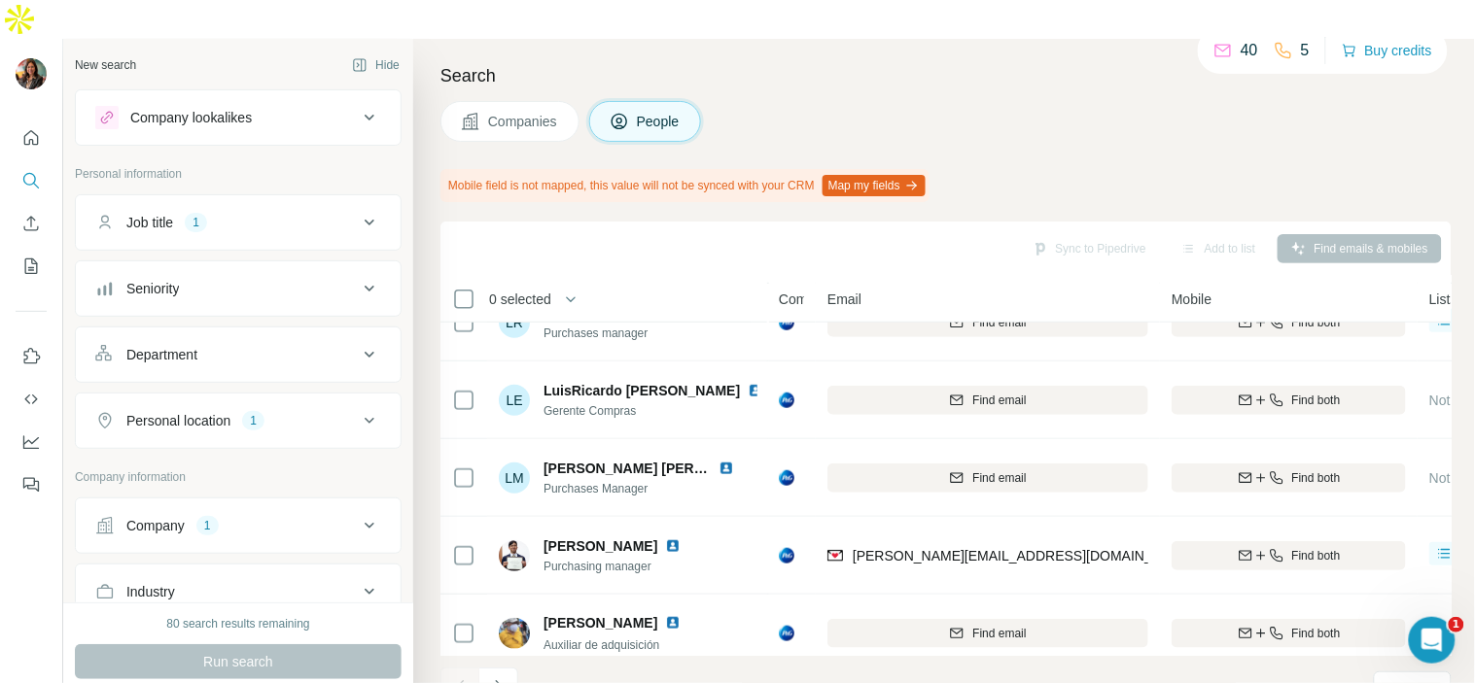
type input "*********"
click at [251, 200] on button "Job title 1" at bounding box center [238, 222] width 325 height 47
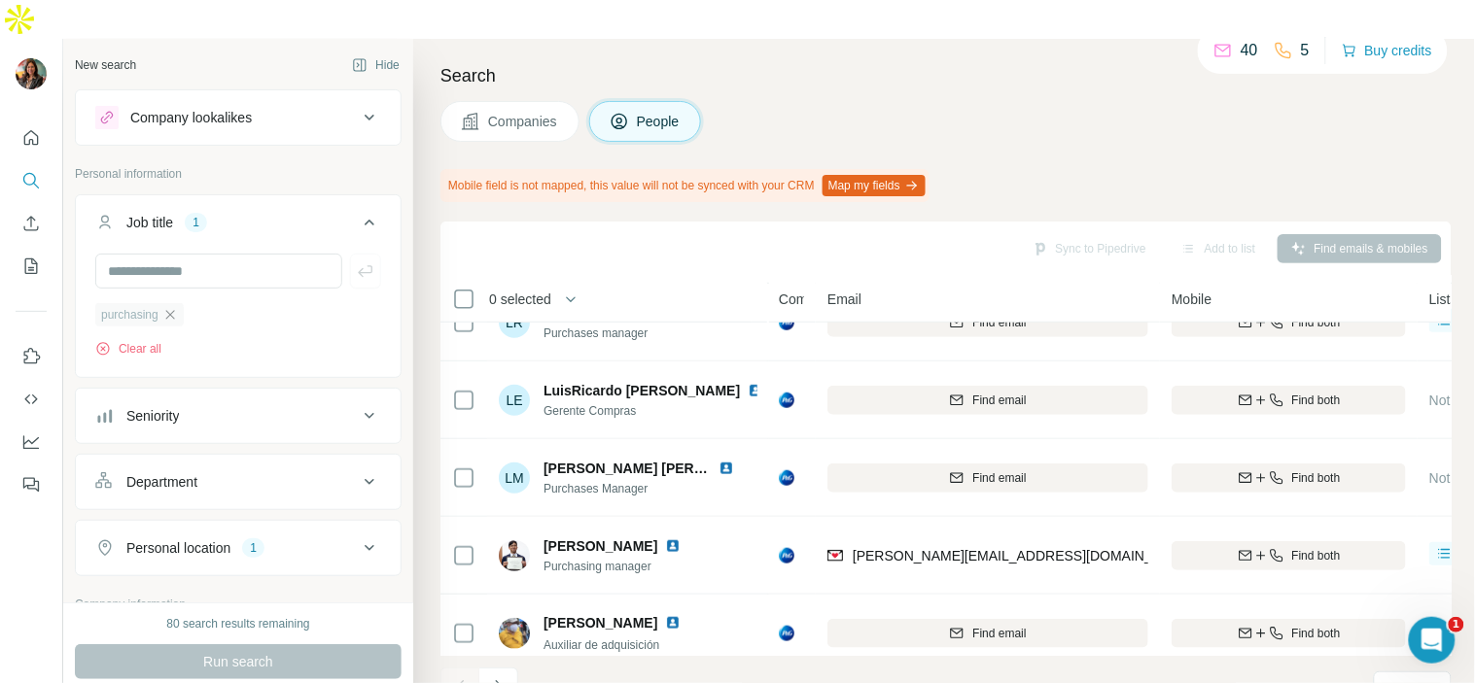
click at [175, 307] on icon "button" at bounding box center [170, 315] width 16 height 16
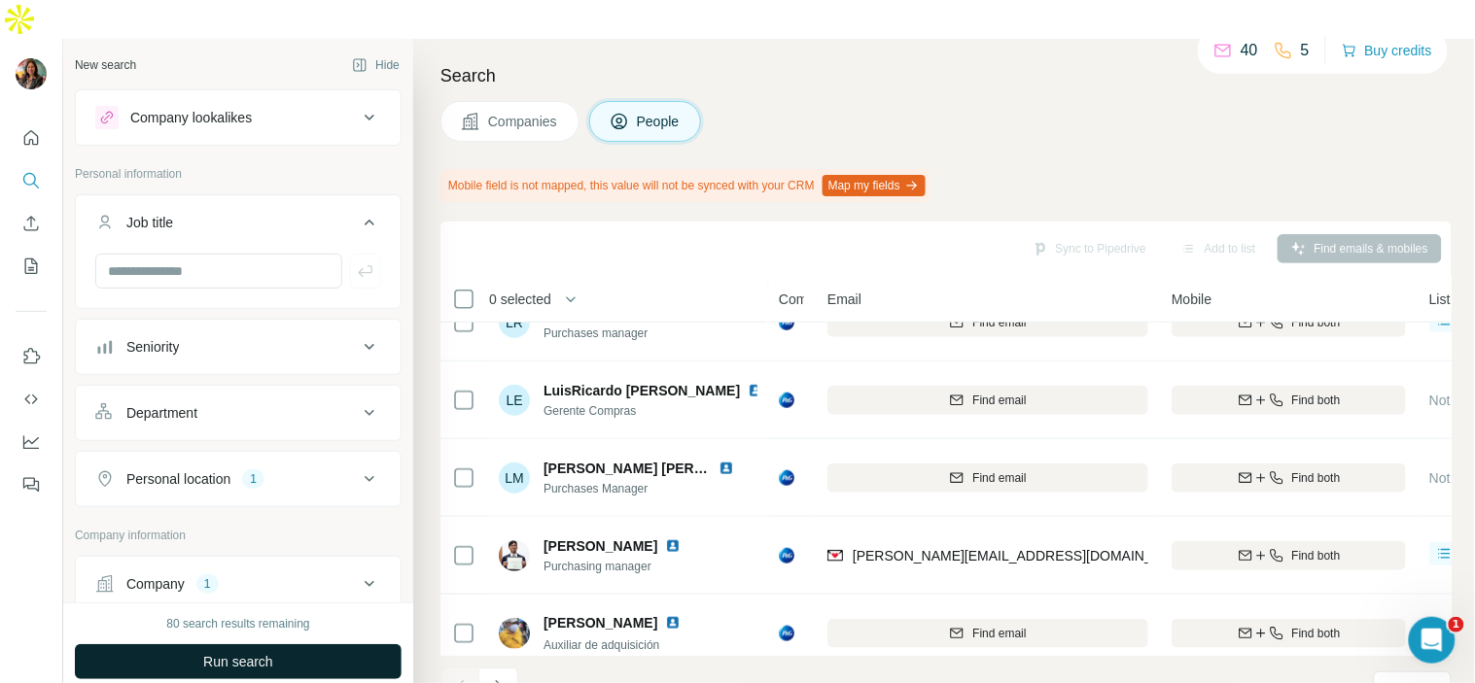
click at [280, 645] on button "Run search" at bounding box center [238, 662] width 327 height 35
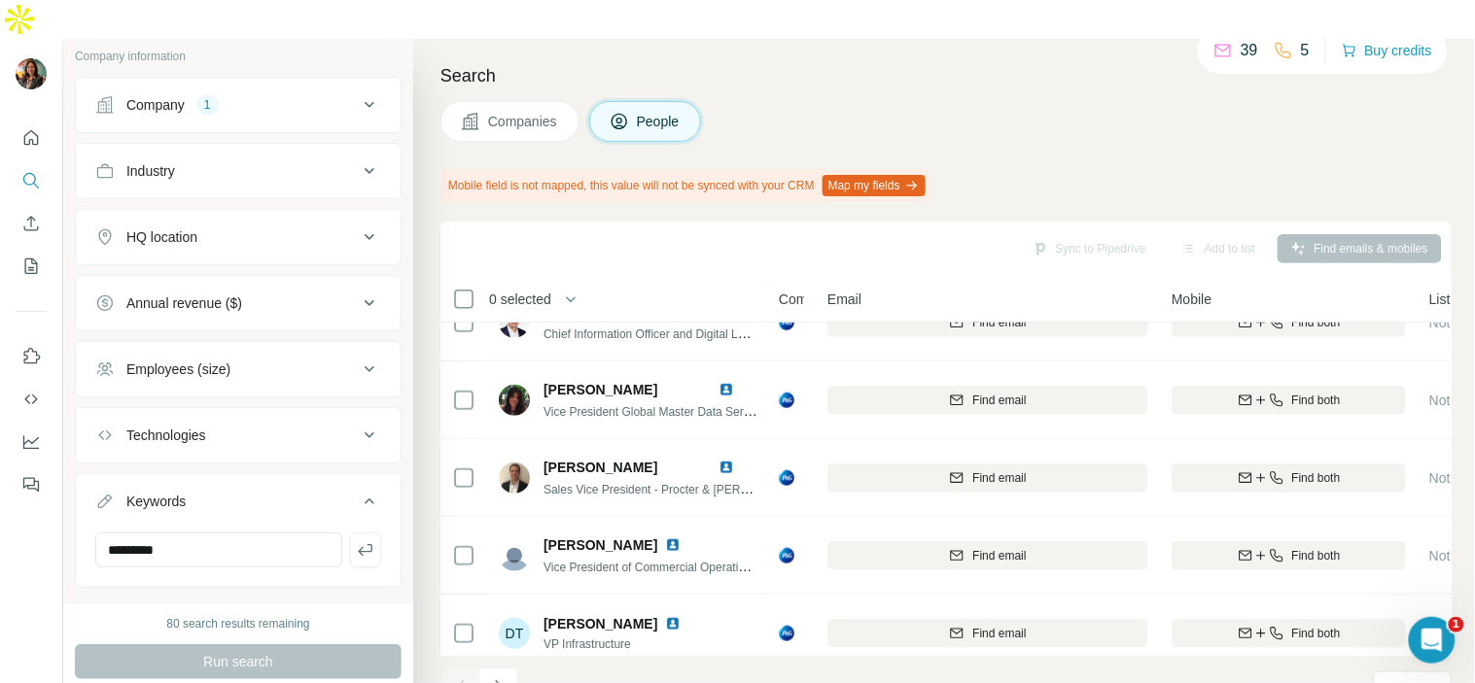
scroll to position [521, 0]
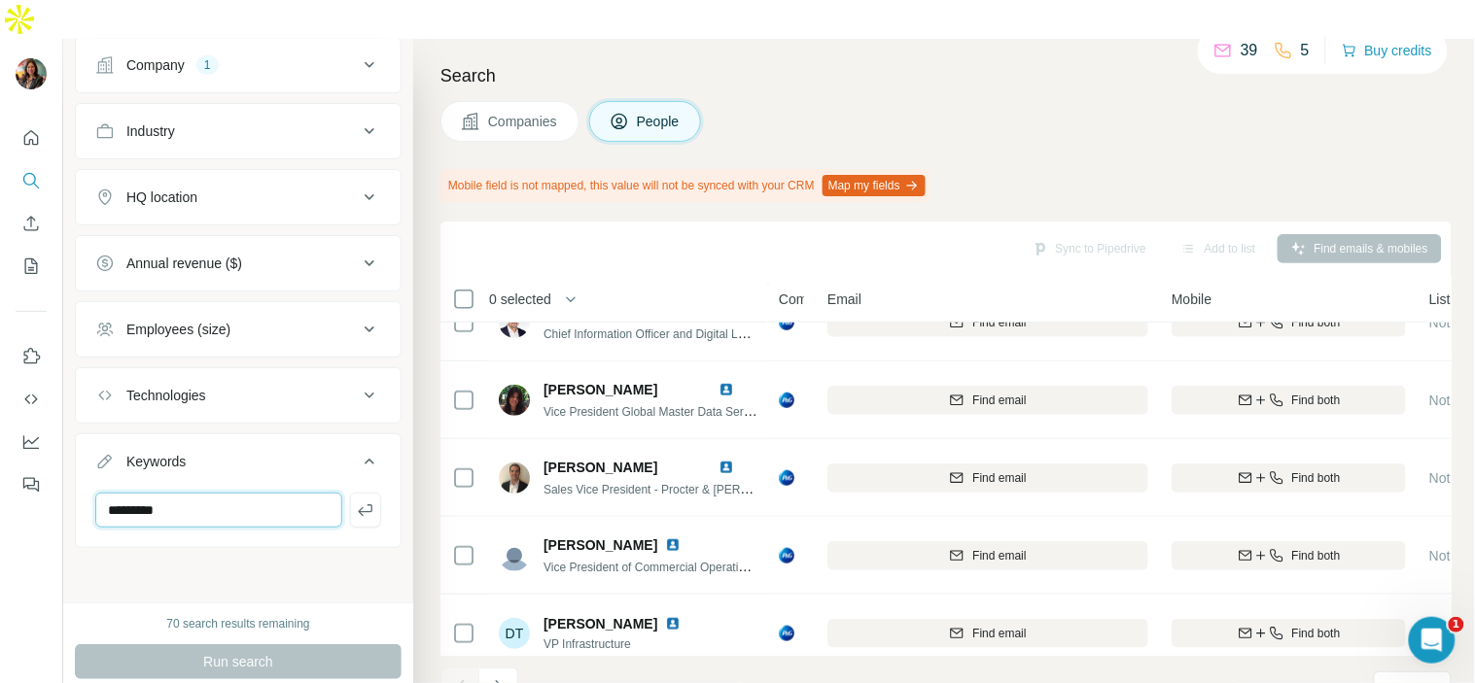
click at [250, 493] on input "*********" at bounding box center [218, 510] width 247 height 35
click at [356, 501] on icon "button" at bounding box center [365, 510] width 19 height 19
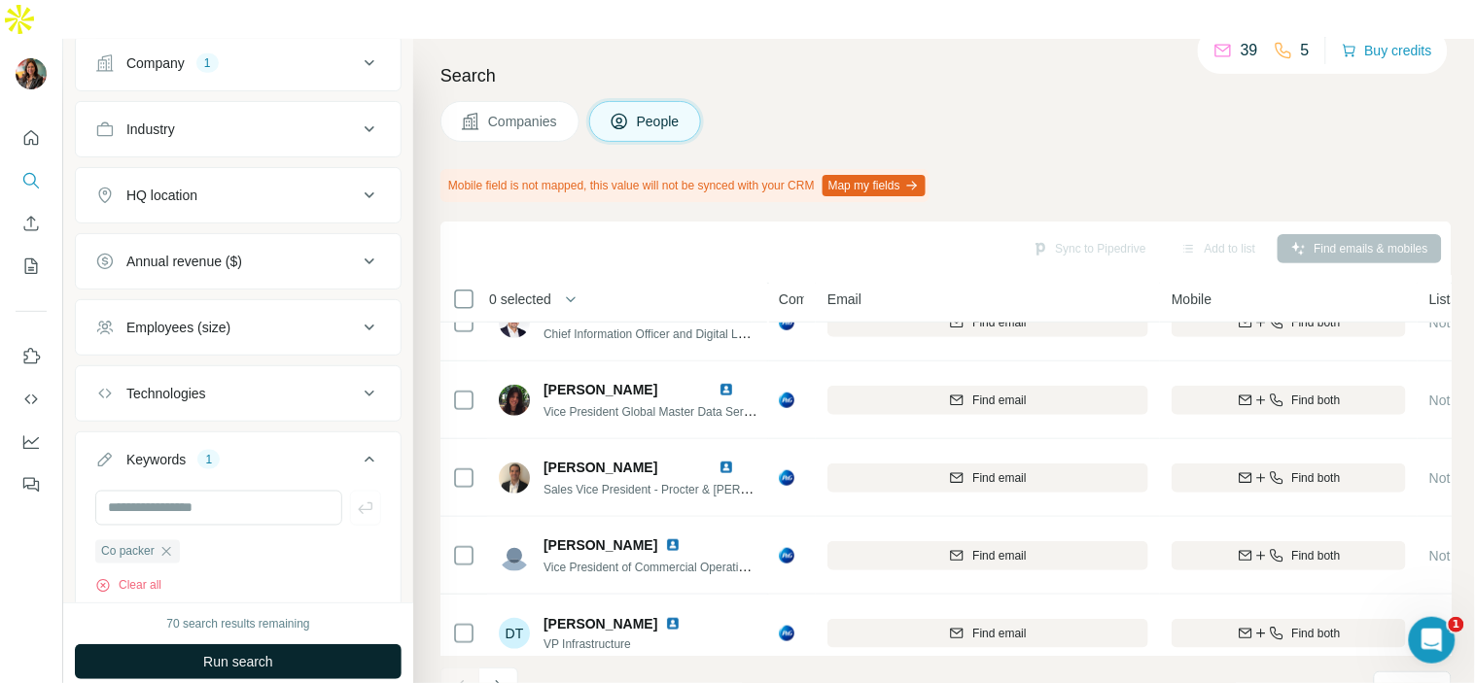
click at [286, 645] on button "Run search" at bounding box center [238, 662] width 327 height 35
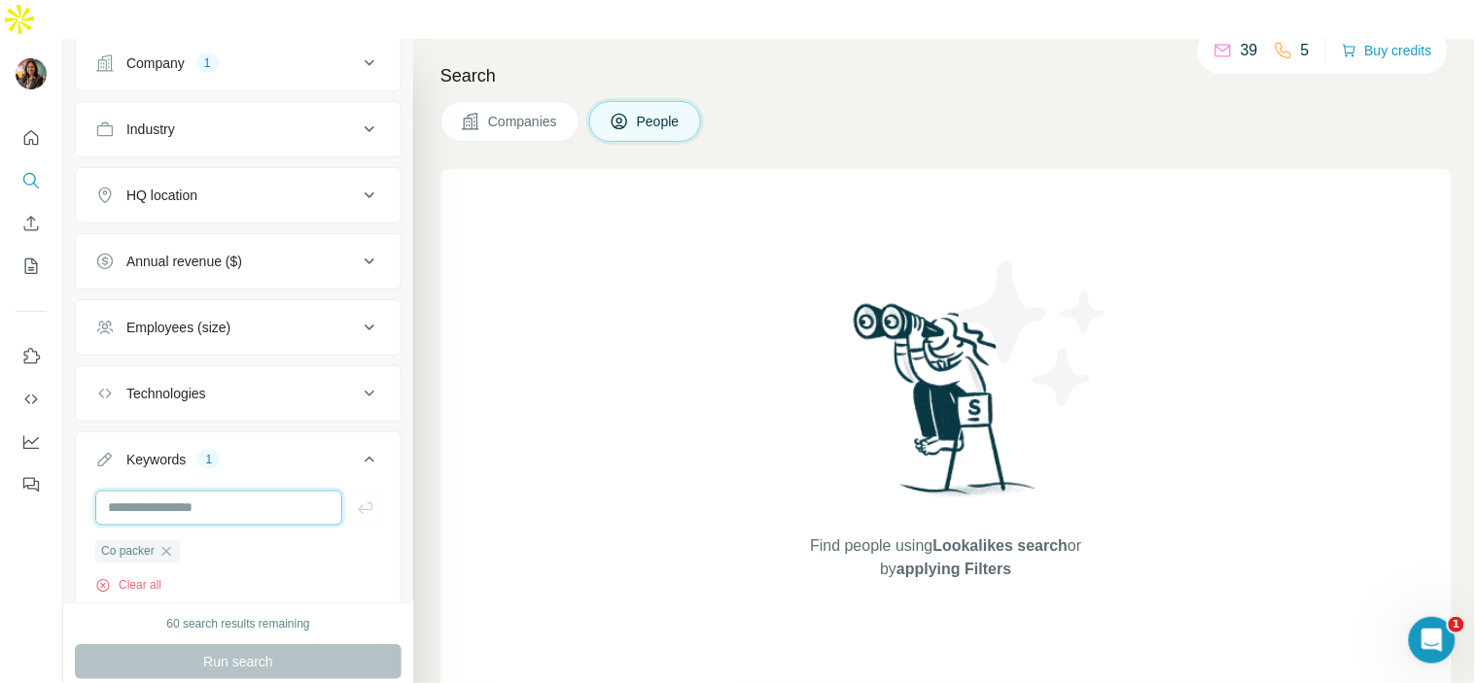
click at [161, 491] on input "text" at bounding box center [218, 508] width 247 height 35
type input "**********"
click at [356, 499] on icon "button" at bounding box center [365, 508] width 19 height 19
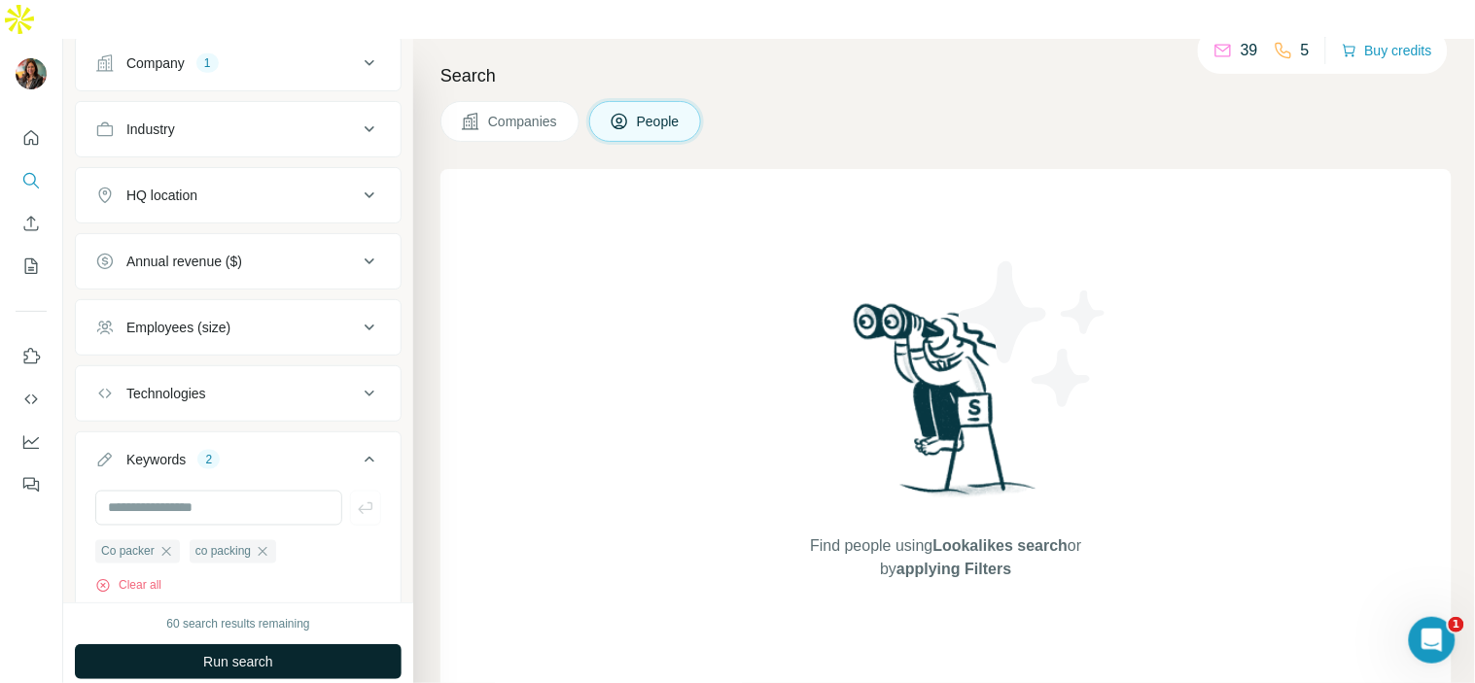
click at [270, 652] on span "Run search" at bounding box center [238, 661] width 70 height 19
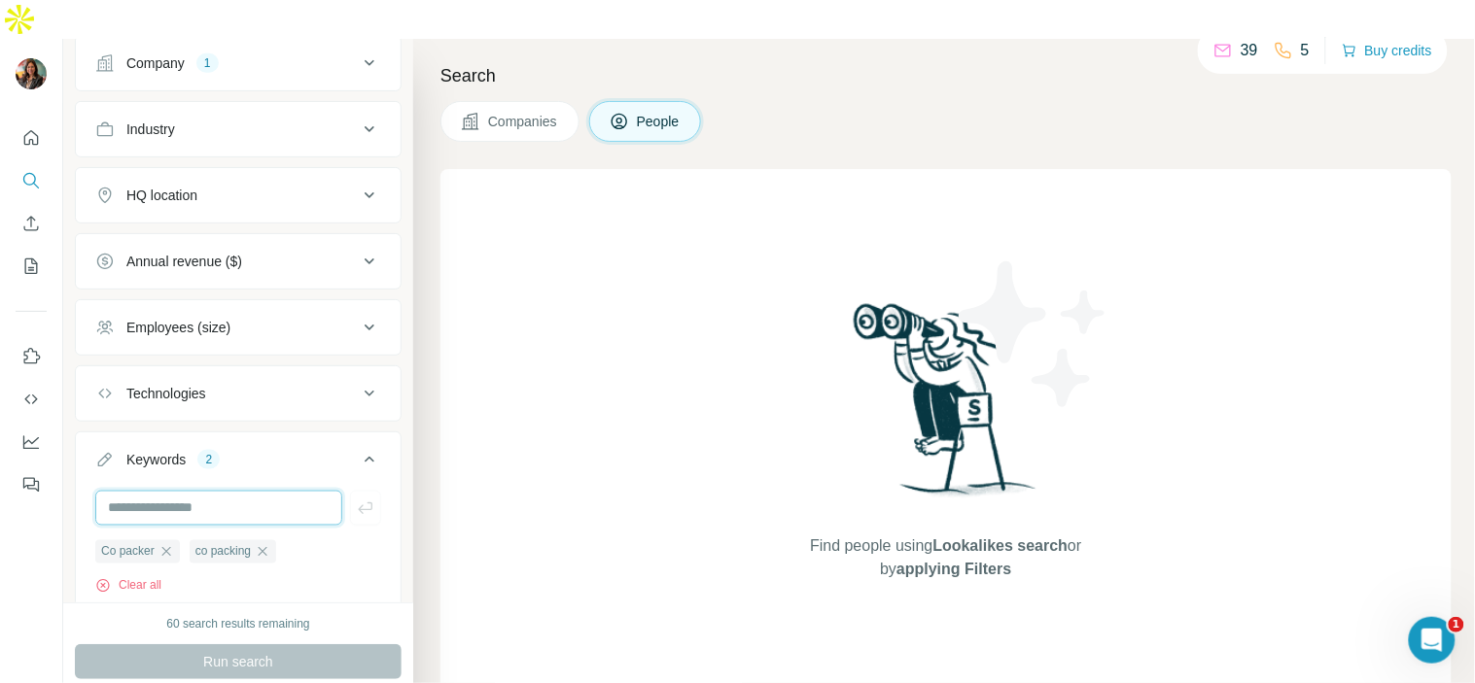
click at [240, 491] on input "text" at bounding box center [218, 508] width 247 height 35
type input "*******"
click at [356, 499] on icon "button" at bounding box center [365, 508] width 19 height 19
click at [233, 491] on input "text" at bounding box center [218, 508] width 247 height 35
type input "**********"
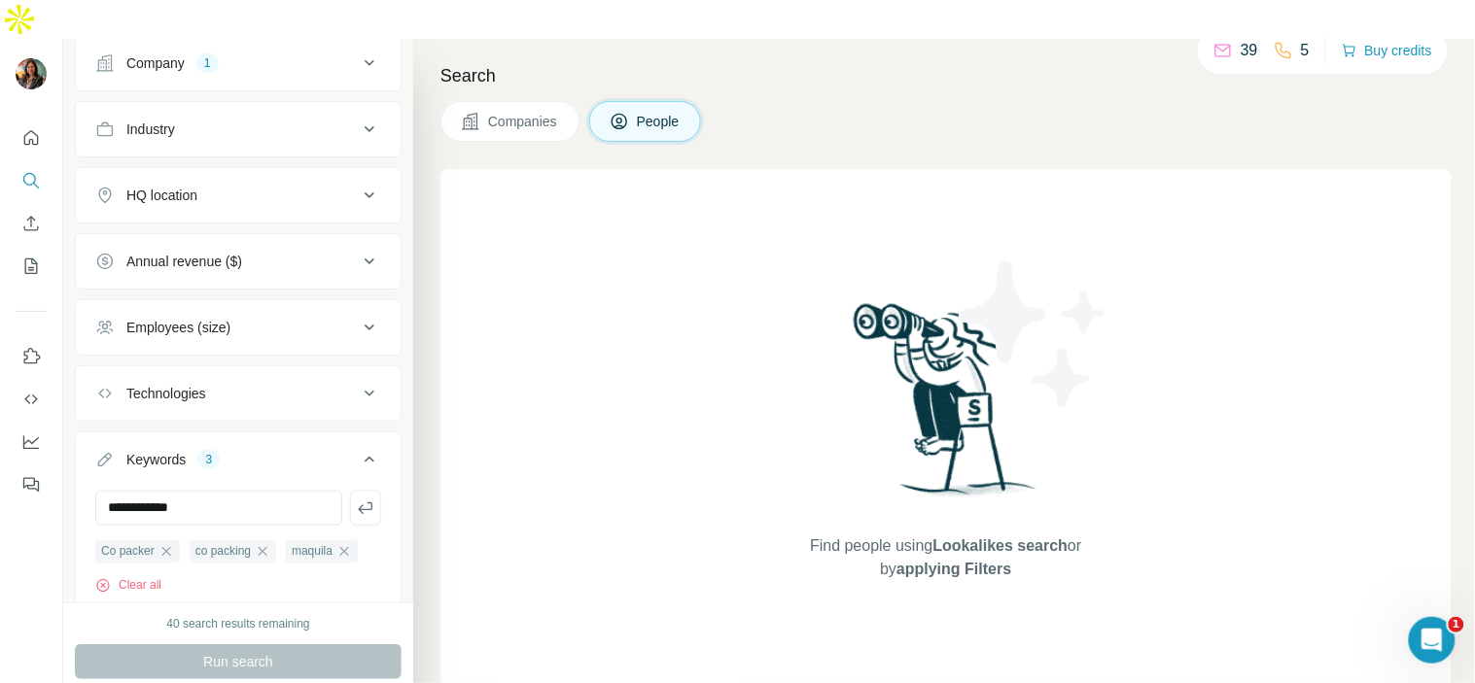
click at [222, 645] on div "Run search" at bounding box center [238, 662] width 327 height 35
click at [356, 499] on icon "button" at bounding box center [365, 508] width 19 height 19
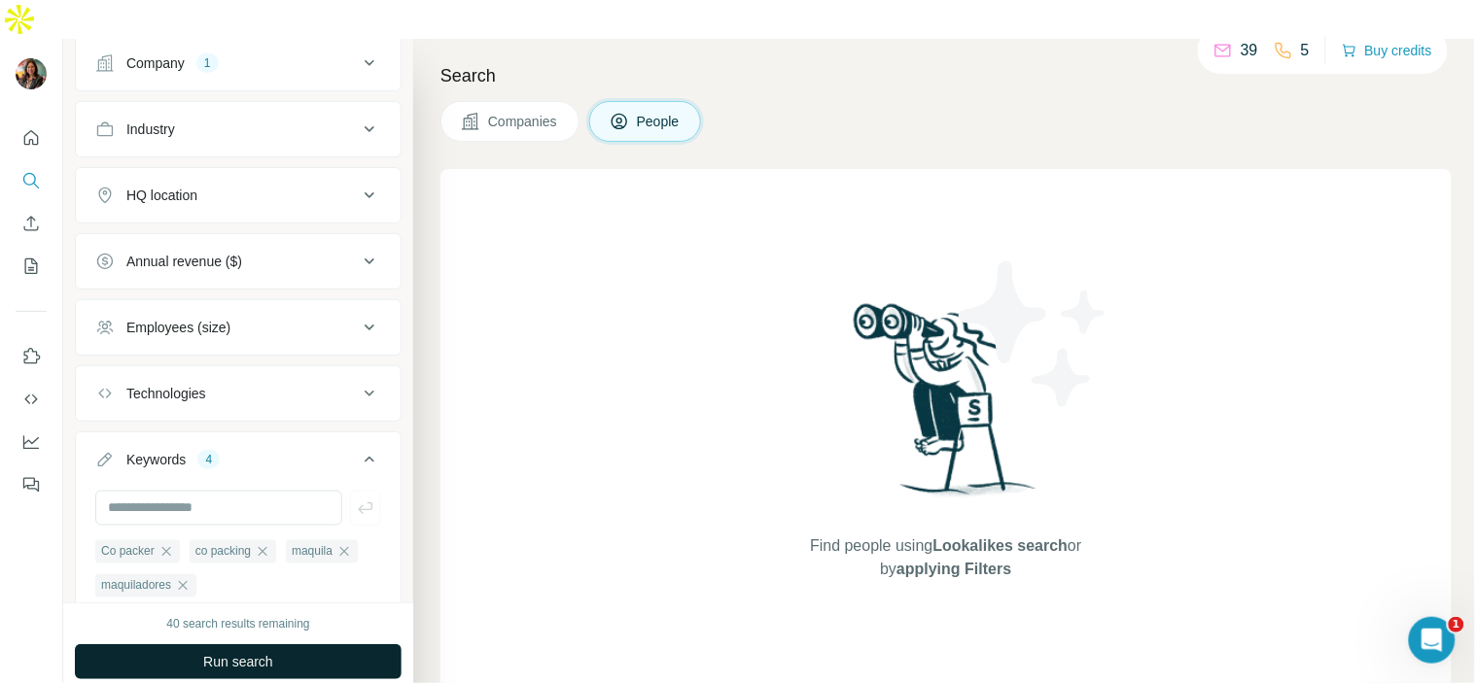
click at [299, 645] on button "Run search" at bounding box center [238, 662] width 327 height 35
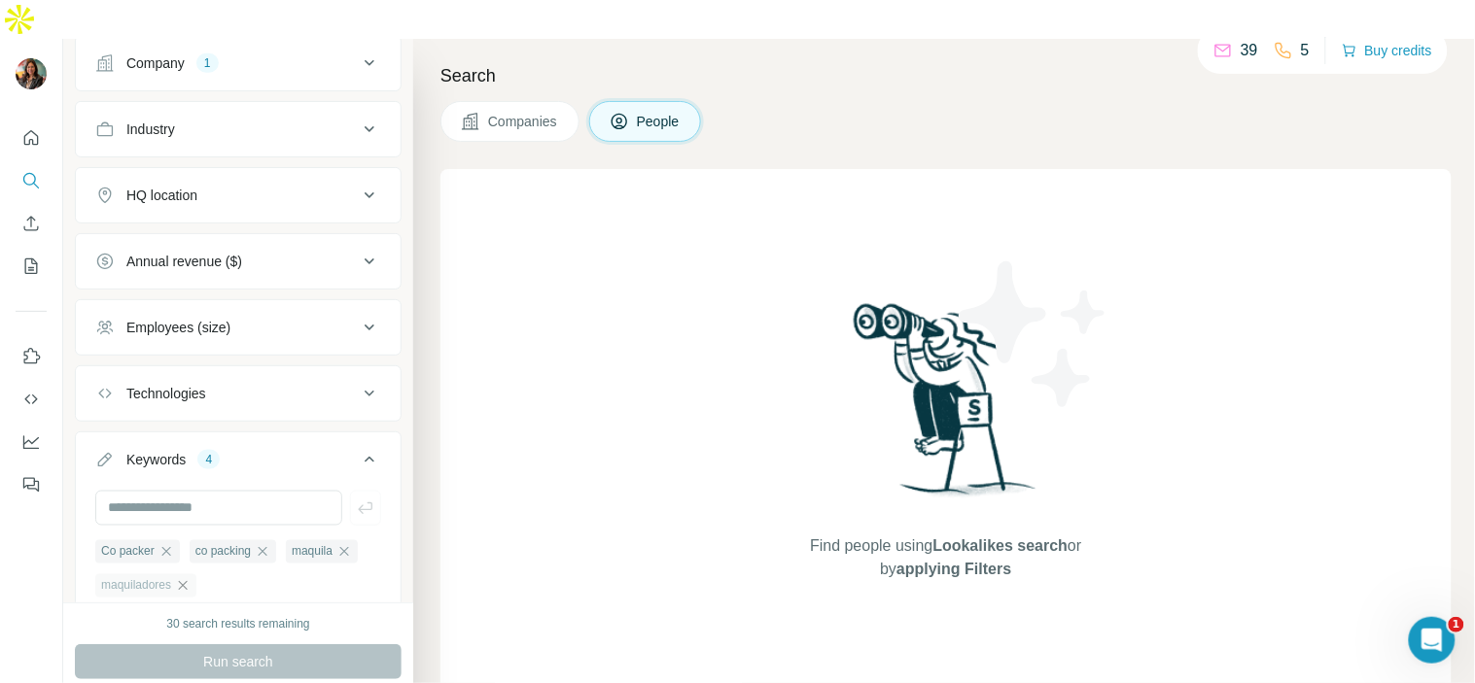
click at [191, 578] on icon "button" at bounding box center [183, 586] width 16 height 16
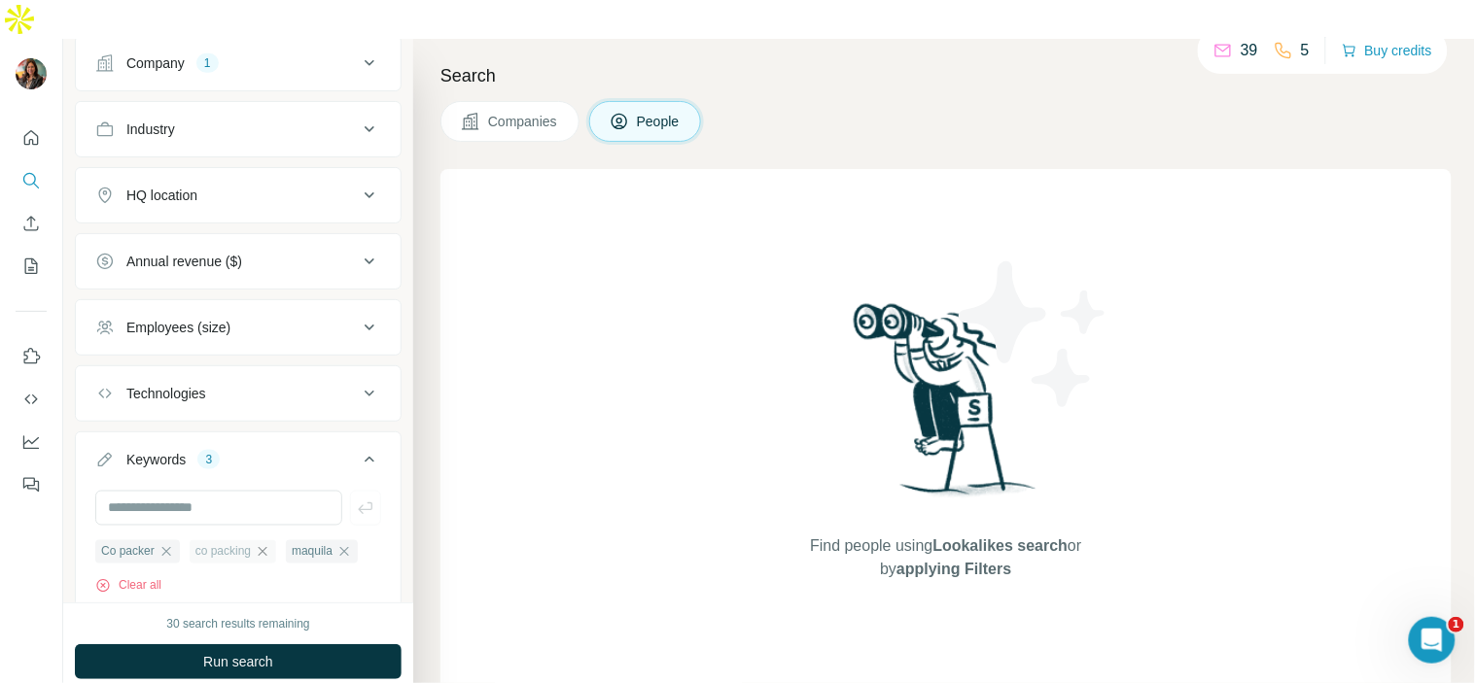
click at [266, 544] on icon "button" at bounding box center [263, 552] width 16 height 16
click at [166, 544] on icon "button" at bounding box center [166, 552] width 16 height 16
click at [160, 544] on icon "button" at bounding box center [154, 552] width 16 height 16
